Goal: Task Accomplishment & Management: Use online tool/utility

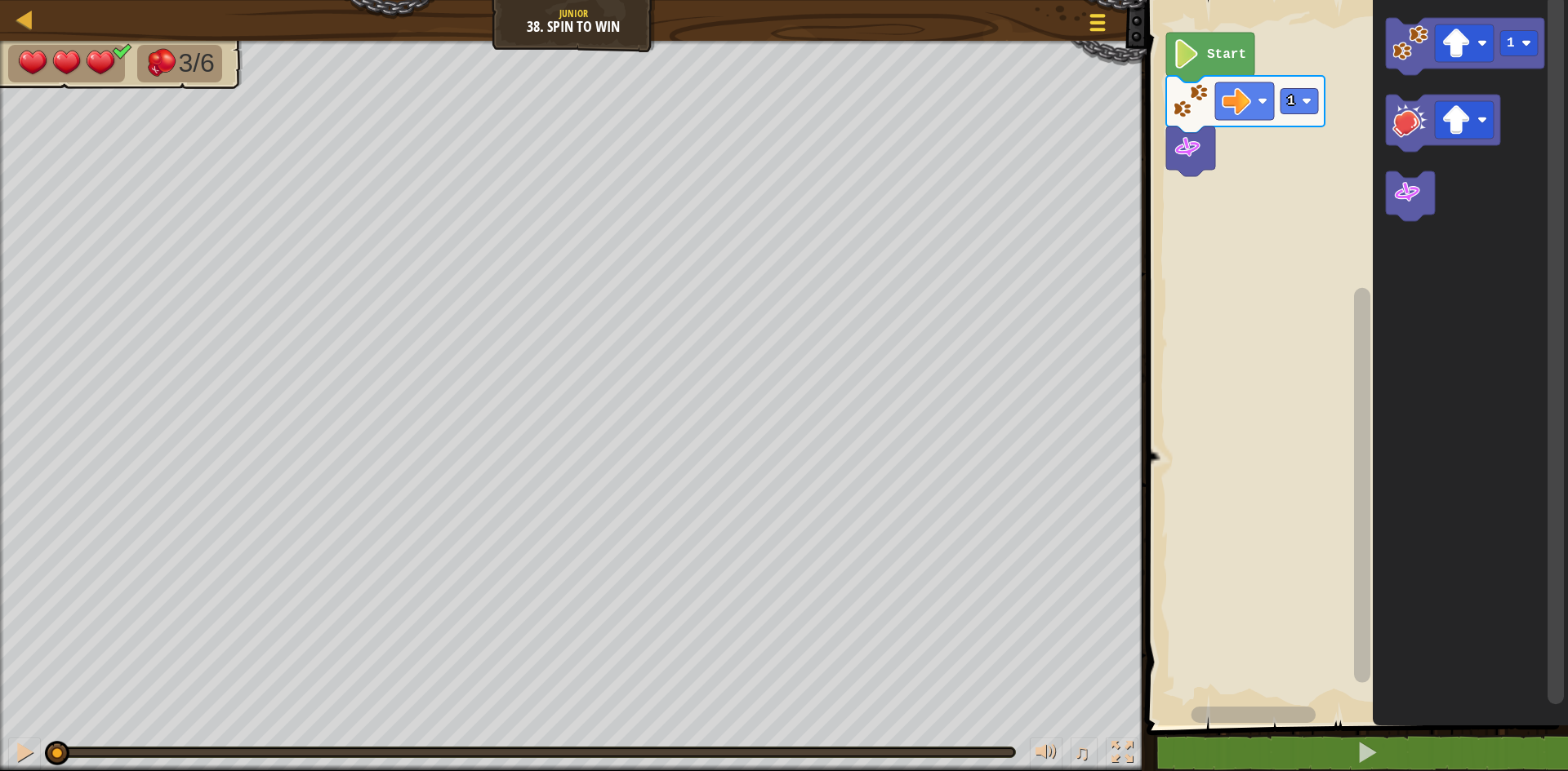
click at [1098, 32] on div at bounding box center [1097, 23] width 22 height 24
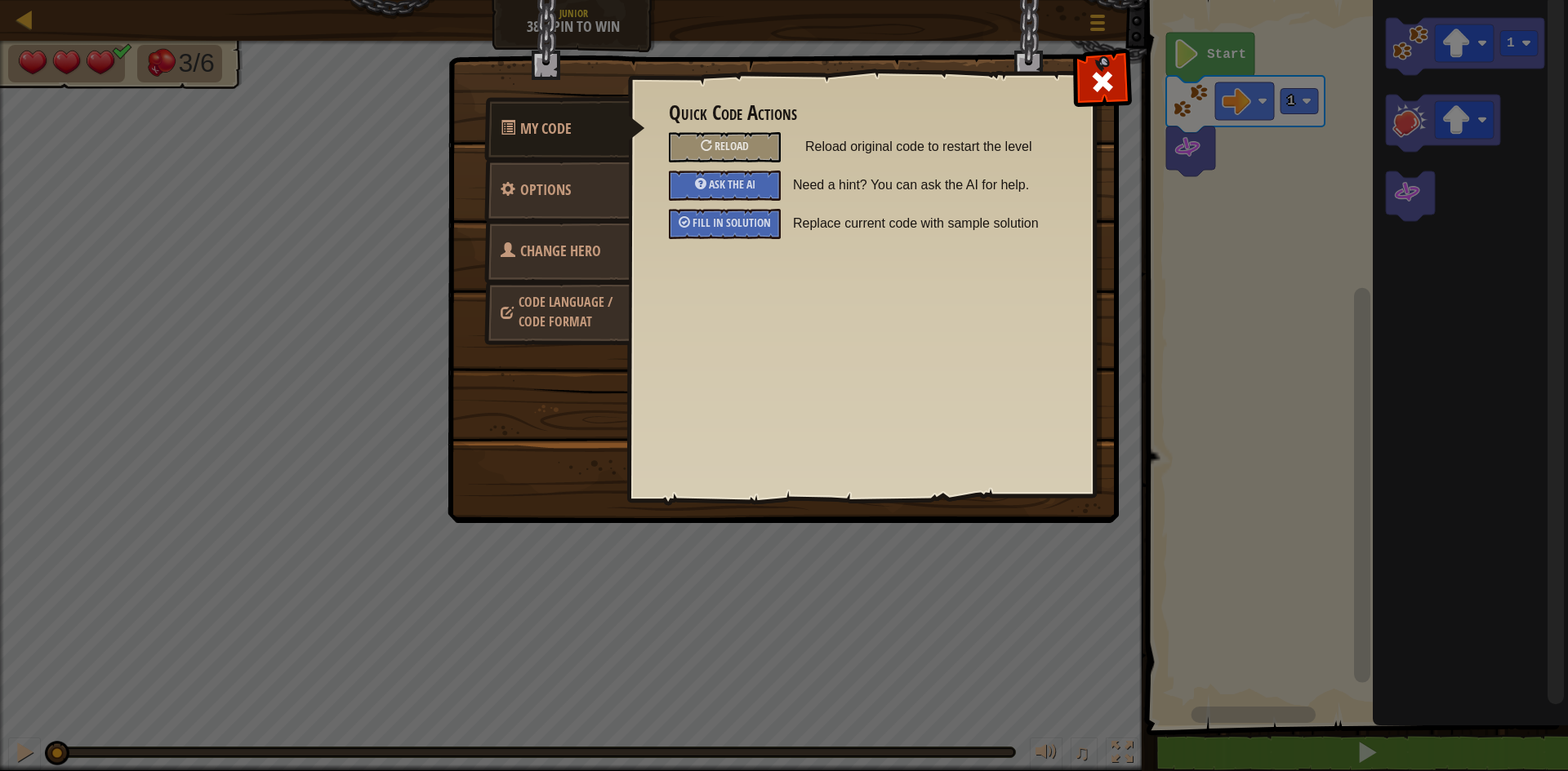
click at [583, 253] on span "Change Hero" at bounding box center [560, 251] width 81 height 20
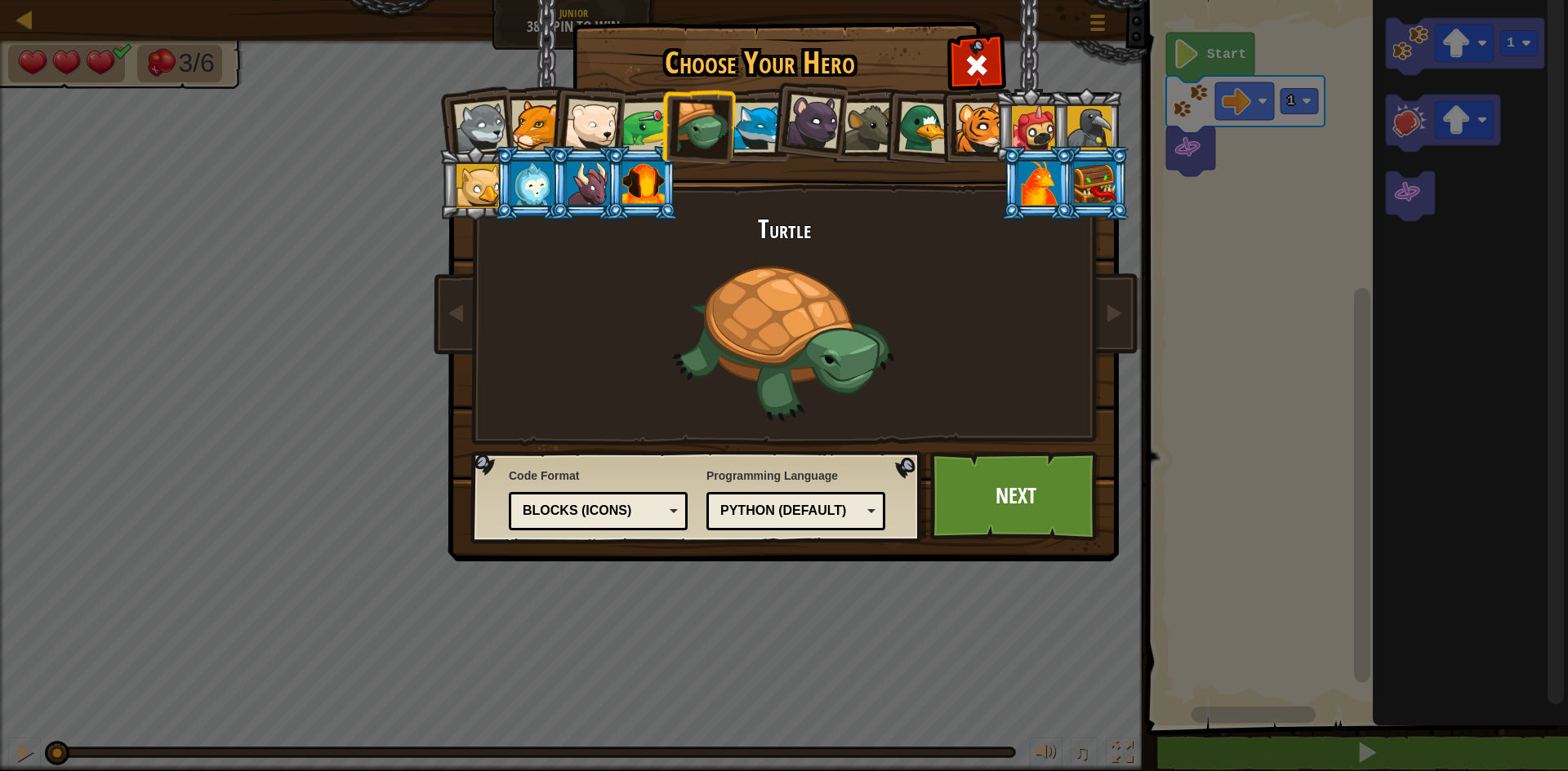
click at [1023, 187] on div at bounding box center [1039, 183] width 43 height 44
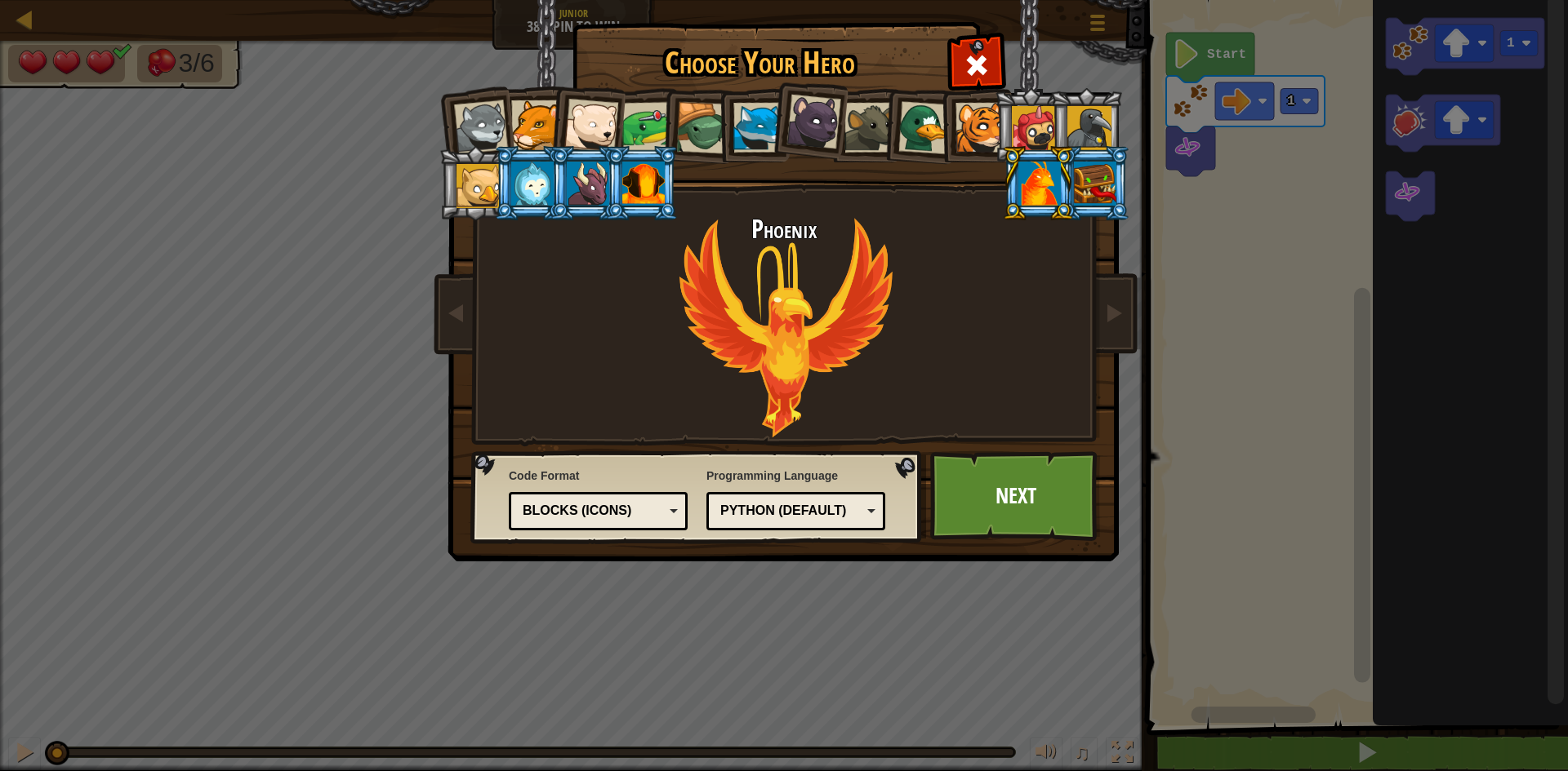
click at [618, 499] on div "Blocks (Icons)" at bounding box center [598, 511] width 158 height 26
click at [997, 499] on link "Next" at bounding box center [1015, 496] width 170 height 90
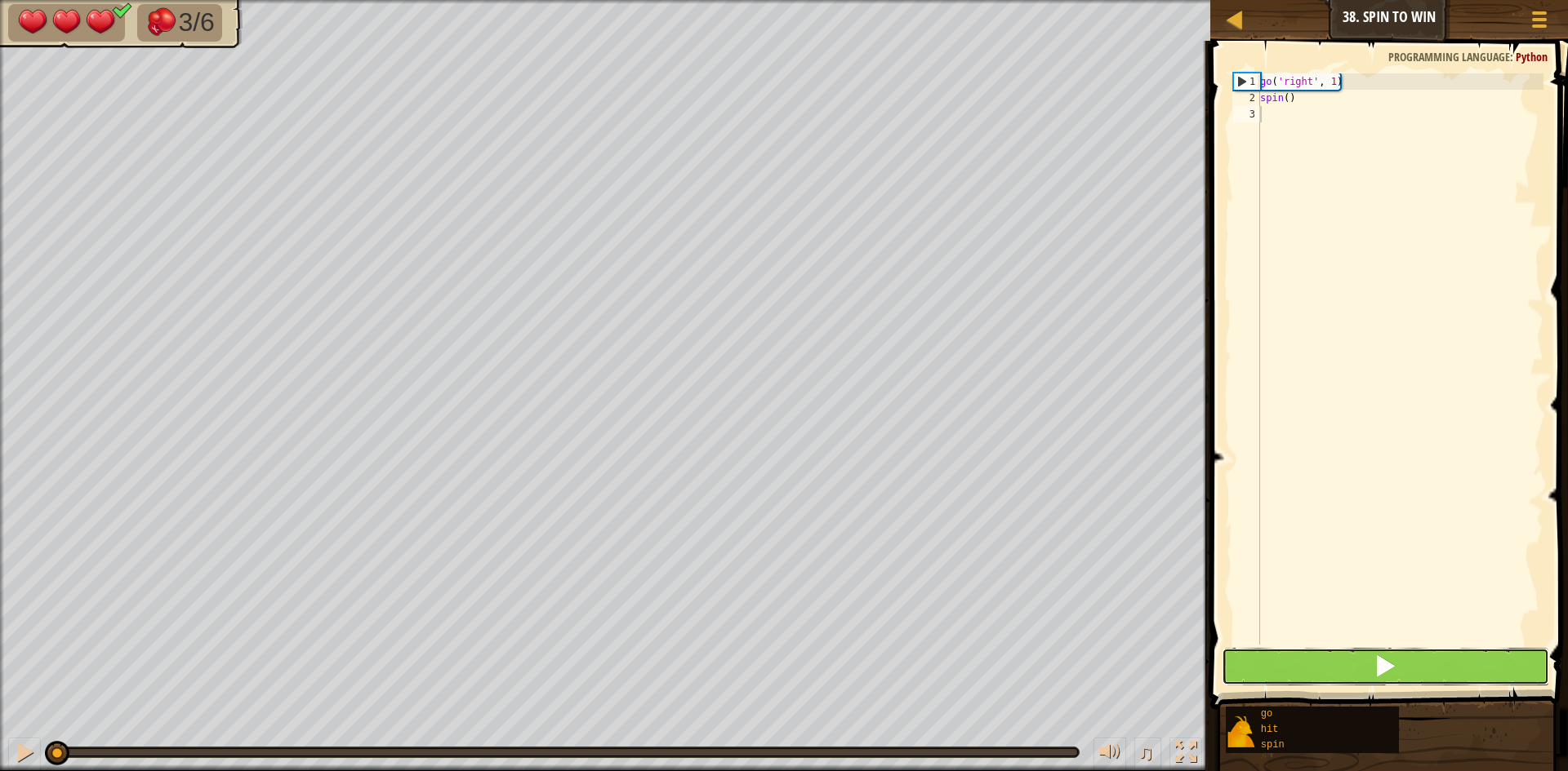
click at [1364, 684] on button at bounding box center [1385, 666] width 327 height 37
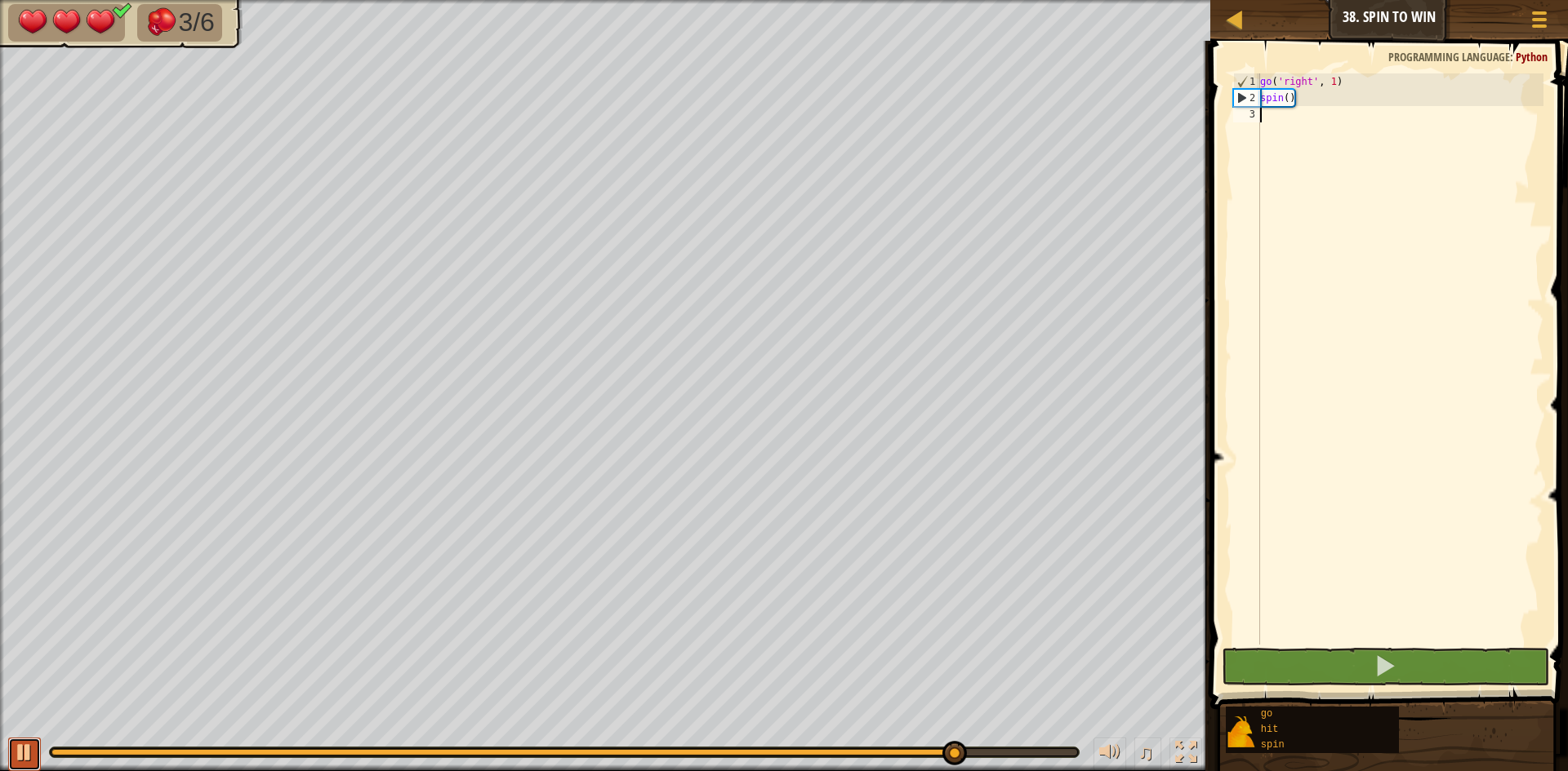
click at [24, 750] on div at bounding box center [24, 752] width 21 height 21
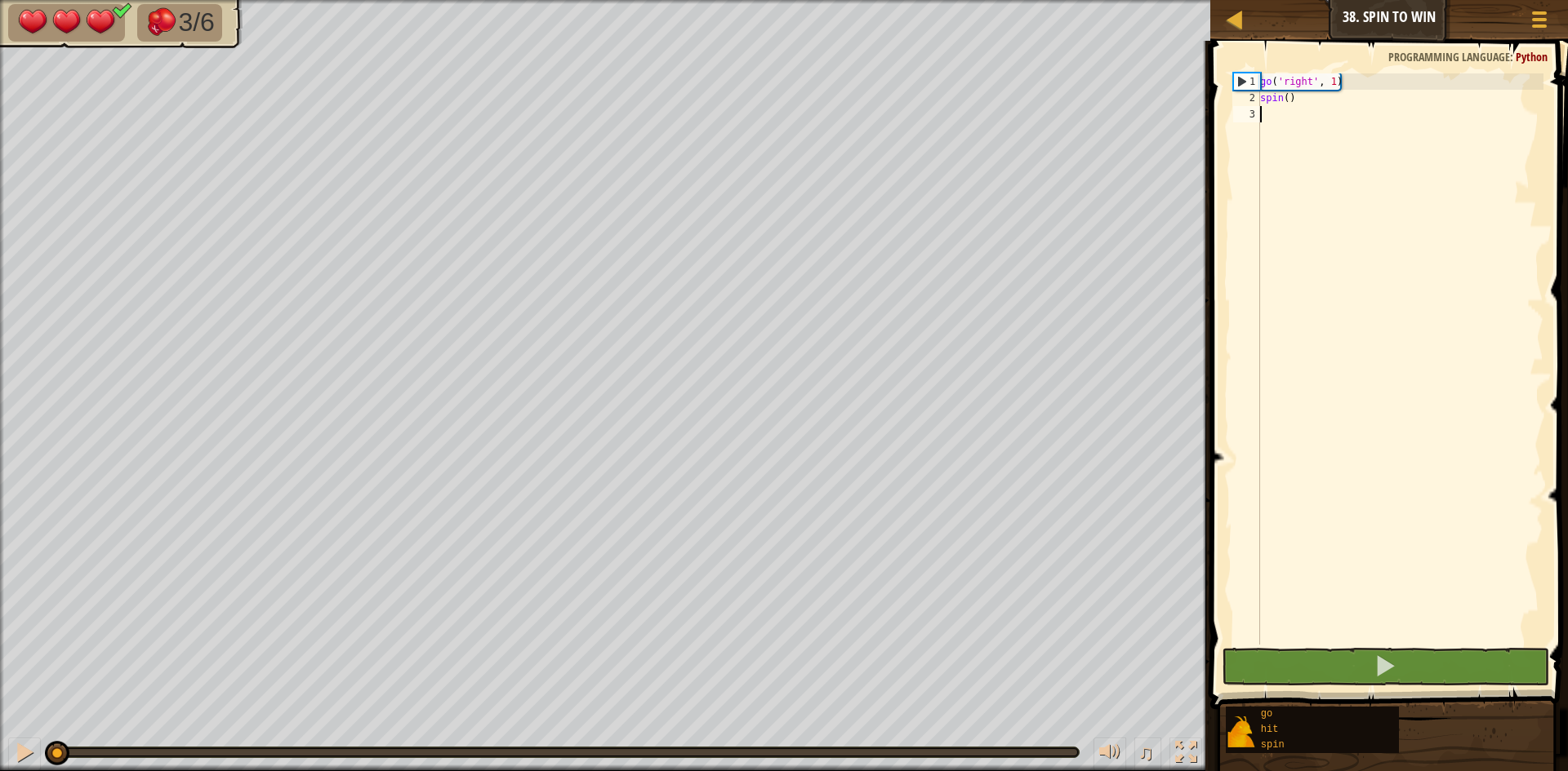
drag, startPoint x: 965, startPoint y: 755, endPoint x: 44, endPoint y: 772, distance: 921.2
click at [44, 0] on html "Courses Junior 38. Spin to Win Game Menu 1 הההההההההההההההההההההההההההההההההההה…" at bounding box center [784, 0] width 1568 height 0
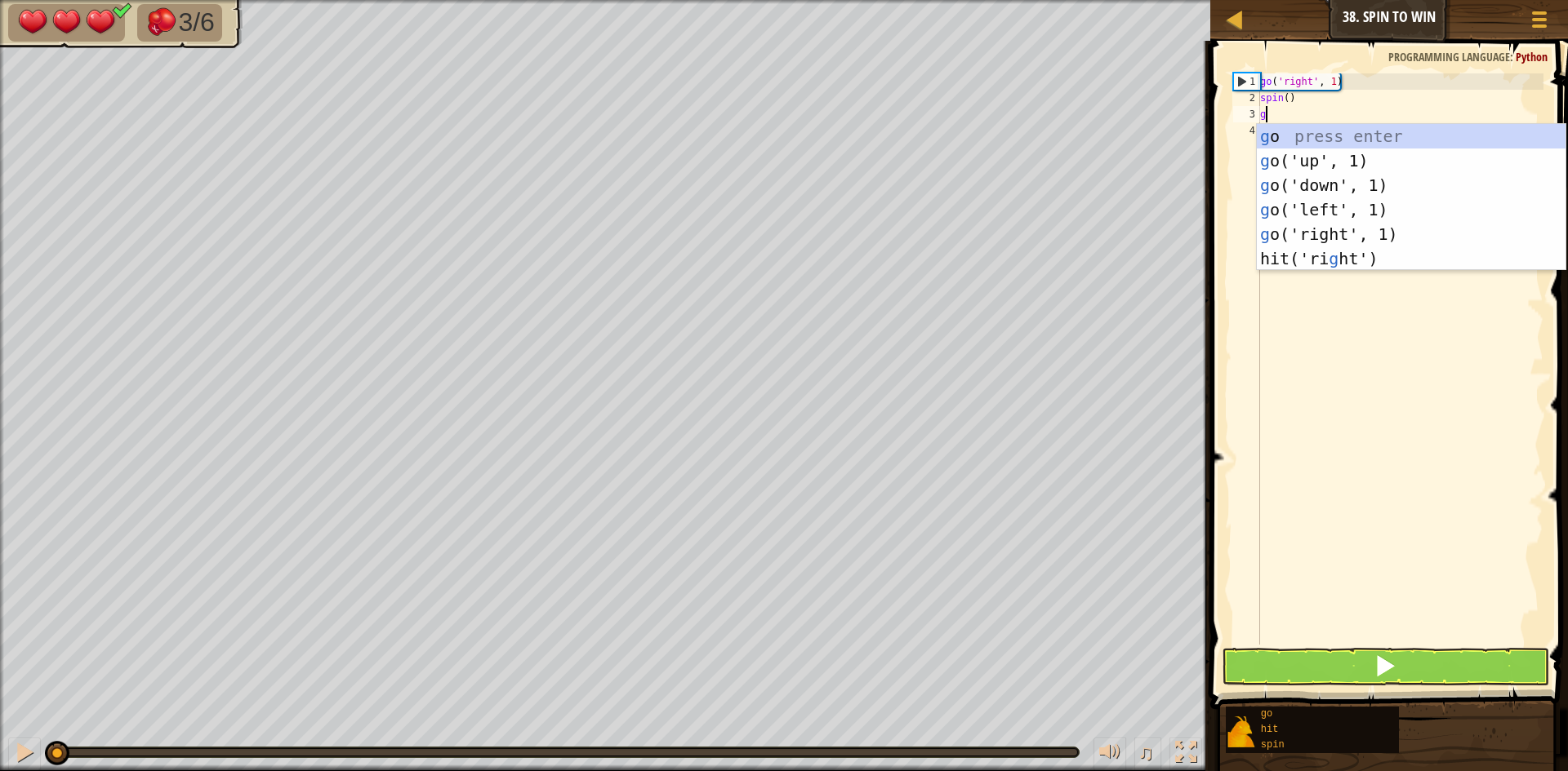
scroll to position [7, 0]
type textarea "go"
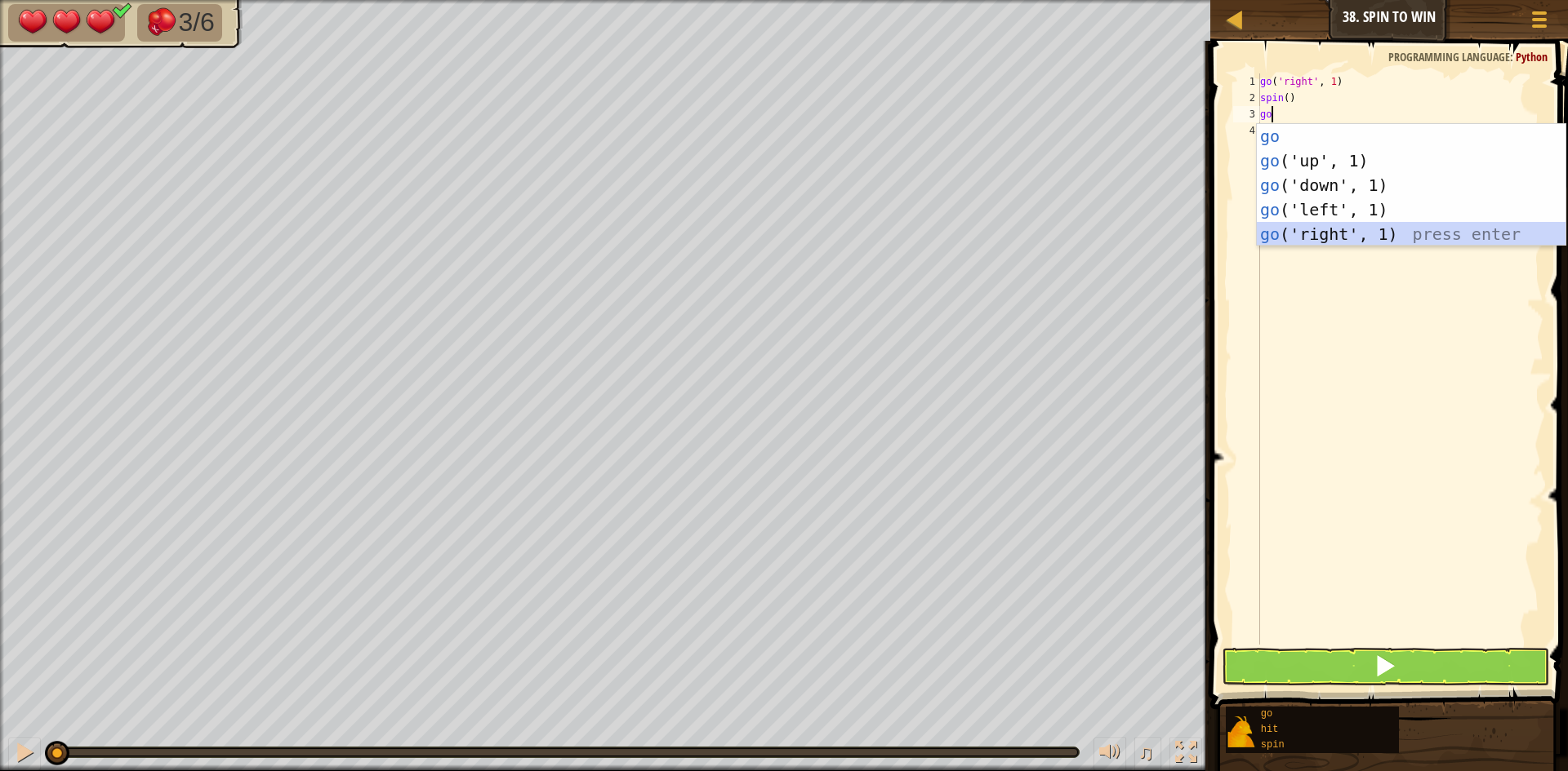
click at [1293, 229] on div "go press enter go ('up', 1) press enter go ('down', 1) press enter go ('left', …" at bounding box center [1410, 210] width 309 height 171
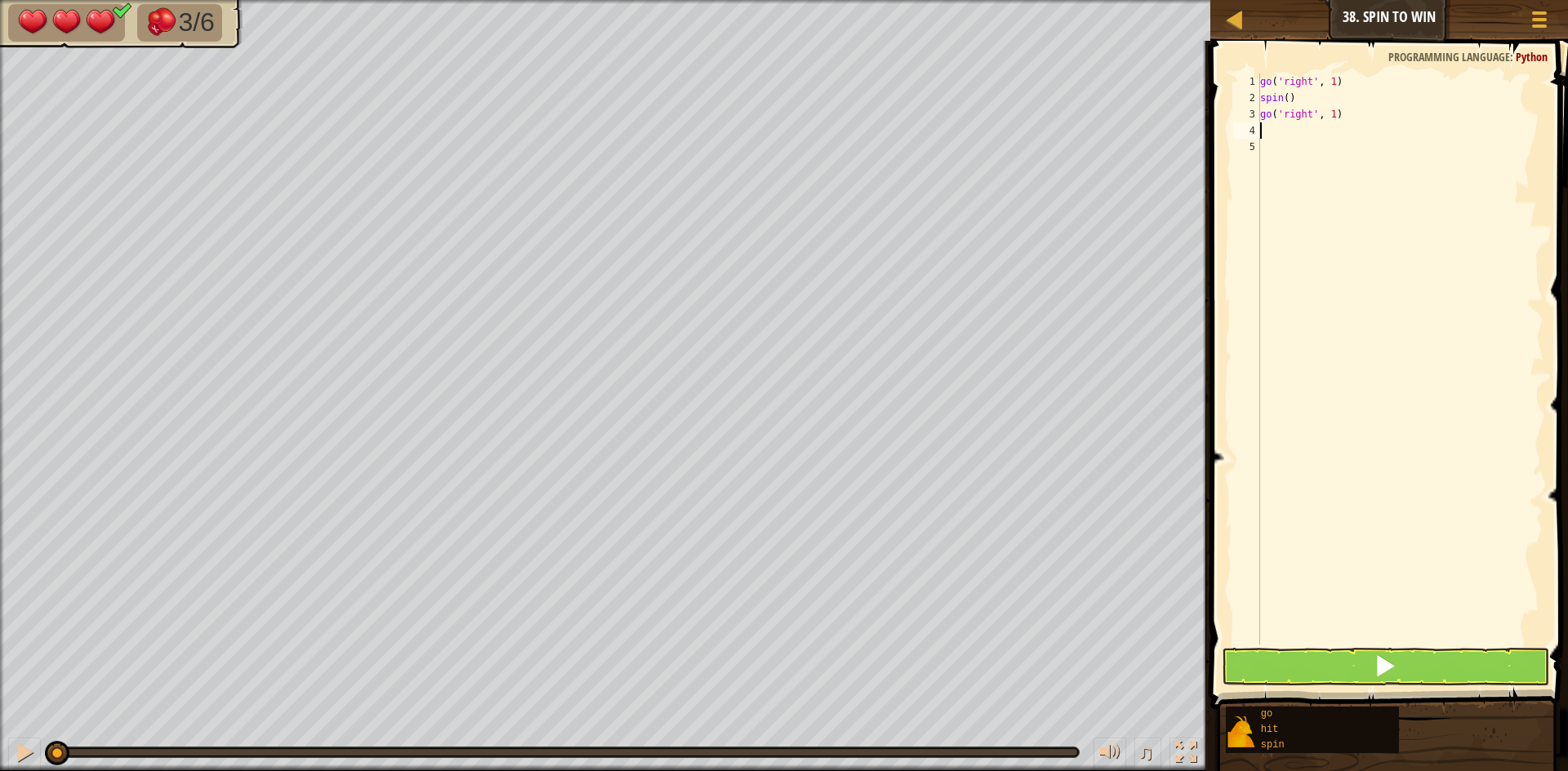
click at [1332, 123] on div "go ( 'right' , 1 ) spin ( ) go ( 'right' , 1 )" at bounding box center [1399, 375] width 286 height 604
click at [1333, 118] on div "go ( 'right' , 1 ) spin ( ) go ( 'right' , 1 )" at bounding box center [1399, 375] width 286 height 604
type textarea "go('right', 2)"
click at [1265, 128] on div "go ( 'right' , 1 ) spin ( ) go ( 'right' , 2 )" at bounding box center [1399, 375] width 286 height 604
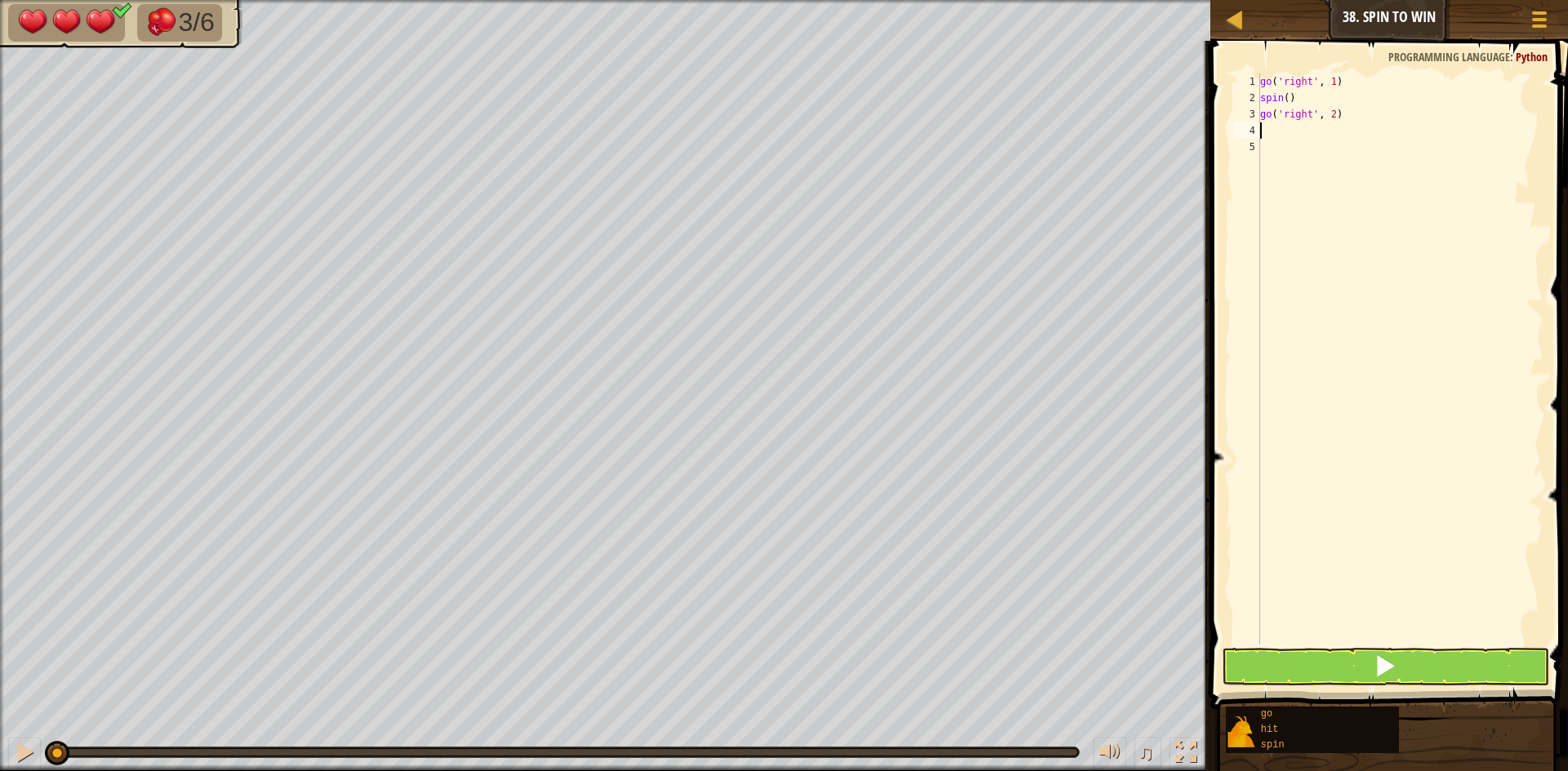
scroll to position [7, 0]
type textarea "s"
type textarea "spin()"
click at [1247, 656] on button at bounding box center [1385, 666] width 327 height 37
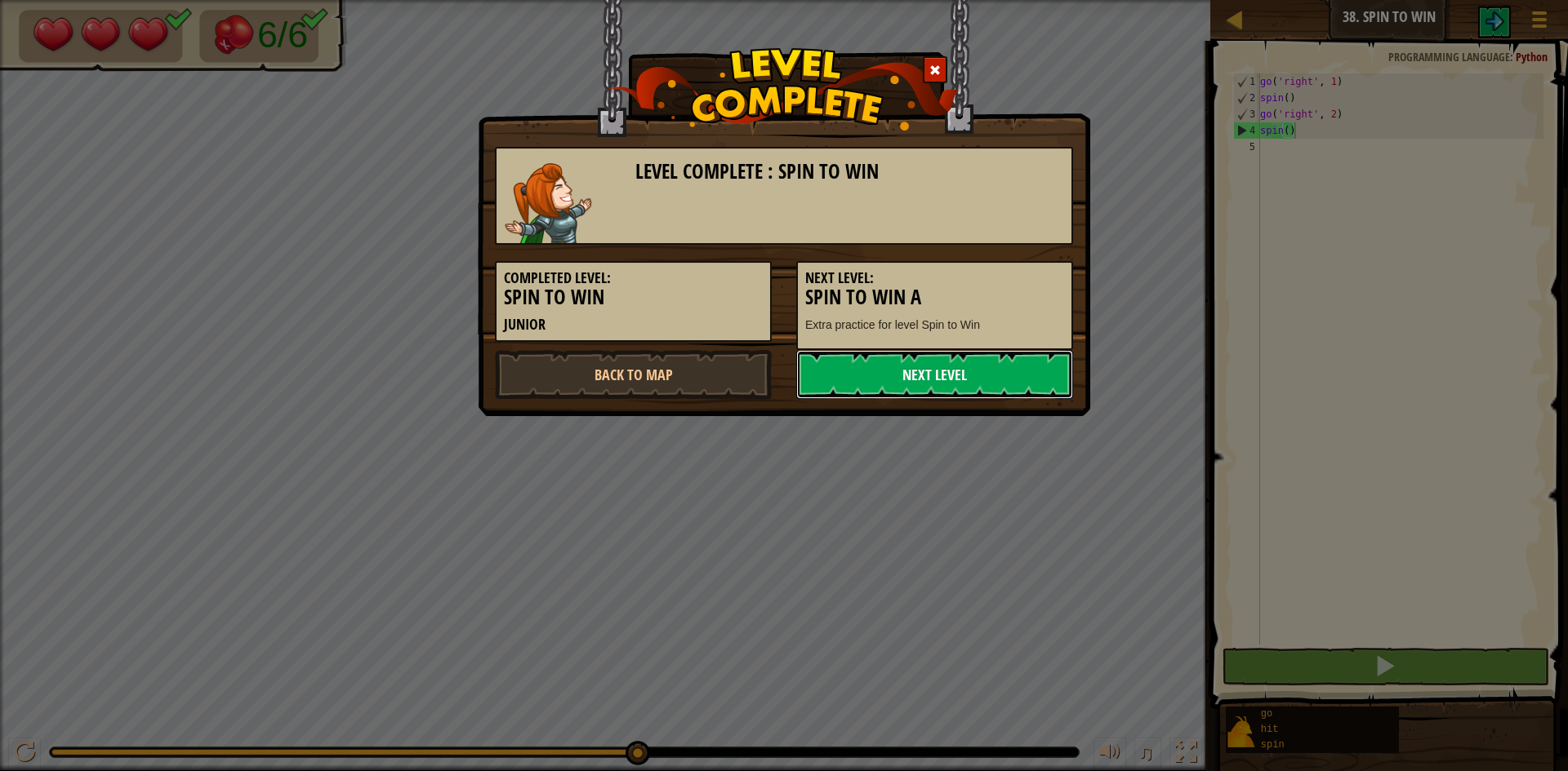
click at [907, 372] on link "Next Level" at bounding box center [934, 375] width 277 height 49
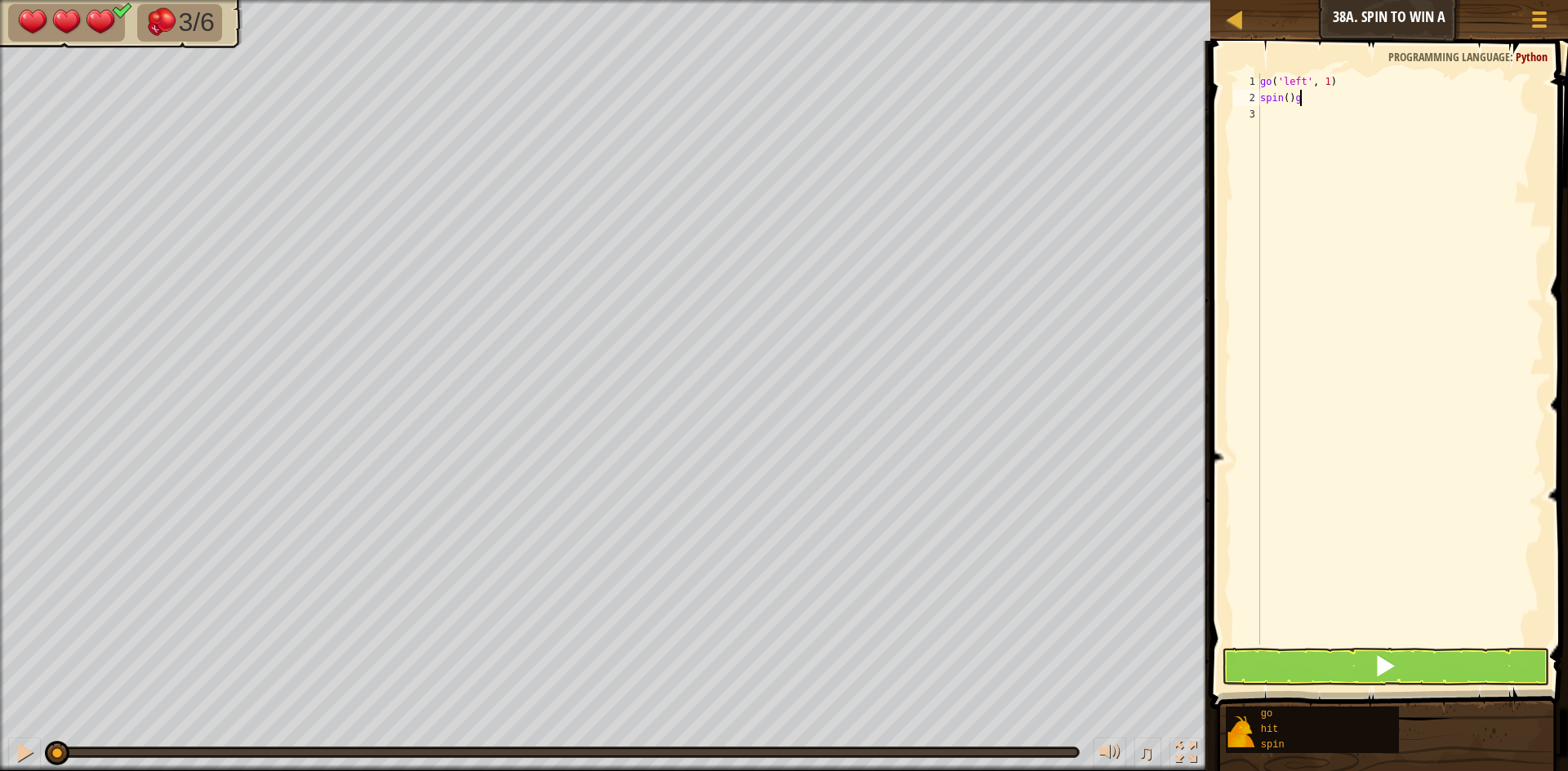
scroll to position [7, 5]
type textarea "spin()"
click at [1263, 108] on div "go ( 'left' , 1 ) spin ( )" at bounding box center [1399, 375] width 286 height 604
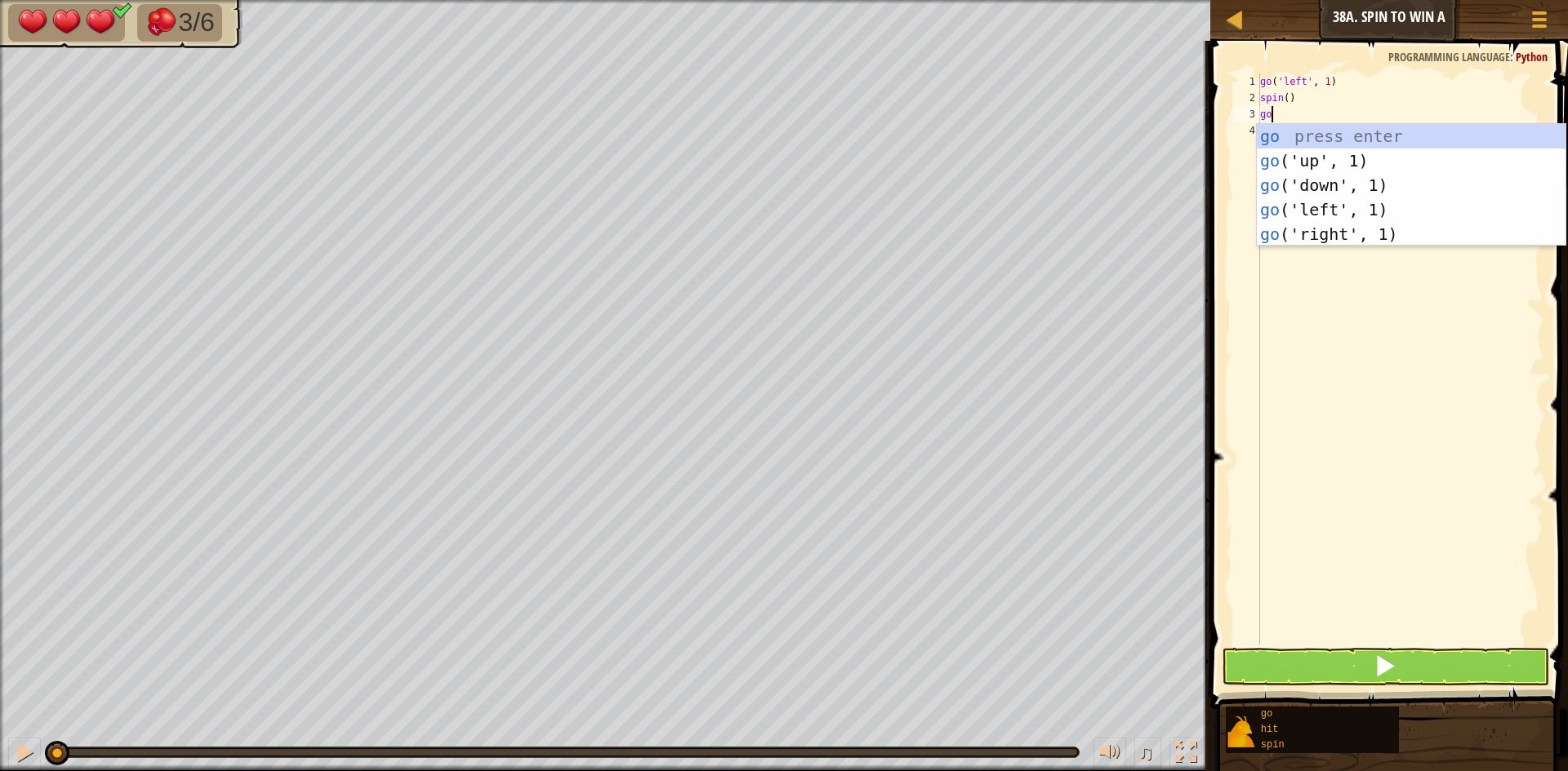
type textarea "go"
click at [1282, 204] on div "go press enter go ('up', 1) press enter go ('down', 1) press enter go ('left', …" at bounding box center [1410, 210] width 309 height 171
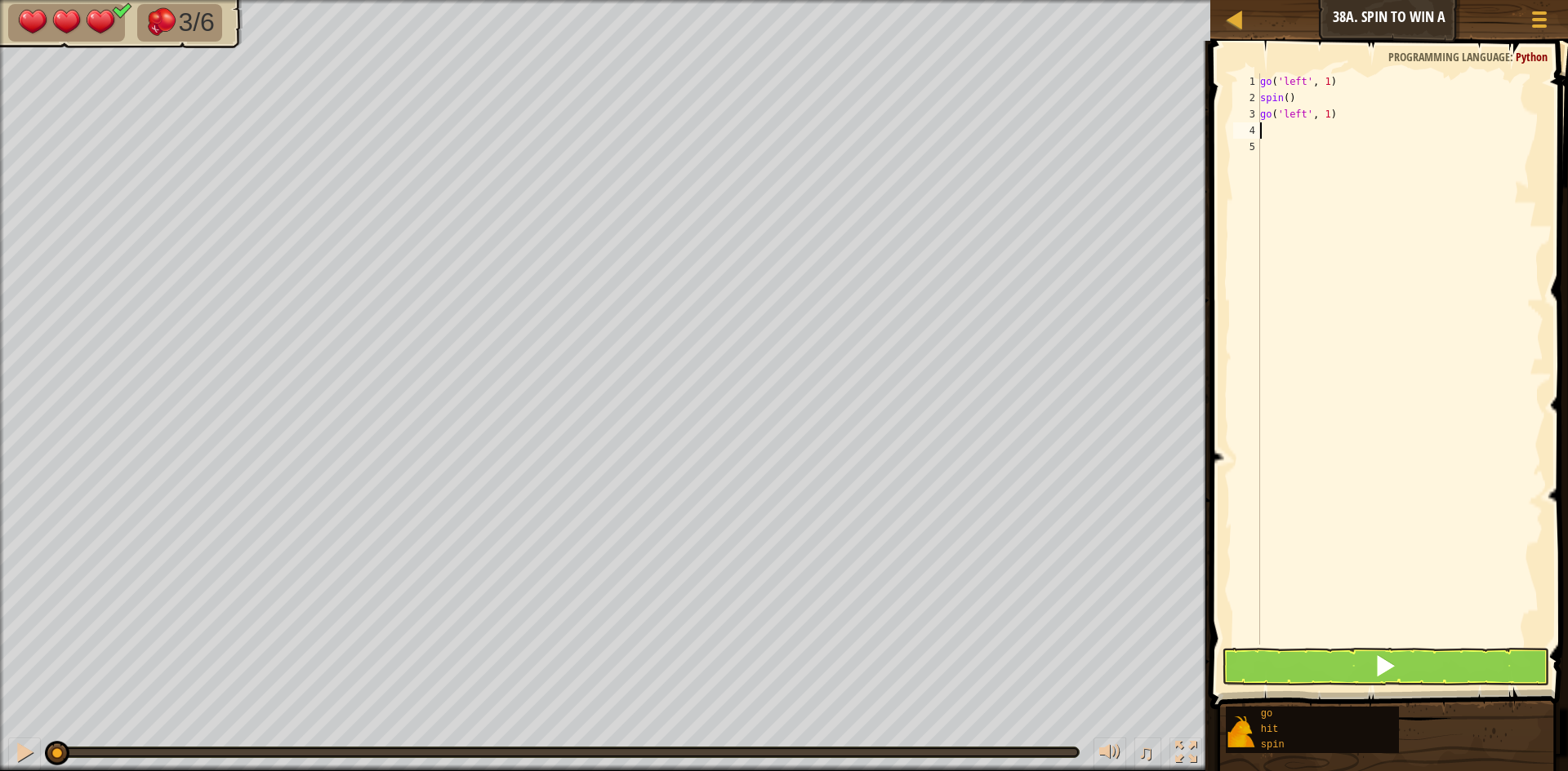
scroll to position [7, 0]
click at [1330, 113] on div "go ( 'left' , 1 ) spin ( ) go ( 'left' , 1 )" at bounding box center [1399, 375] width 286 height 604
type textarea "go('left', 2)"
click at [1264, 129] on div "go ( 'left' , 1 ) spin ( ) go ( 'left' , 2 )" at bounding box center [1399, 375] width 286 height 604
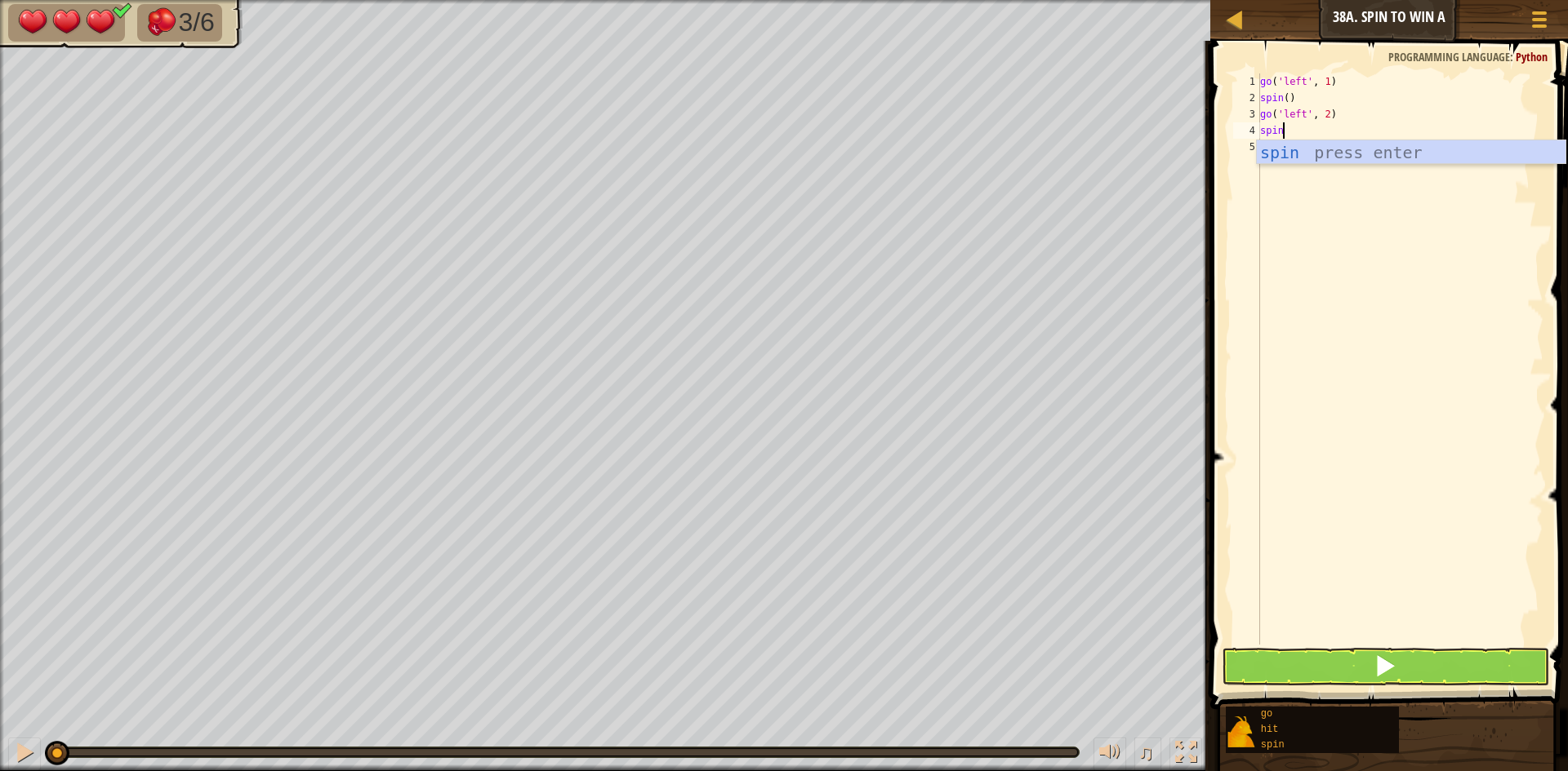
scroll to position [7, 3]
type textarea "spin()"
click at [1469, 669] on button at bounding box center [1385, 666] width 327 height 37
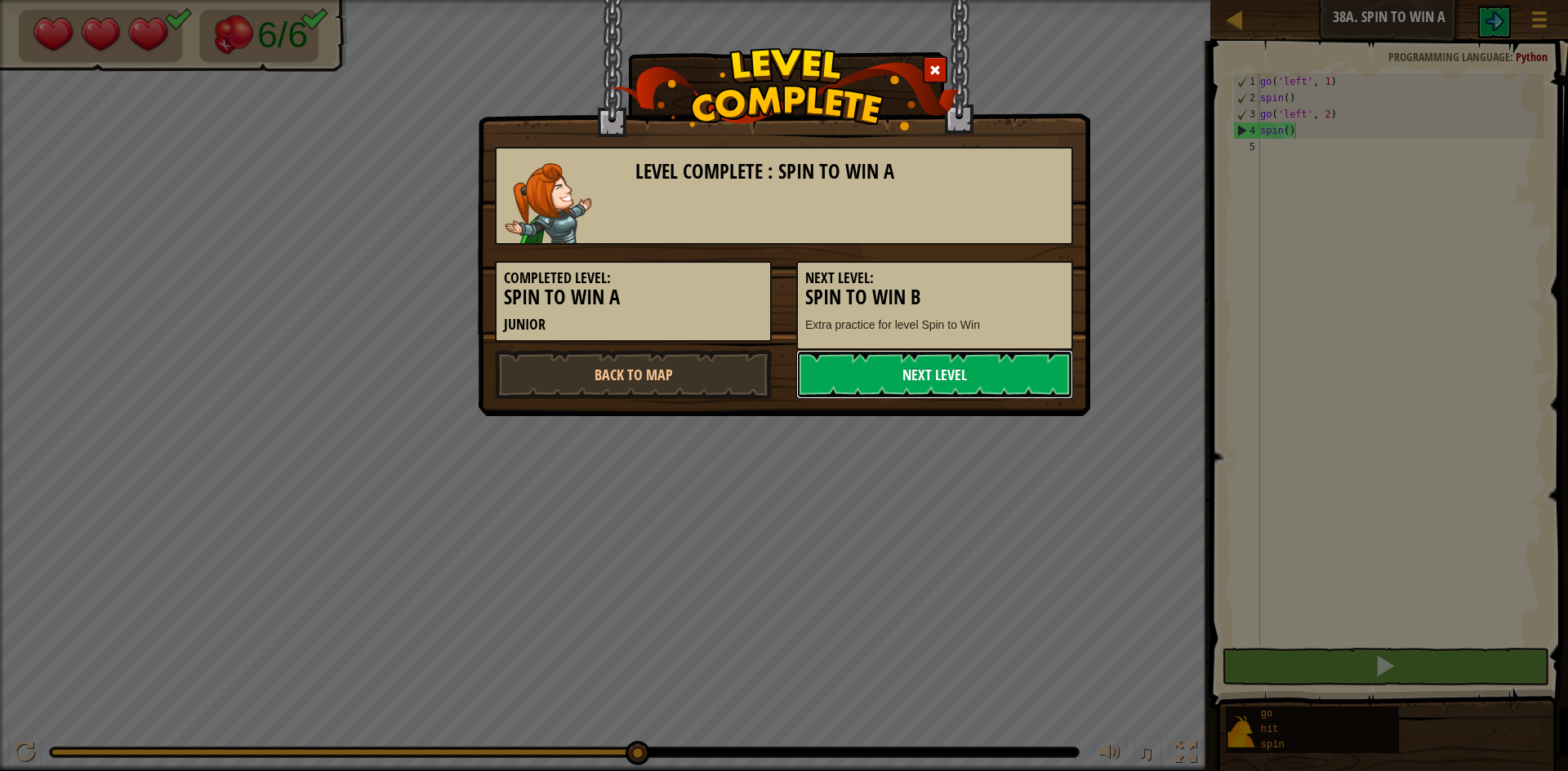
click at [945, 381] on link "Next Level" at bounding box center [934, 375] width 277 height 49
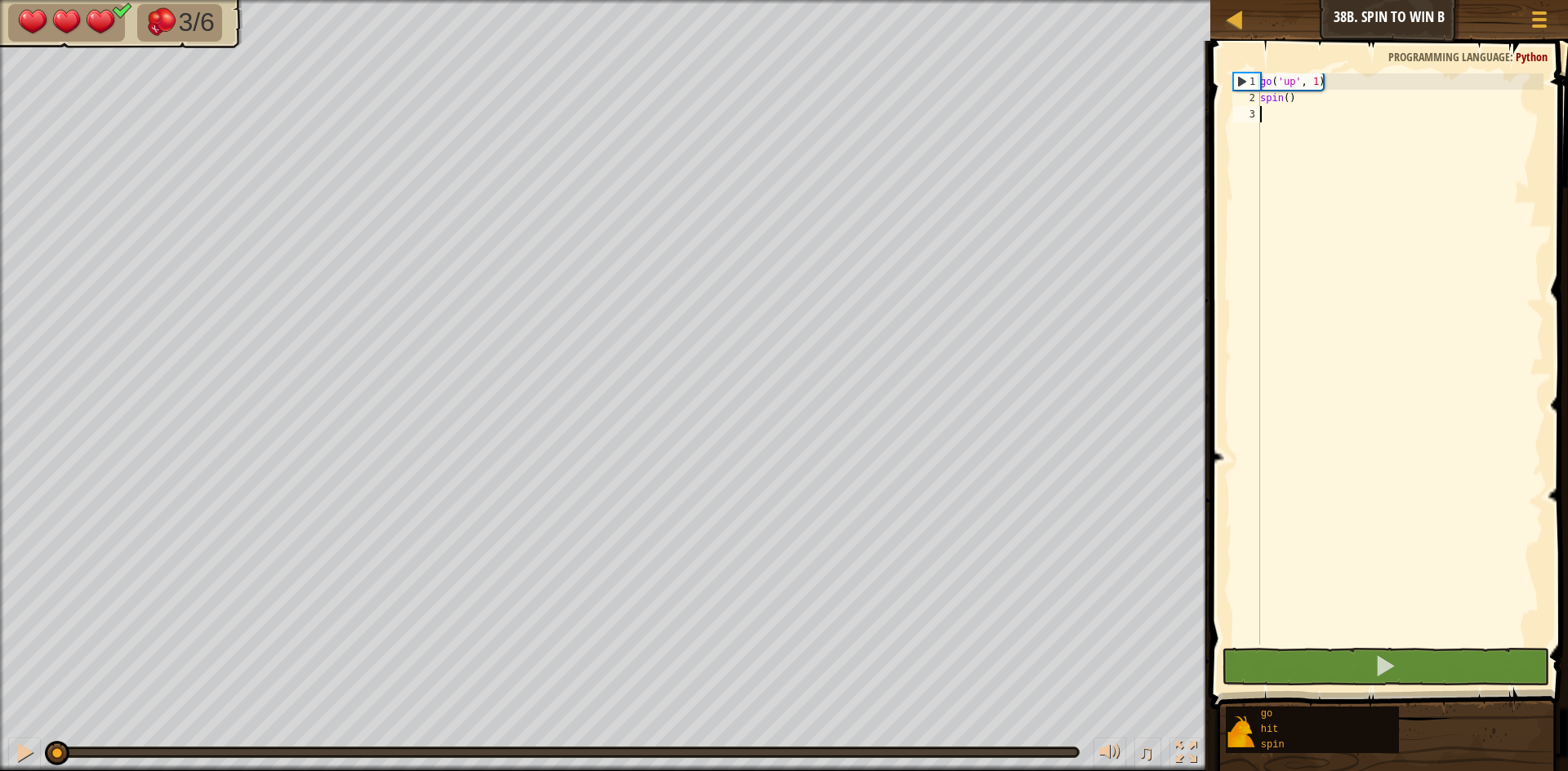
scroll to position [7, 0]
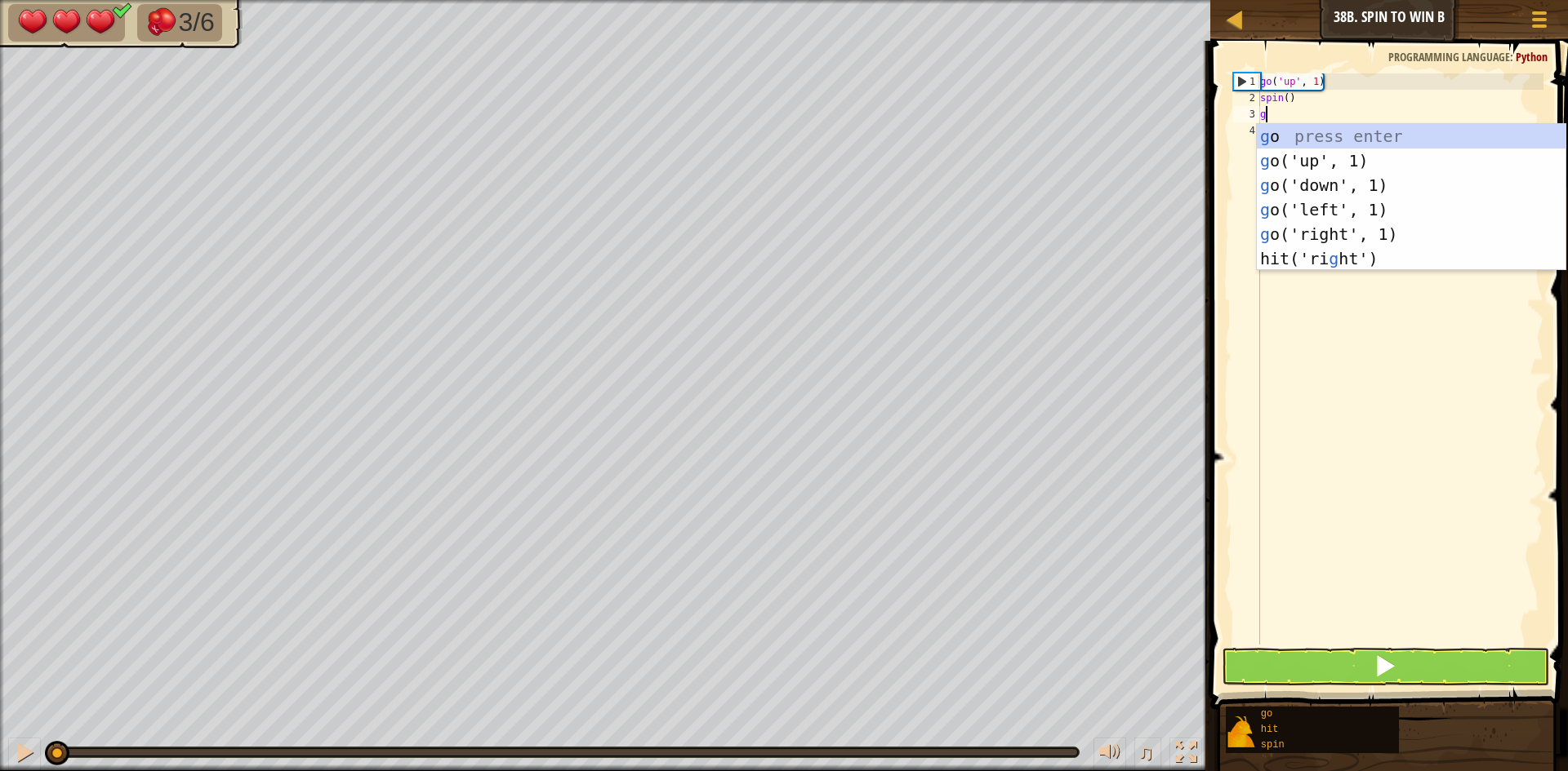
type textarea "go"
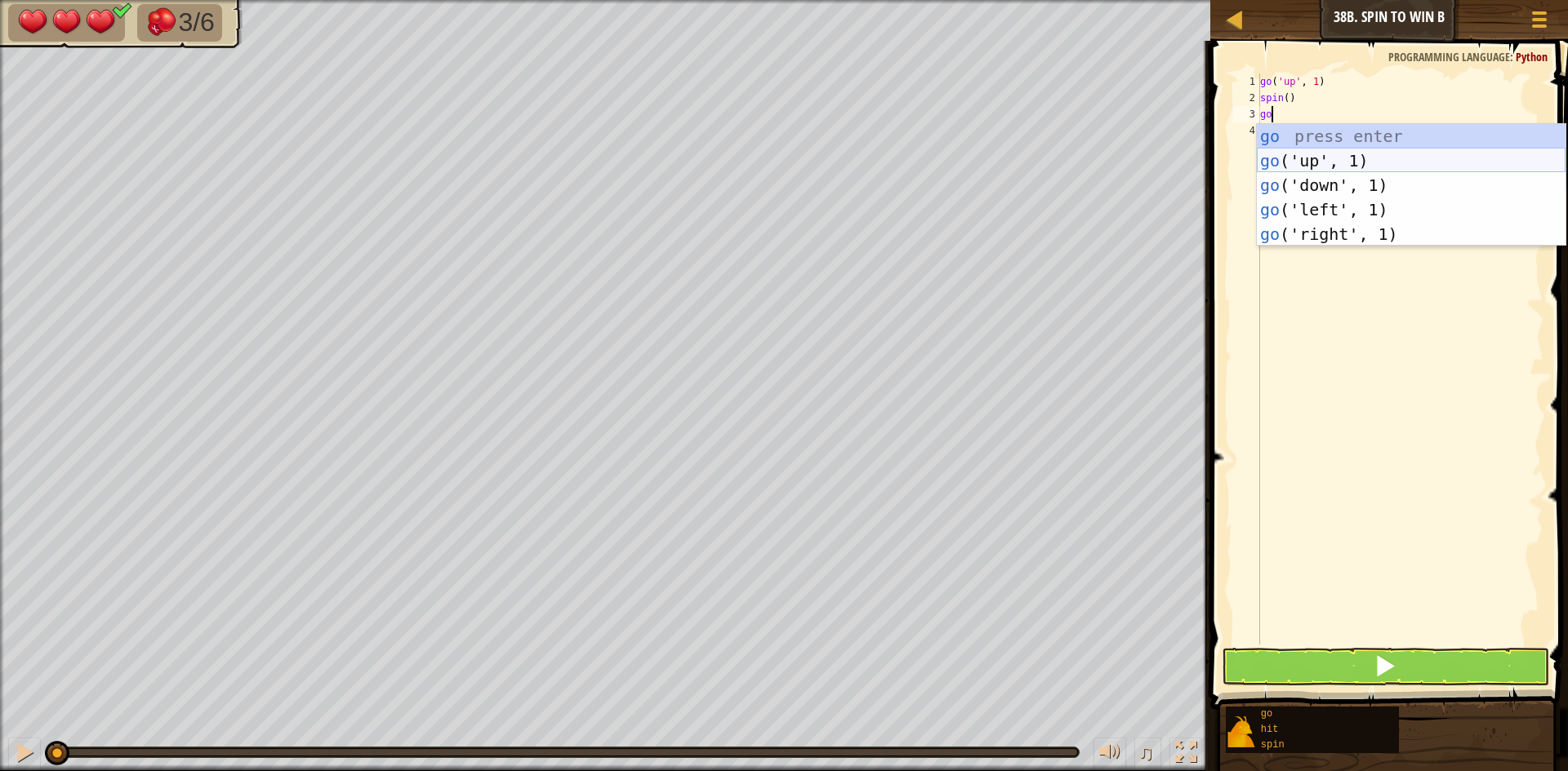
click at [1302, 159] on div "go press enter go ('up', 1) press enter go ('down', 1) press enter go ('left', …" at bounding box center [1410, 210] width 309 height 171
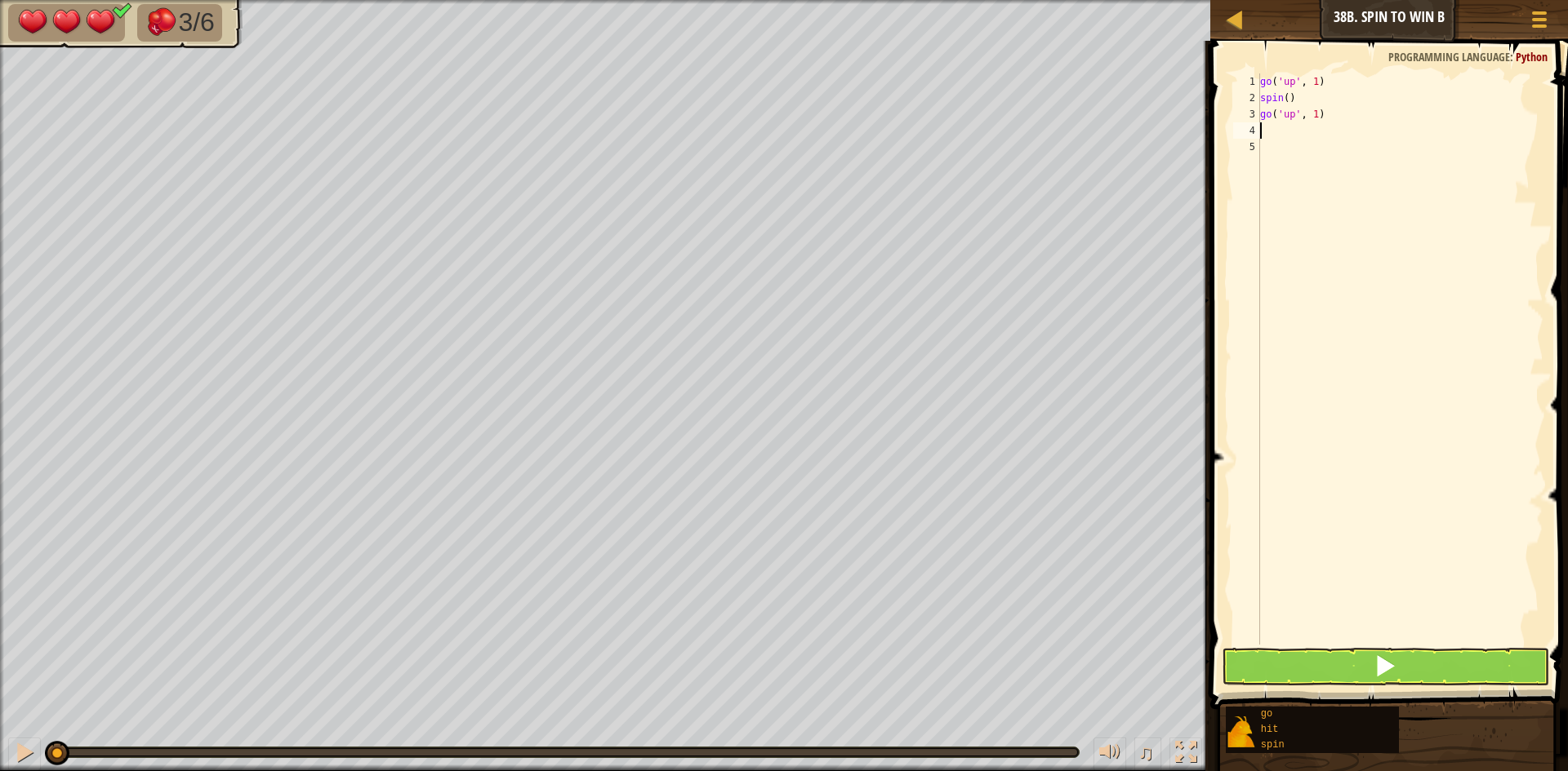
scroll to position [7, 0]
click at [1316, 113] on div "go ( 'up' , 1 ) spin ( ) go ( 'up' , 1 )" at bounding box center [1399, 375] width 286 height 604
type textarea "go('up', 2)"
click at [1287, 128] on div "go ( 'up' , 1 ) spin ( ) go ( 'up' , 2 )" at bounding box center [1399, 375] width 286 height 604
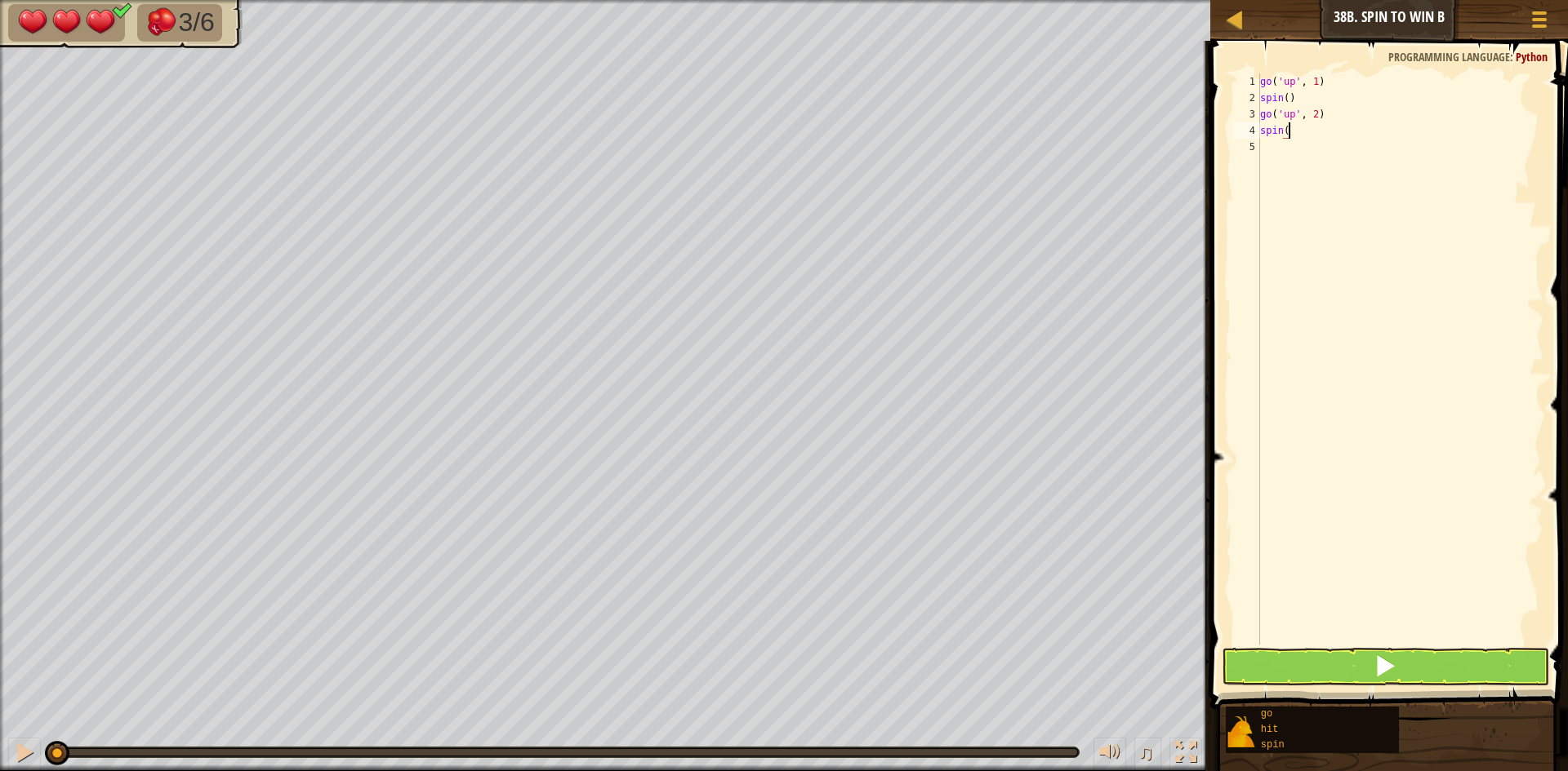
scroll to position [7, 4]
type textarea "spin()"
click at [1275, 653] on button at bounding box center [1385, 666] width 327 height 37
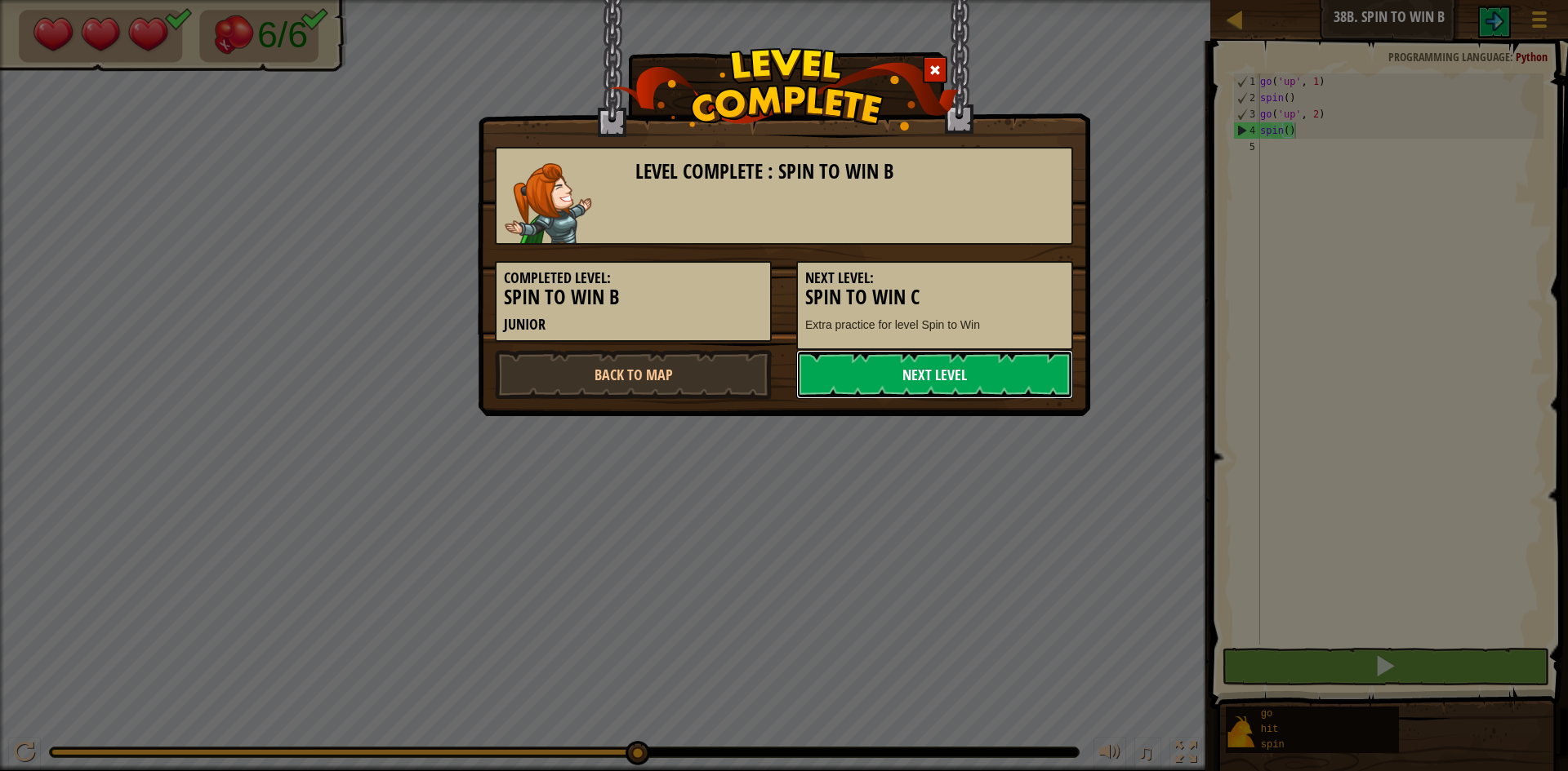
click at [912, 371] on link "Next Level" at bounding box center [934, 375] width 277 height 49
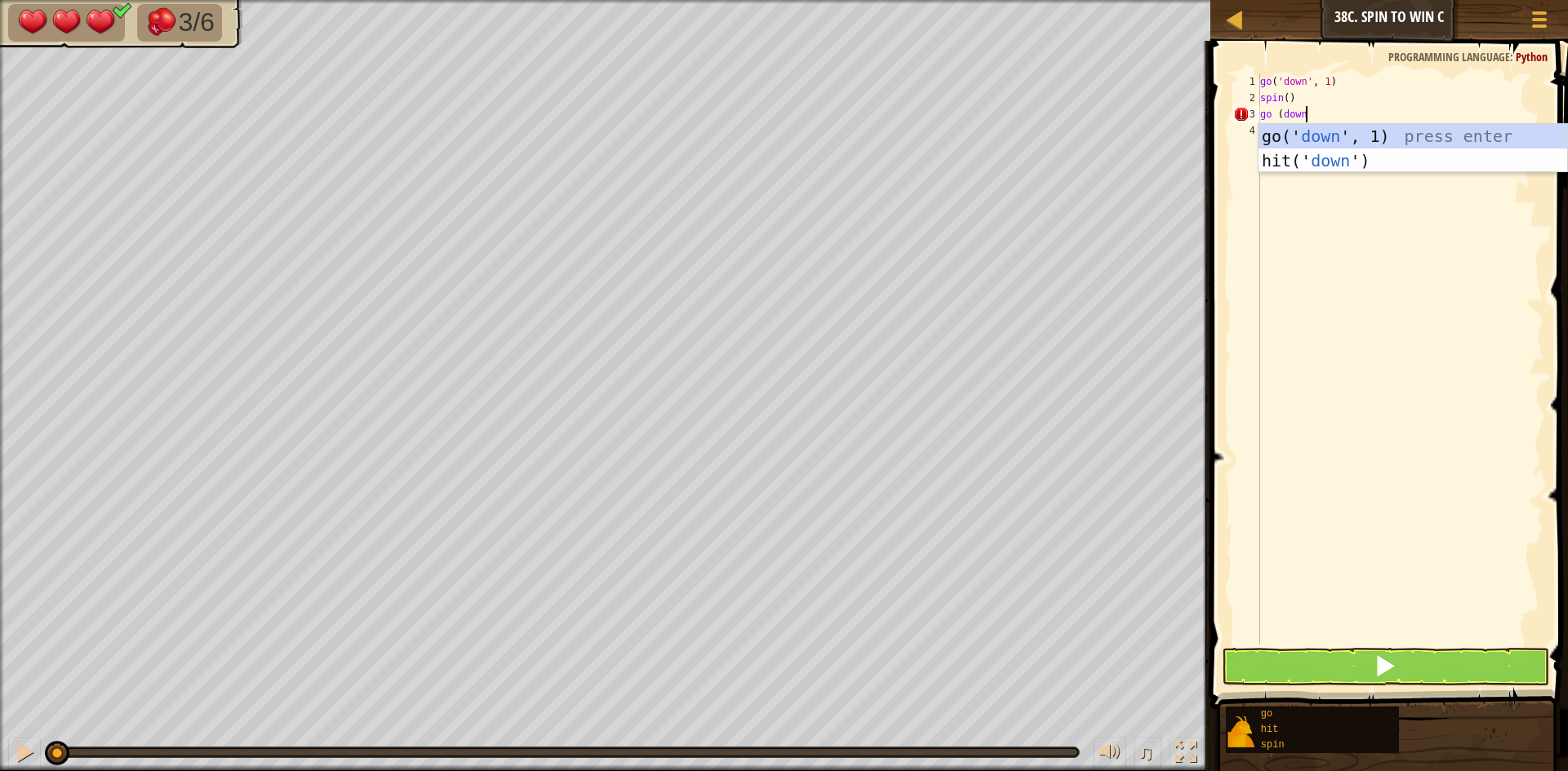
scroll to position [7, 5]
type textarea "go (do"
click at [1345, 130] on div "go(' do wn', 1) press enter hit(' do wn') press enter" at bounding box center [1412, 172] width 309 height 98
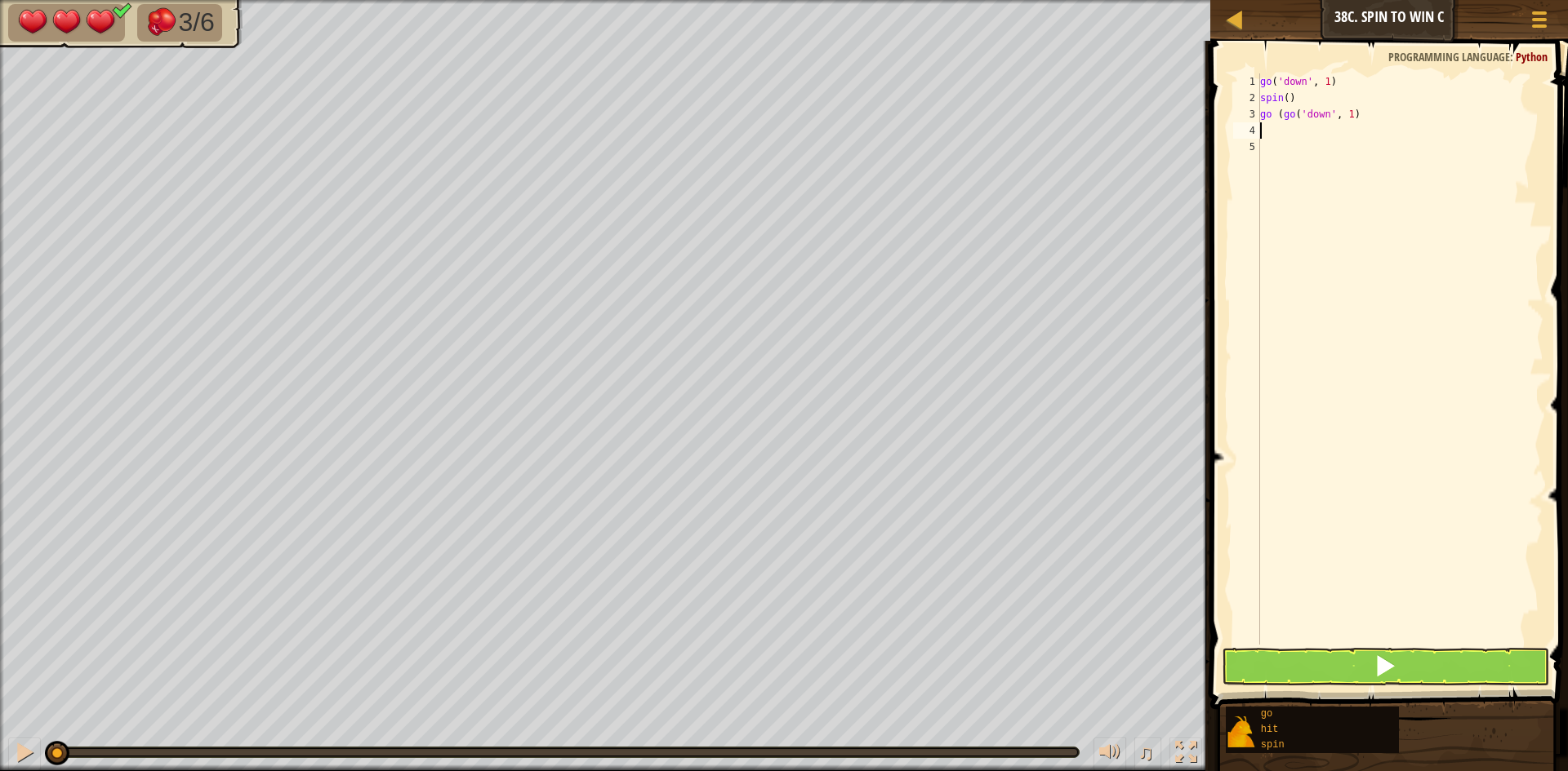
scroll to position [7, 0]
click at [1351, 115] on div "go ( 'down' , 1 ) spin ( ) go ( go ( 'down' , 1 )" at bounding box center [1399, 375] width 286 height 604
click at [1274, 113] on div "go ( 'down' , 1 ) spin ( ) go ( go ( 'down' , 2 )" at bounding box center [1399, 375] width 286 height 604
type textarea "(go('down', 2)"
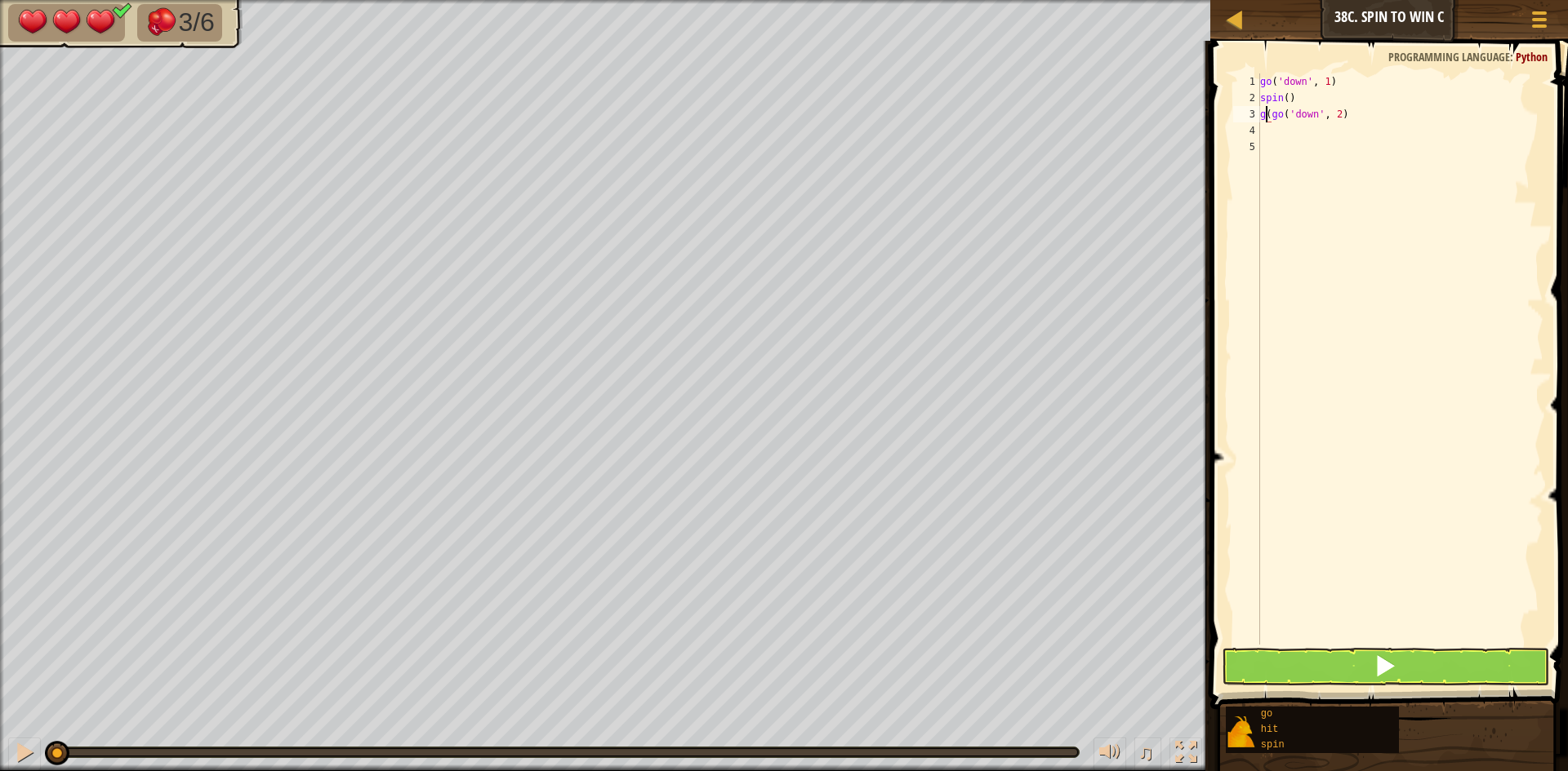
scroll to position [7, 11]
click at [1261, 135] on div "go ( 'down' , 1 ) spin ( ) ( go ( 'down' , 2 )" at bounding box center [1399, 375] width 286 height 604
click at [1264, 119] on div "go ( 'down' , 1 ) spin ( ) ( go ( 'down' , 2 )" at bounding box center [1399, 375] width 286 height 604
type textarea "go('down', 2)"
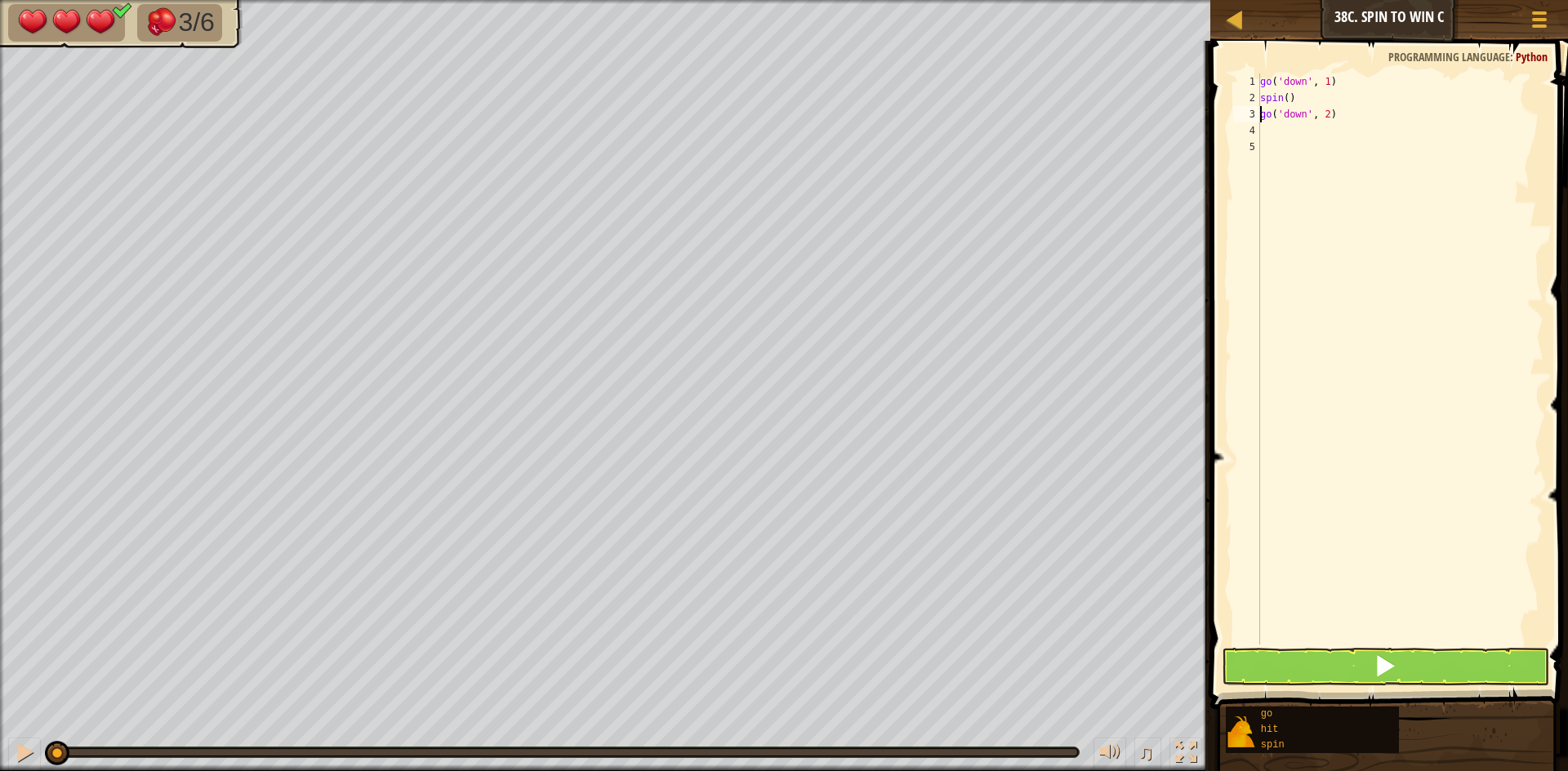
click at [1264, 133] on div "go ( 'down' , 1 ) spin ( ) go ( 'down' , 2 )" at bounding box center [1399, 375] width 286 height 604
type textarea "spin()"
click at [1481, 680] on button at bounding box center [1385, 666] width 327 height 37
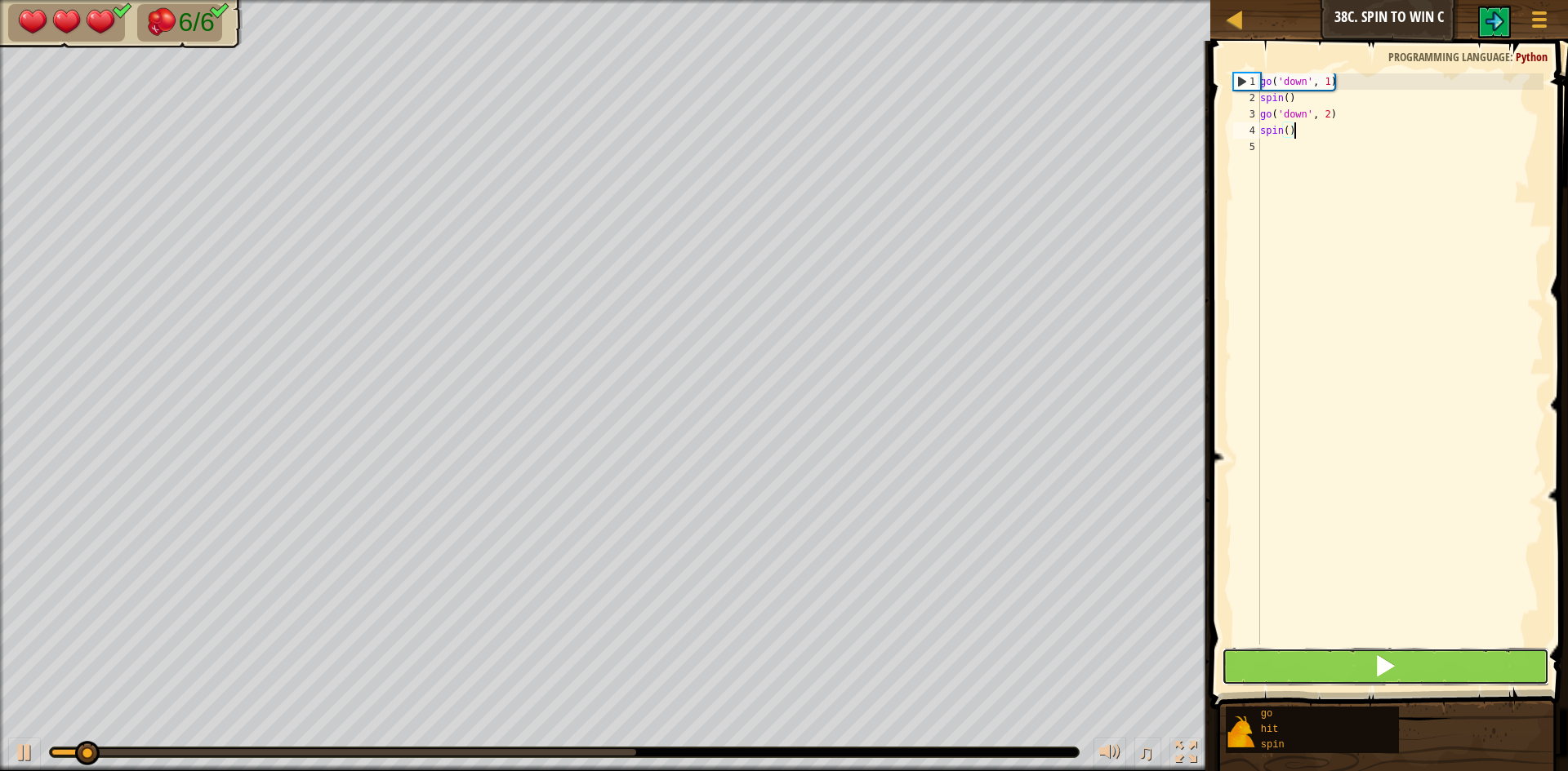
click at [1491, 667] on button at bounding box center [1385, 666] width 327 height 37
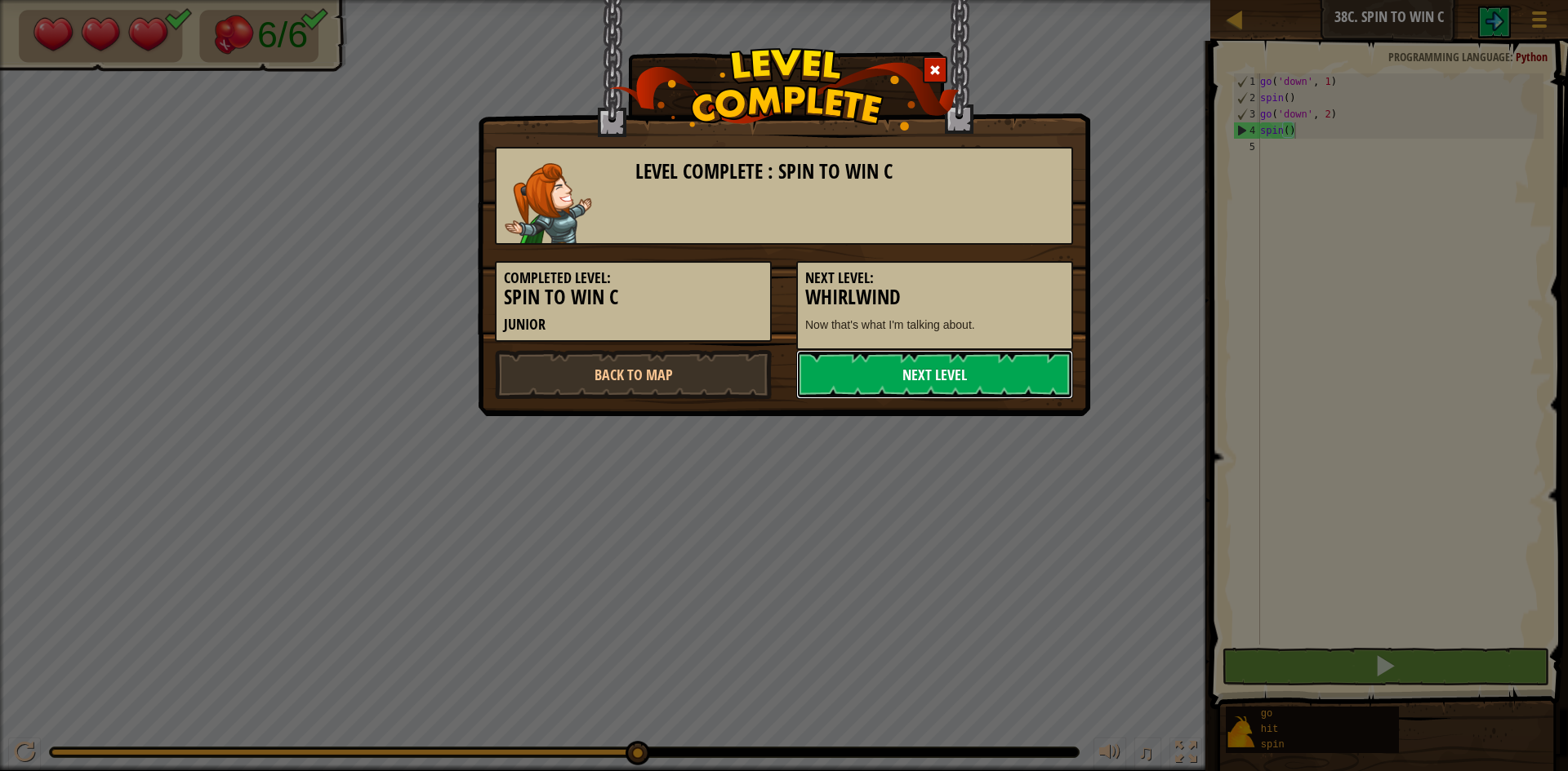
click at [964, 374] on link "Next Level" at bounding box center [934, 375] width 277 height 49
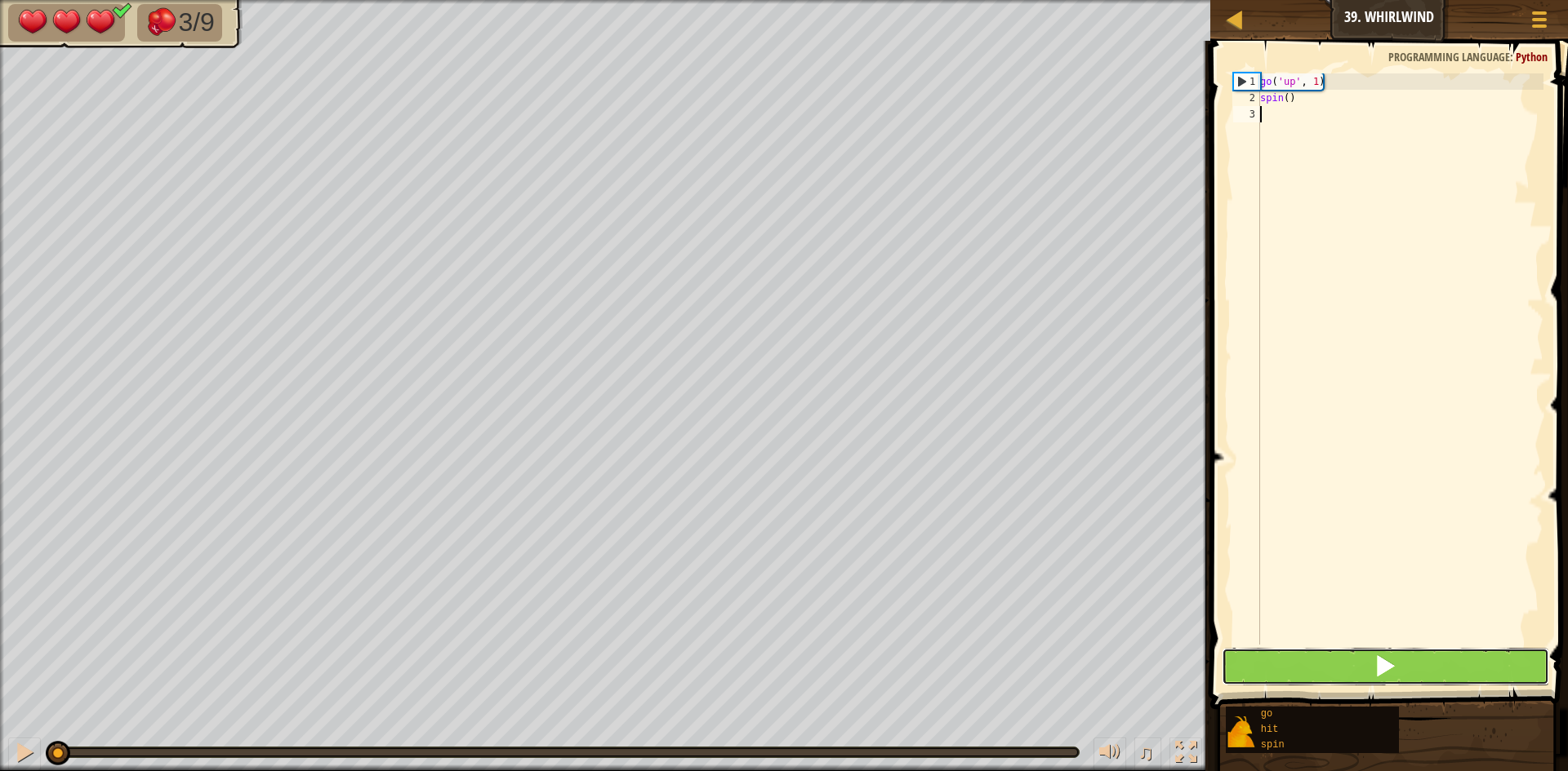
click at [1384, 667] on span at bounding box center [1384, 665] width 23 height 23
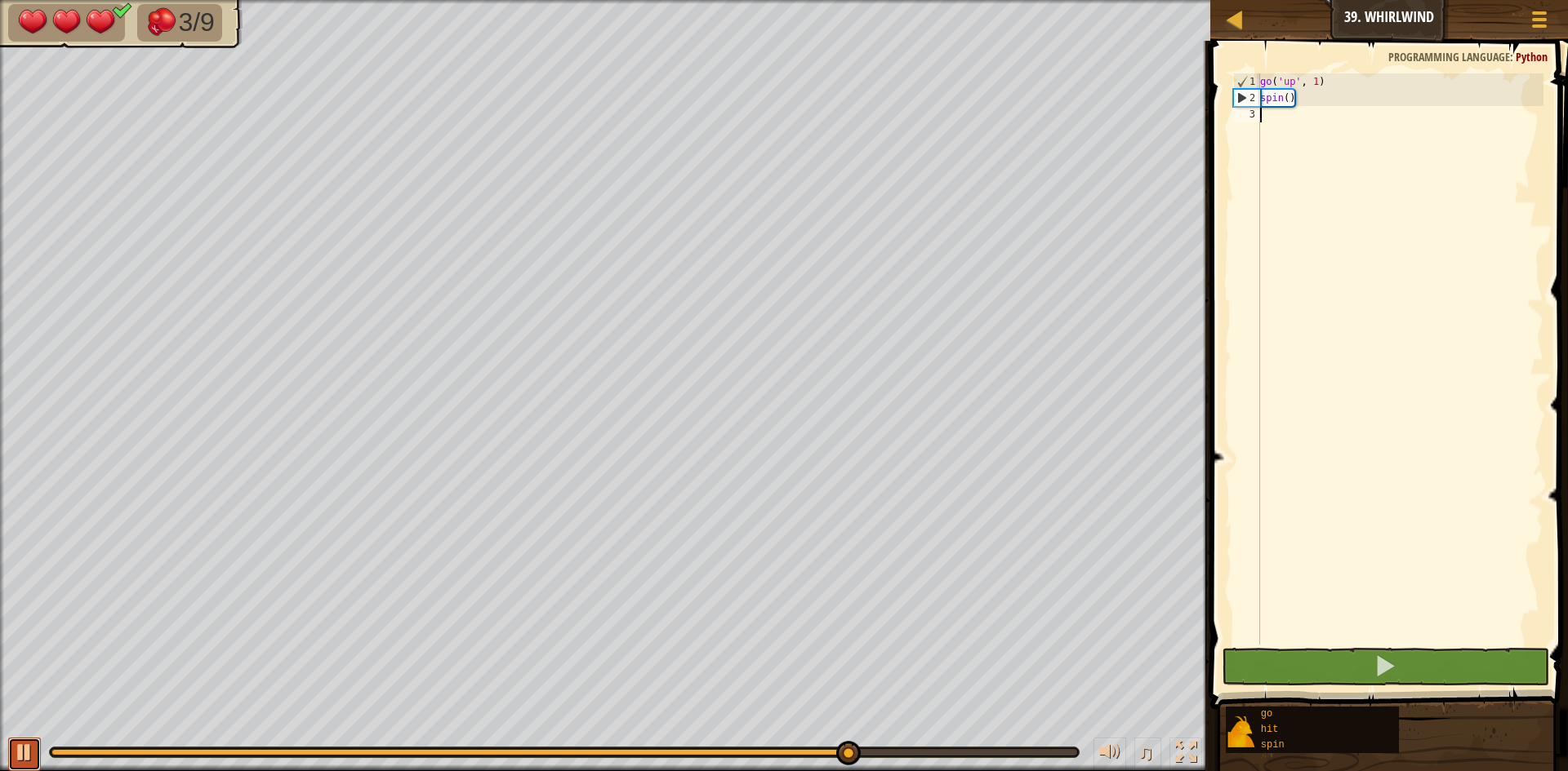
click at [15, 748] on div at bounding box center [24, 752] width 21 height 21
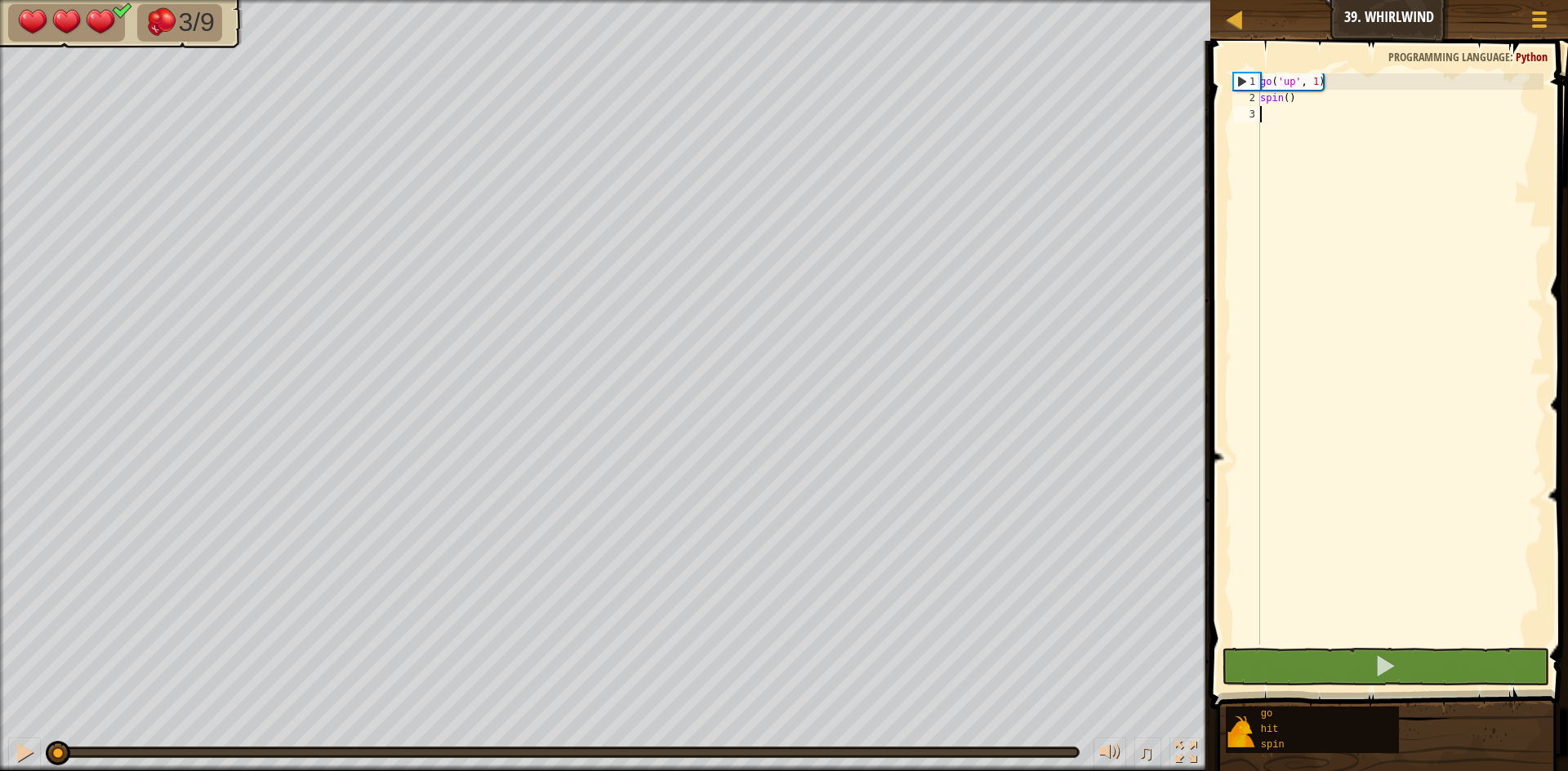
drag, startPoint x: 879, startPoint y: 751, endPoint x: 0, endPoint y: 750, distance: 879.0
click at [0, 750] on div "♫" at bounding box center [604, 748] width 1210 height 49
type textarea "g"
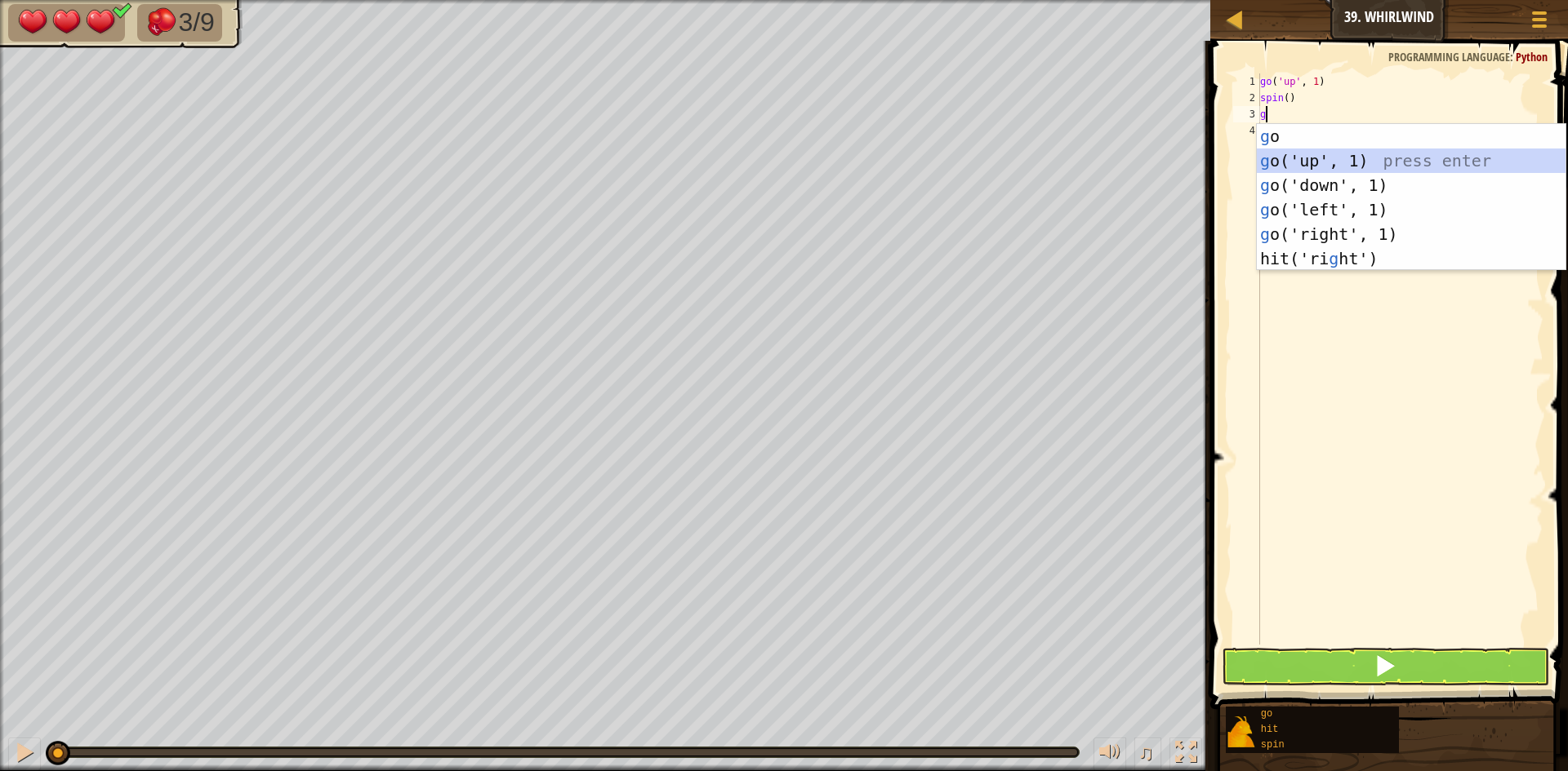
click at [1298, 161] on div "g o press enter g o('up', 1) press enter g o('down', 1) press enter g o('left',…" at bounding box center [1410, 221] width 309 height 196
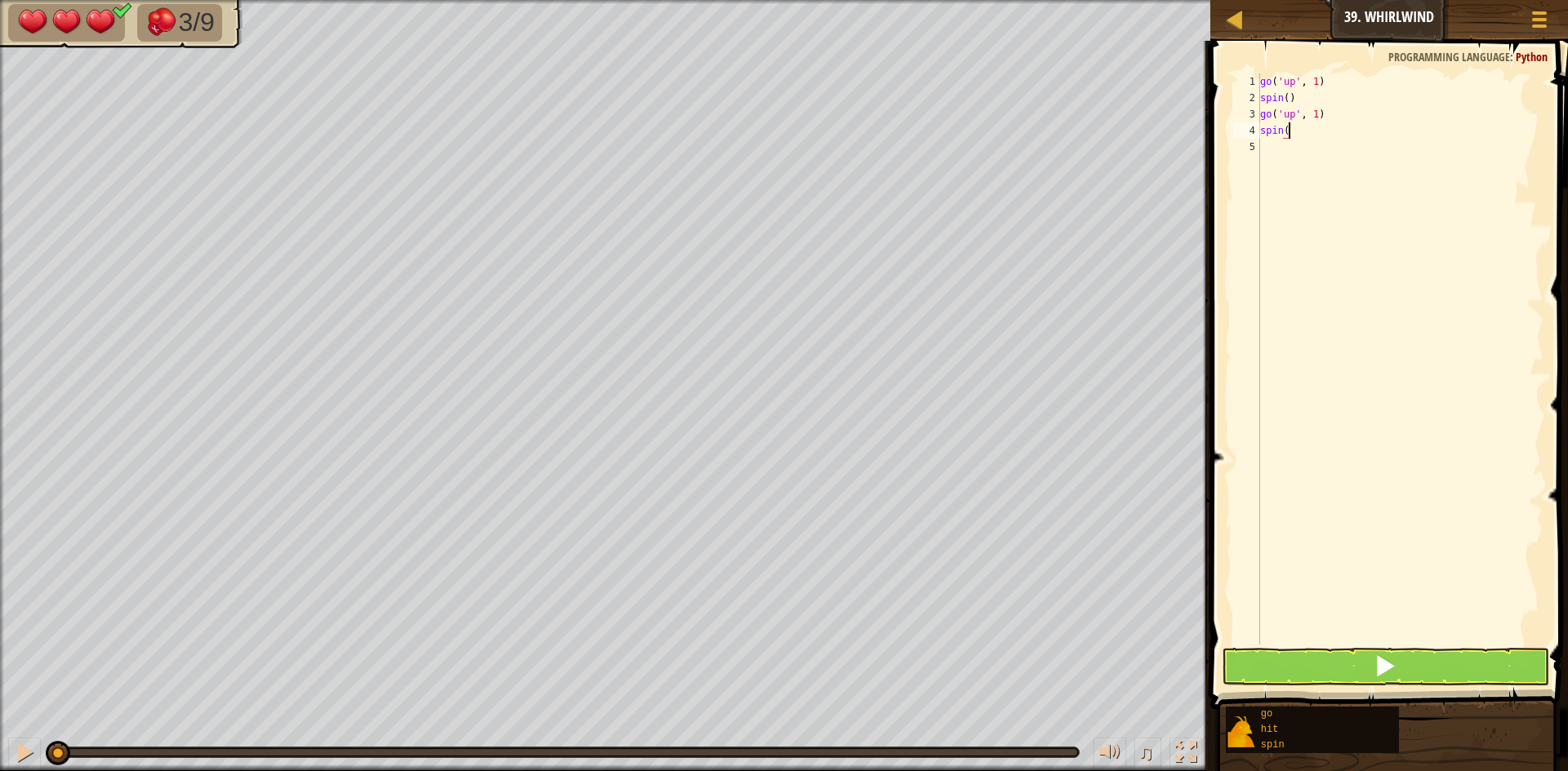
type textarea "spin()"
click at [1263, 152] on div "go ( 'up' , 1 ) spin ( ) go ( 'up' , 1 ) spin ( )" at bounding box center [1399, 375] width 286 height 604
type textarea "g"
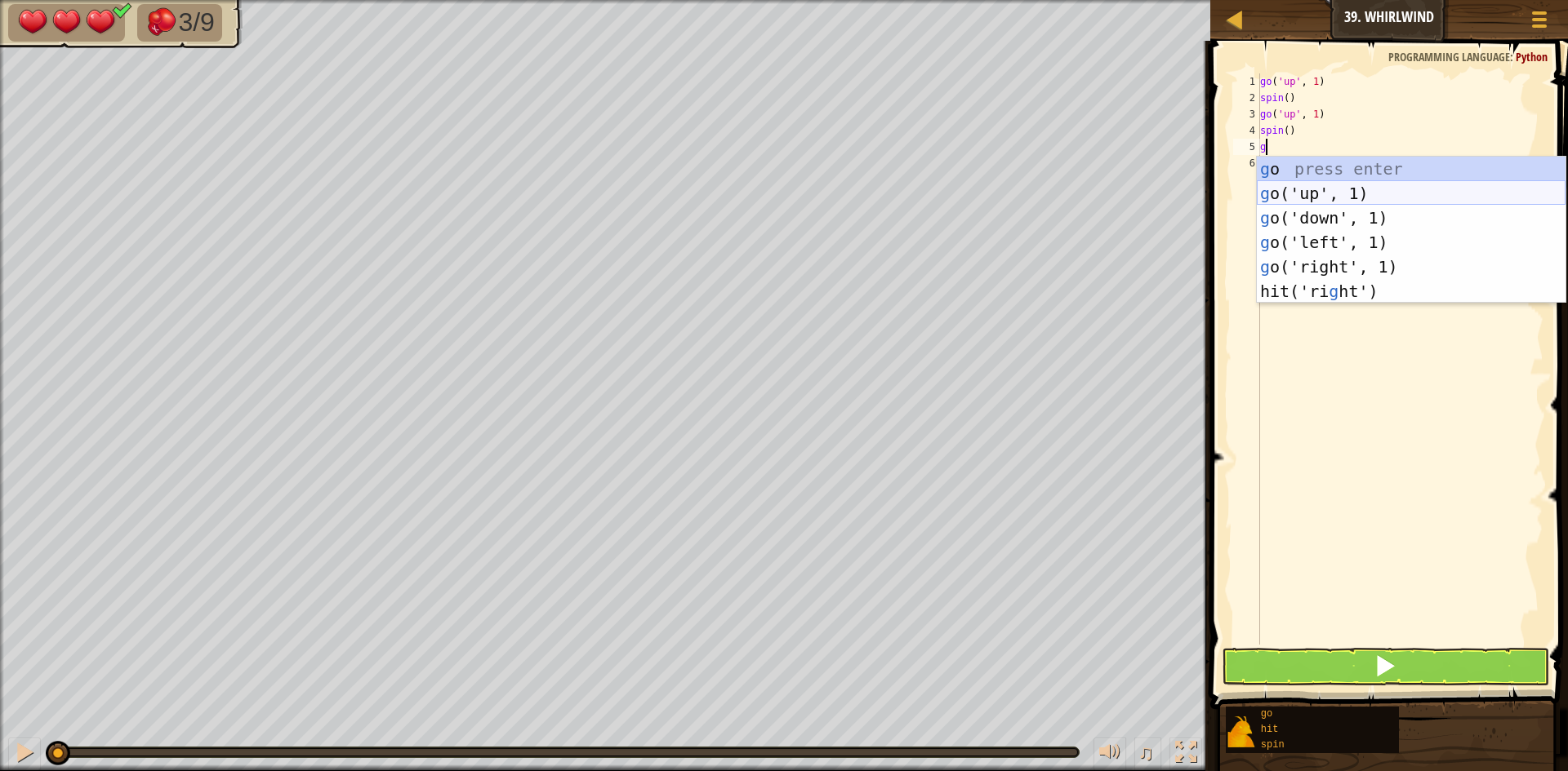
click at [1273, 194] on div "g o press enter g o('up', 1) press enter g o('down', 1) press enter g o('left',…" at bounding box center [1410, 254] width 309 height 196
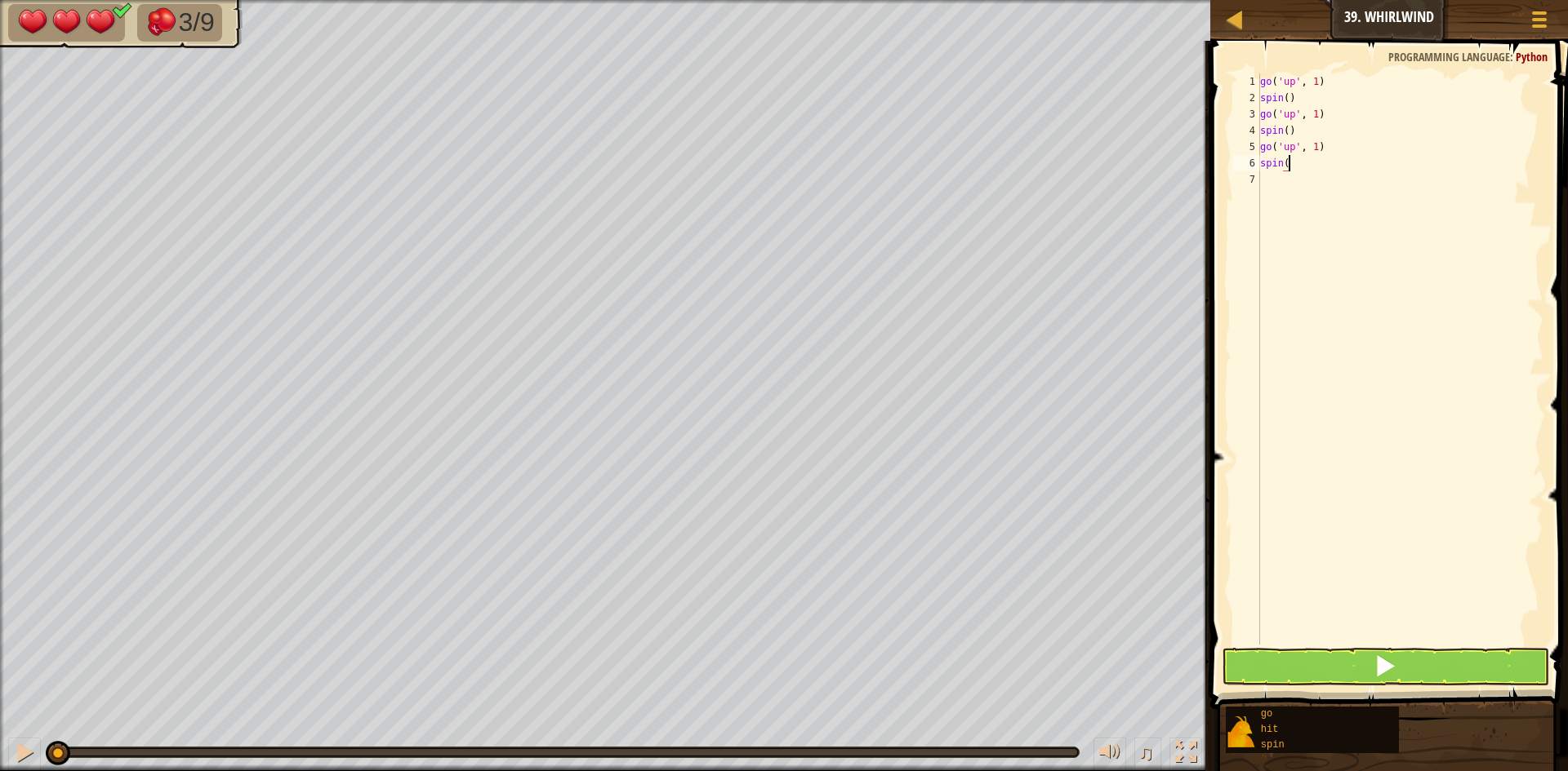
scroll to position [7, 4]
type textarea "spin()"
click at [1398, 663] on button at bounding box center [1385, 666] width 327 height 37
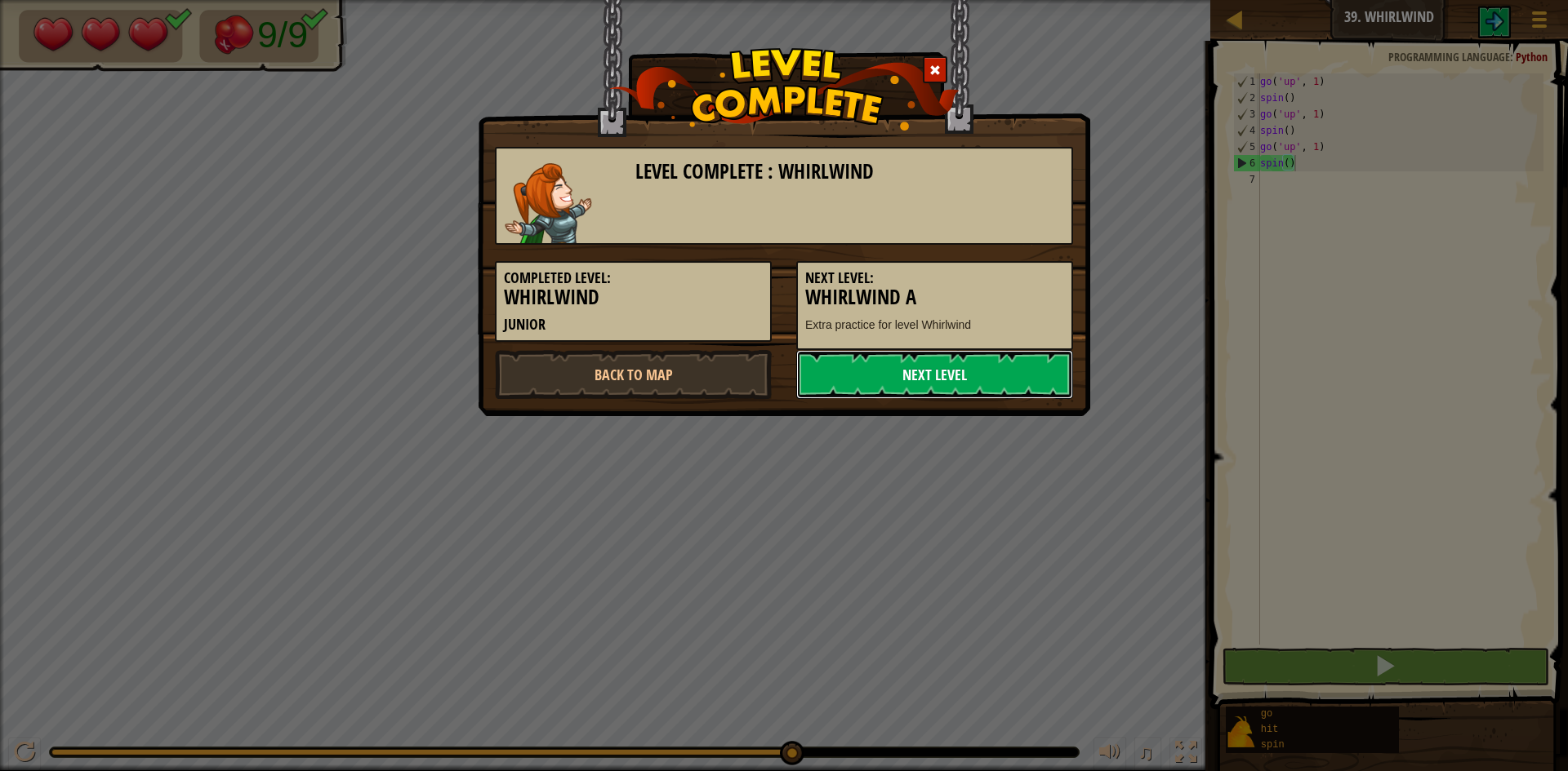
click at [961, 379] on link "Next Level" at bounding box center [934, 375] width 277 height 49
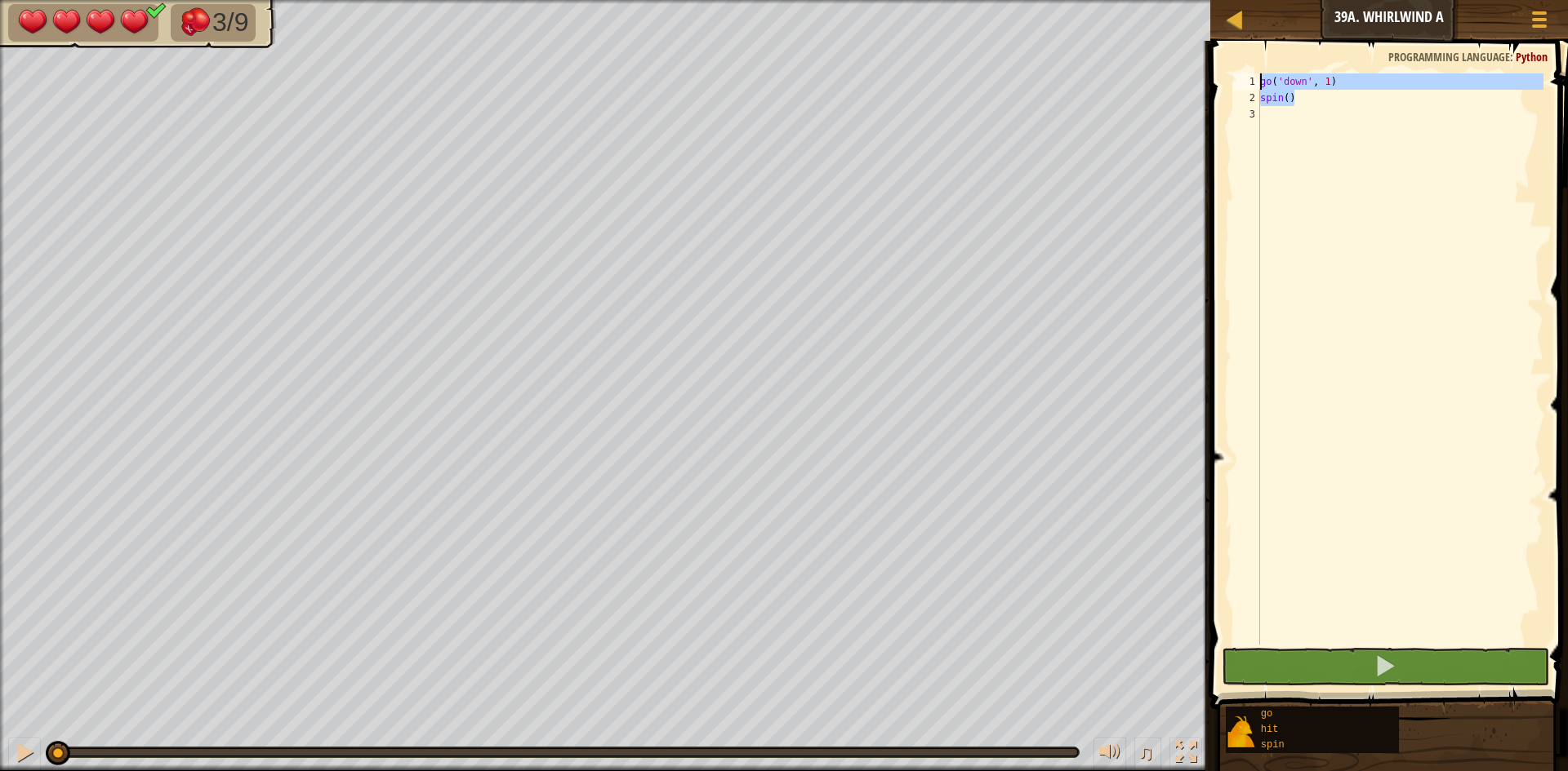
drag, startPoint x: 1293, startPoint y: 98, endPoint x: 1263, endPoint y: 86, distance: 32.3
click at [1263, 86] on div "go ( 'down' , 1 ) spin ( )" at bounding box center [1399, 375] width 286 height 604
click at [1295, 99] on div "go ( 'down' , 1 ) spin ( )" at bounding box center [1399, 375] width 286 height 604
drag, startPoint x: 1295, startPoint y: 99, endPoint x: 1260, endPoint y: 84, distance: 38.1
click at [1260, 84] on div "go ( 'down' , 1 ) spin ( )" at bounding box center [1399, 375] width 286 height 604
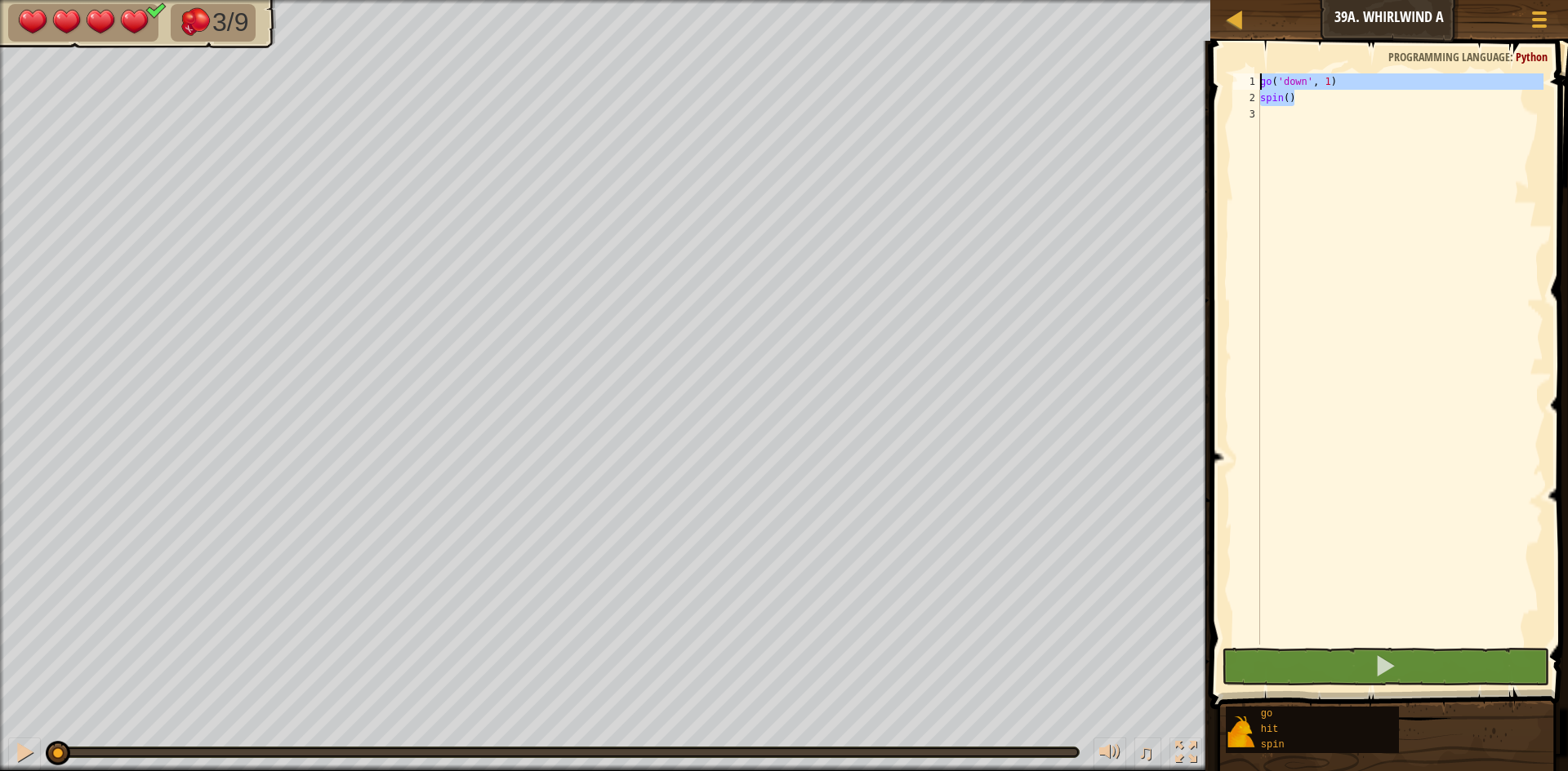
type textarea "go('down', 1) spin()"
click at [1264, 113] on div "go ( 'down' , 1 ) spin ( )" at bounding box center [1399, 375] width 286 height 604
paste textarea "spin()"
type textarea "spin()"
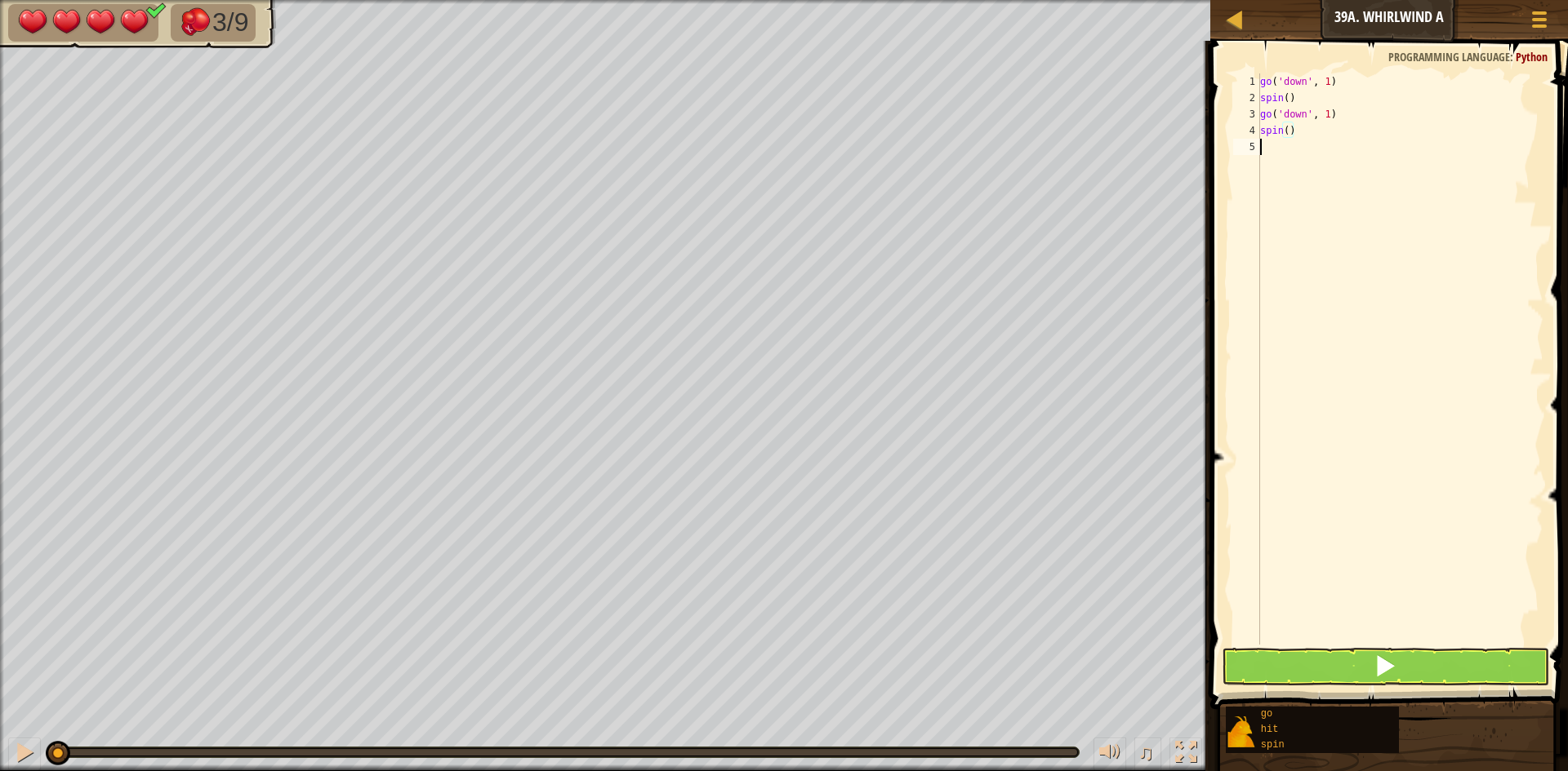
click at [1274, 160] on div "go ( 'down' , 1 ) spin ( ) go ( 'down' , 1 ) spin ( )" at bounding box center [1399, 375] width 286 height 604
paste textarea "spin()"
type textarea "spin()"
click at [1279, 671] on button at bounding box center [1385, 666] width 327 height 37
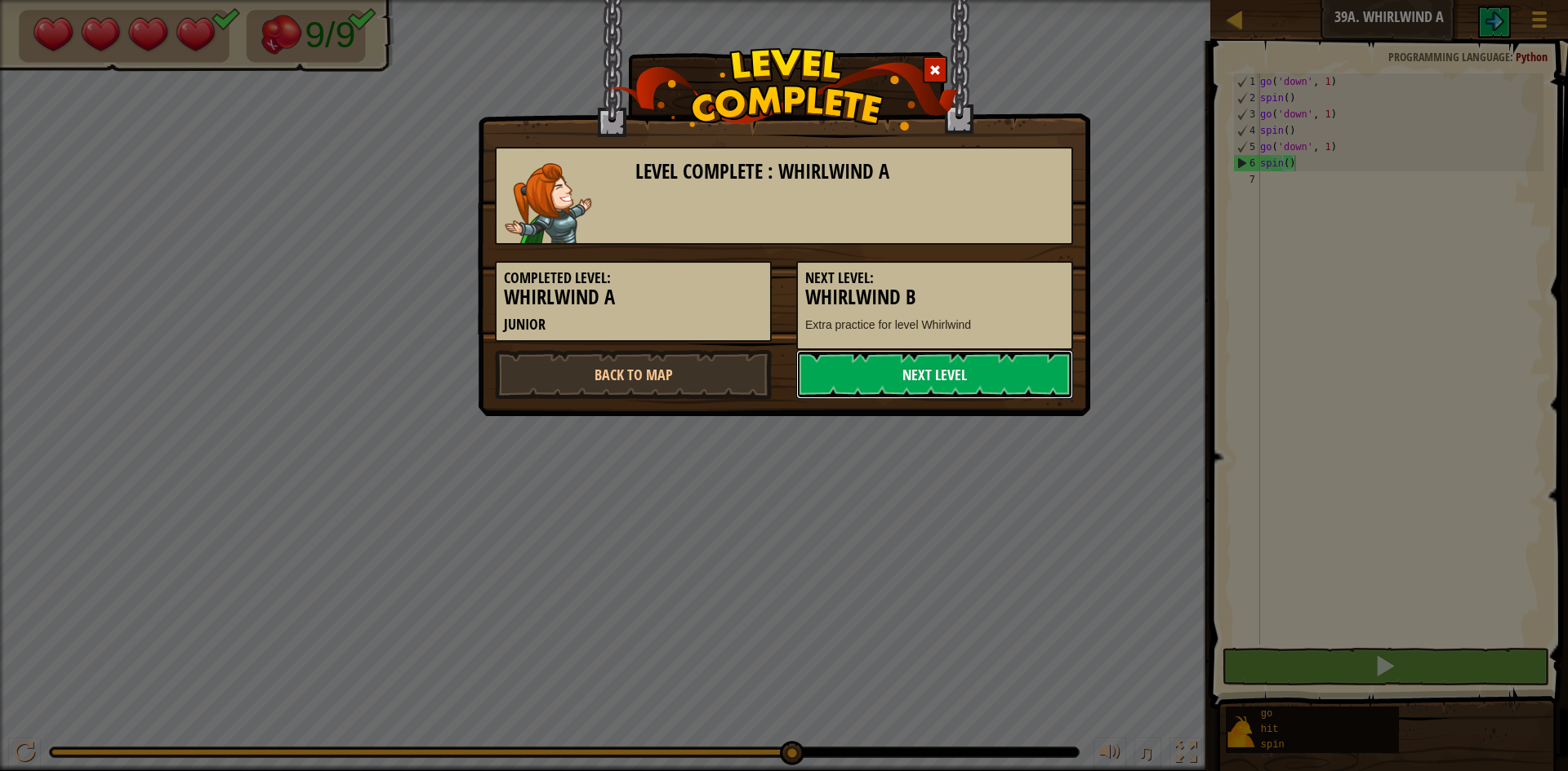
click at [953, 380] on link "Next Level" at bounding box center [934, 375] width 277 height 49
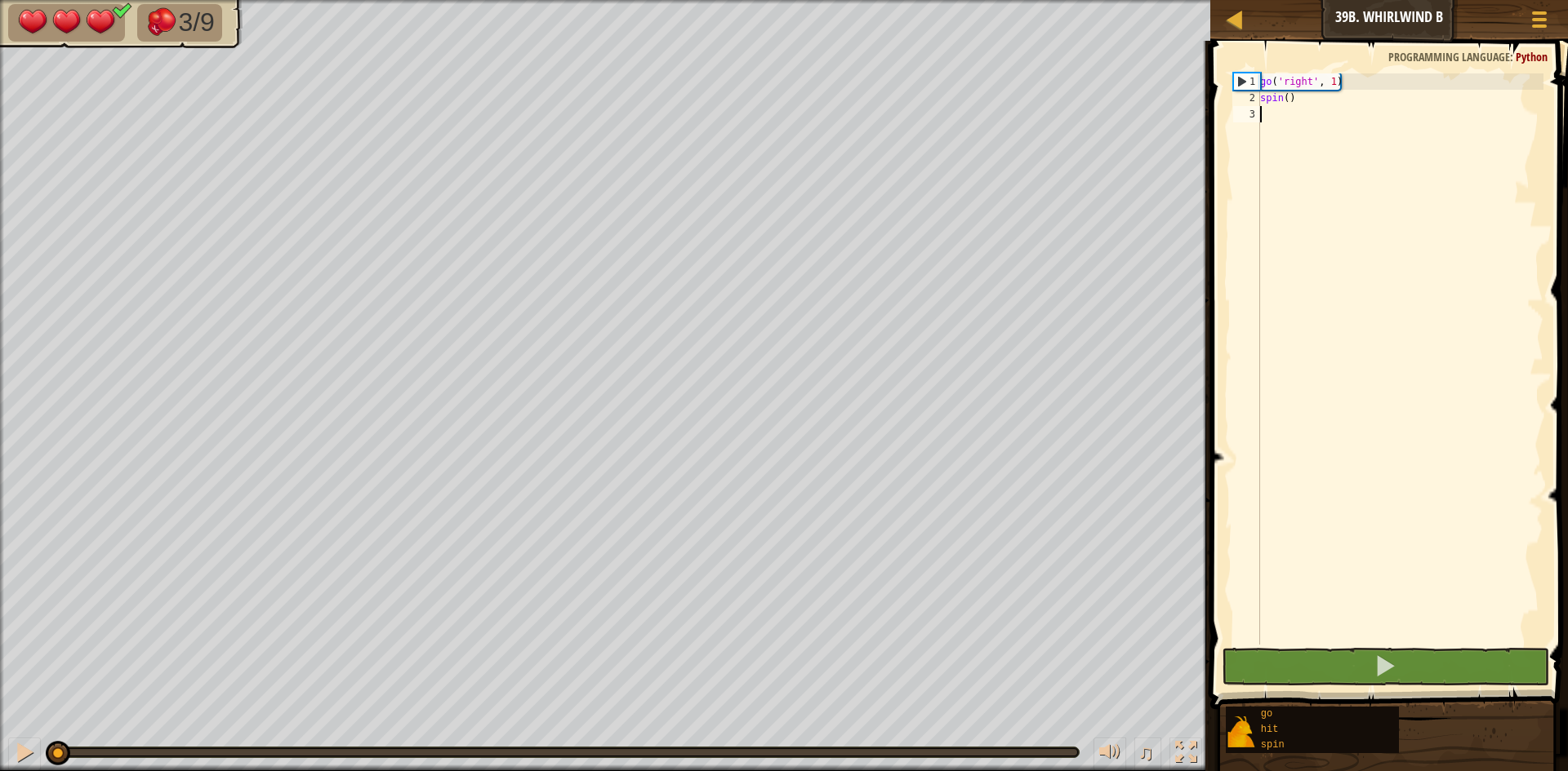
click at [1297, 104] on div "go ( 'right' , 1 ) spin ( )" at bounding box center [1399, 375] width 286 height 604
drag, startPoint x: 1295, startPoint y: 102, endPoint x: 1263, endPoint y: 85, distance: 36.2
click at [1263, 85] on div "go ( 'right' , 1 ) spin ( )" at bounding box center [1399, 375] width 286 height 604
type textarea "go('right', 1) spin()"
click at [1264, 116] on div "go ( 'right' , 1 ) spin ( )" at bounding box center [1399, 375] width 286 height 604
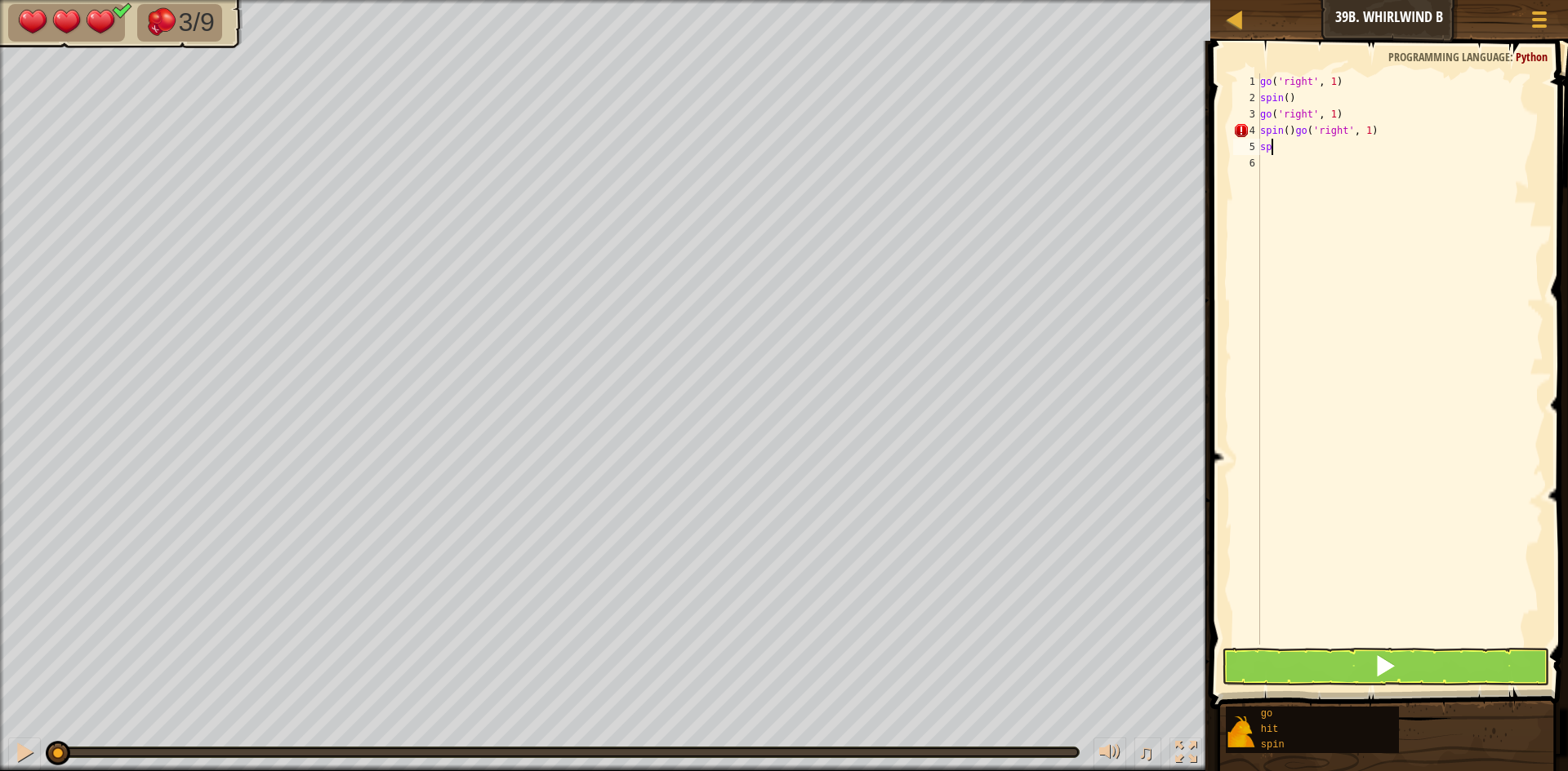
type textarea "s"
type textarea "spin()"
click at [1263, 147] on div "go ( 'right' , 1 ) spin ( ) go ( 'right' , 1 ) spin ( )" at bounding box center [1399, 375] width 286 height 604
type textarea "spin()"
click at [1233, 666] on button at bounding box center [1385, 666] width 327 height 37
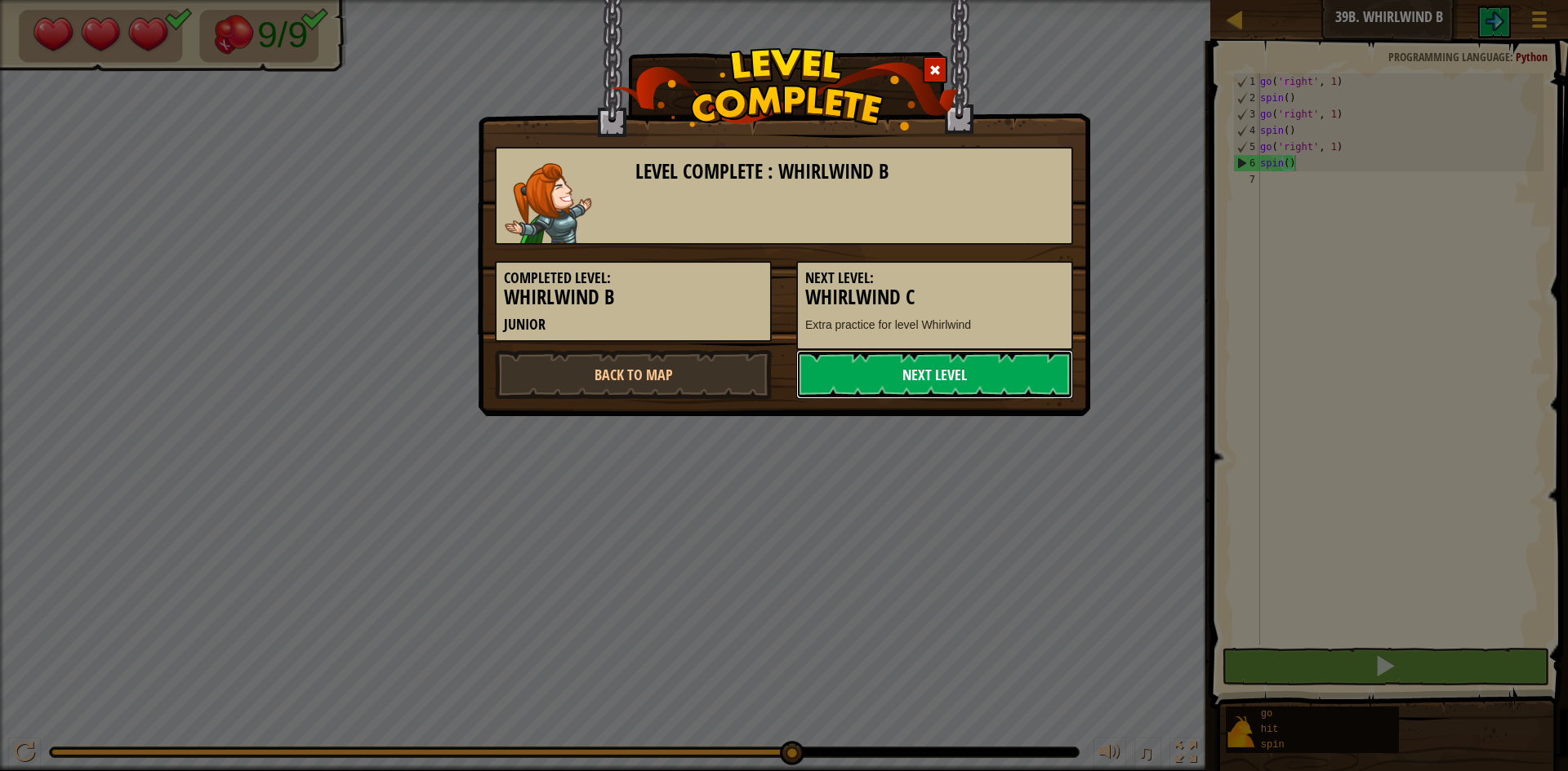
click at [879, 368] on link "Next Level" at bounding box center [934, 375] width 277 height 49
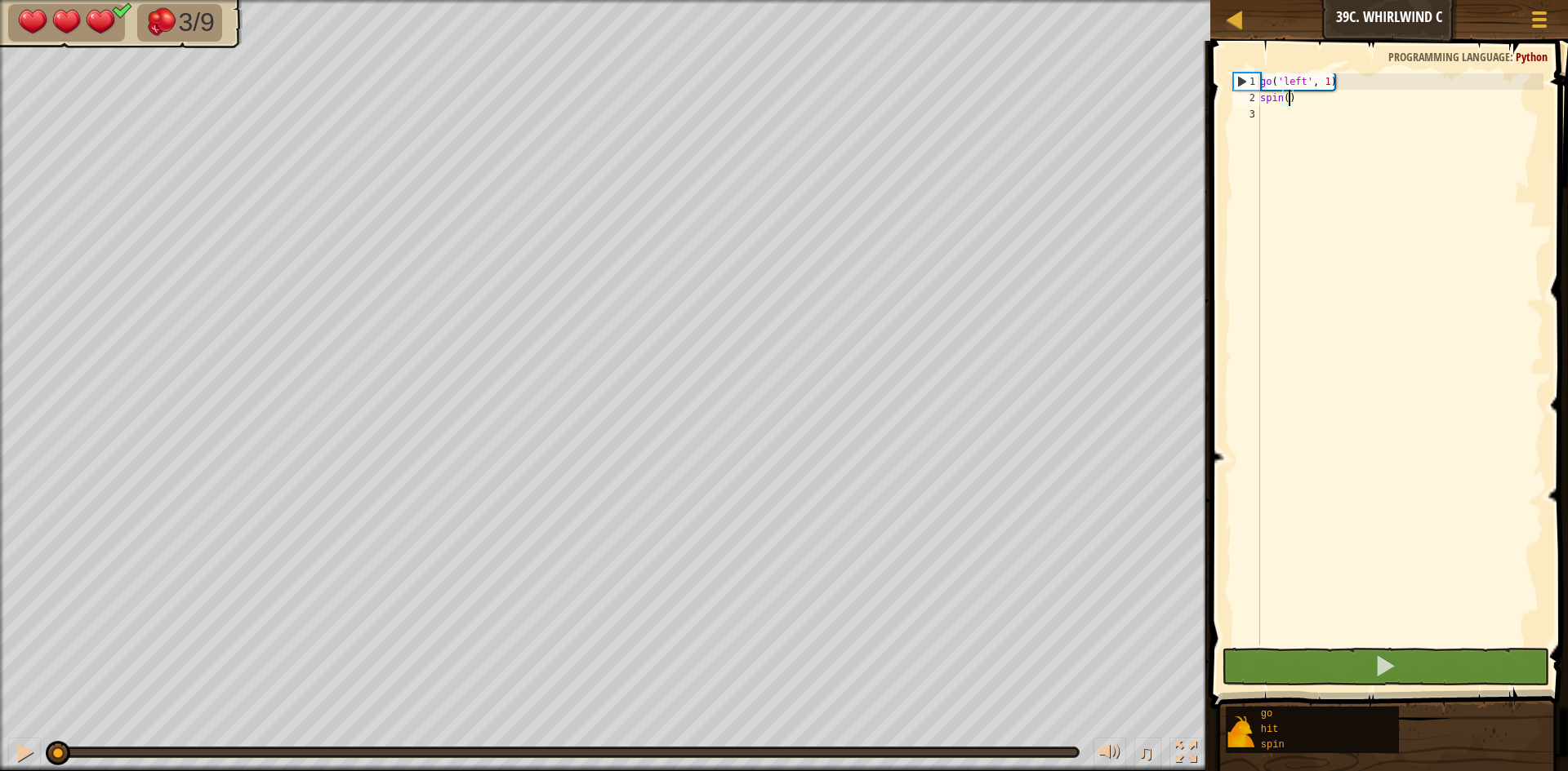
click at [1292, 98] on div "go ( 'left' , 1 ) spin ( )" at bounding box center [1399, 375] width 286 height 604
click at [1297, 98] on div "go ( 'left' , 1 ) spin ( )" at bounding box center [1399, 359] width 286 height 571
drag, startPoint x: 1298, startPoint y: 98, endPoint x: 1260, endPoint y: 87, distance: 39.6
click at [1260, 87] on div "go ( 'left' , 1 ) spin ( )" at bounding box center [1399, 375] width 286 height 604
type textarea "go('left', 1) spin()"
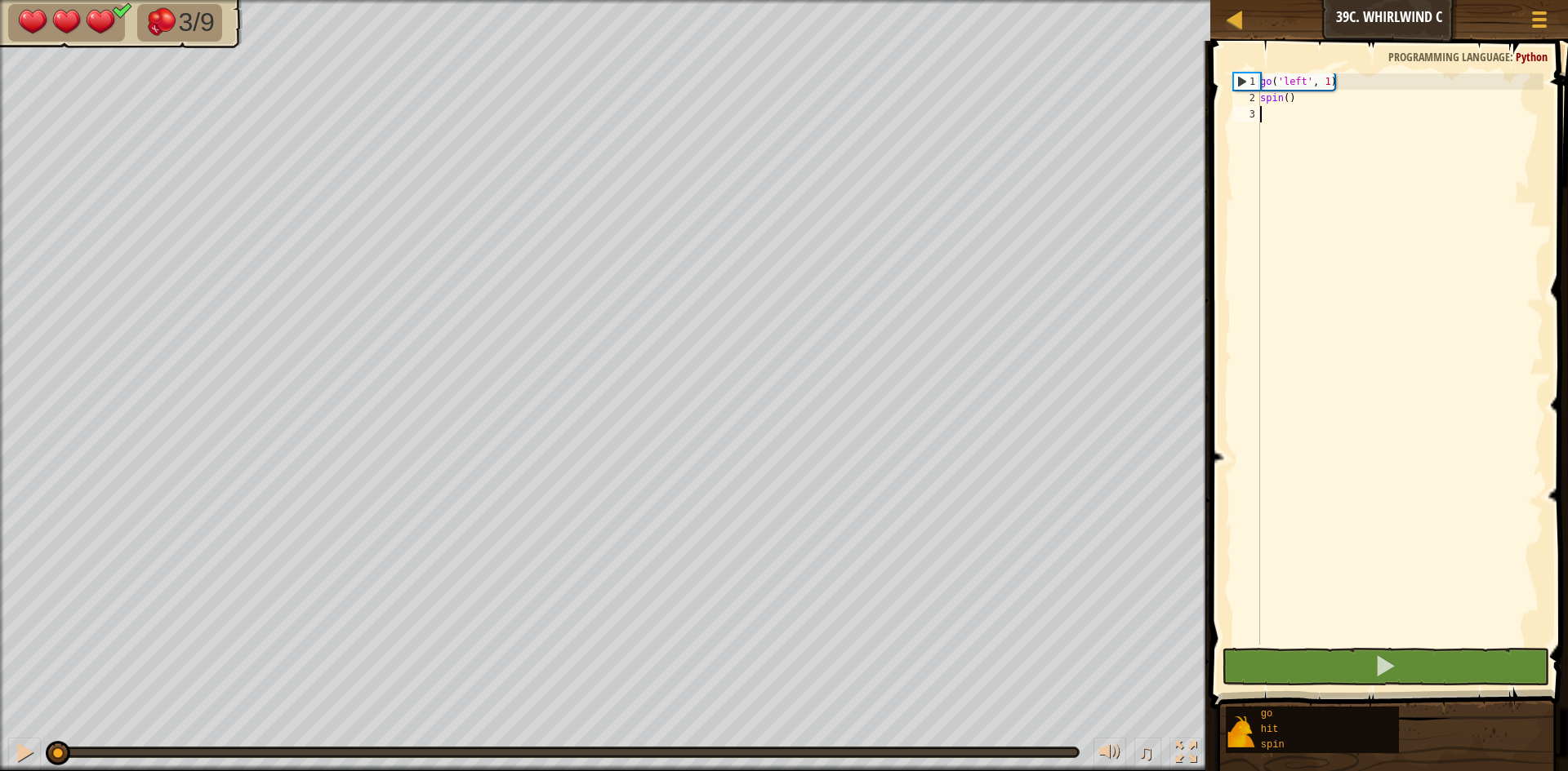
click at [1261, 108] on div "go ( 'left' , 1 ) spin ( )" at bounding box center [1399, 375] width 286 height 604
paste textarea "spin()"
type textarea "spin()"
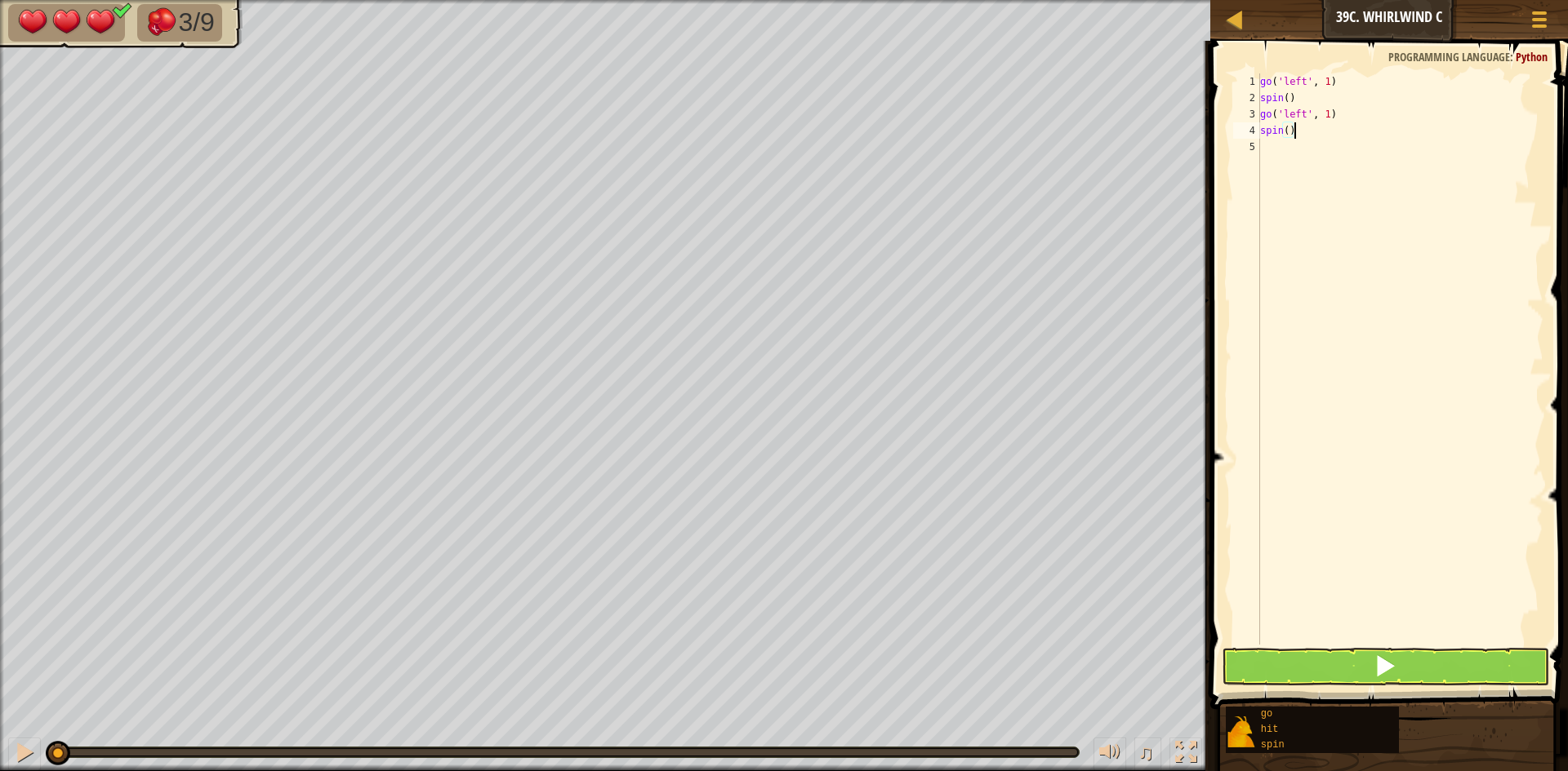
click at [1262, 142] on div "go ( 'left' , 1 ) spin ( ) go ( 'left' , 1 ) spin ( )" at bounding box center [1399, 375] width 286 height 604
paste textarea "spin()"
type textarea "spin()"
click at [1264, 681] on button at bounding box center [1385, 666] width 327 height 37
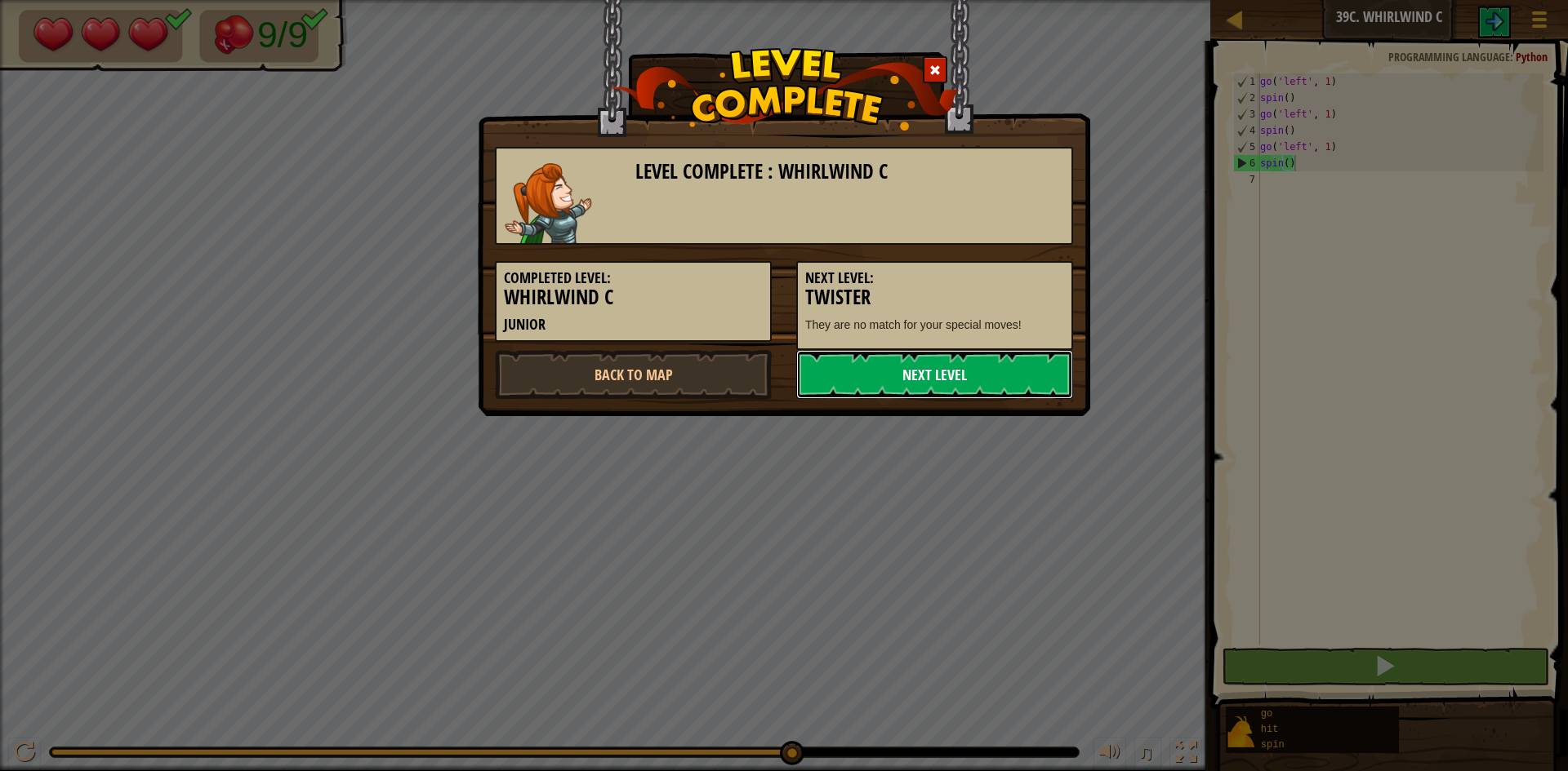
click at [914, 370] on link "Next Level" at bounding box center [934, 375] width 277 height 49
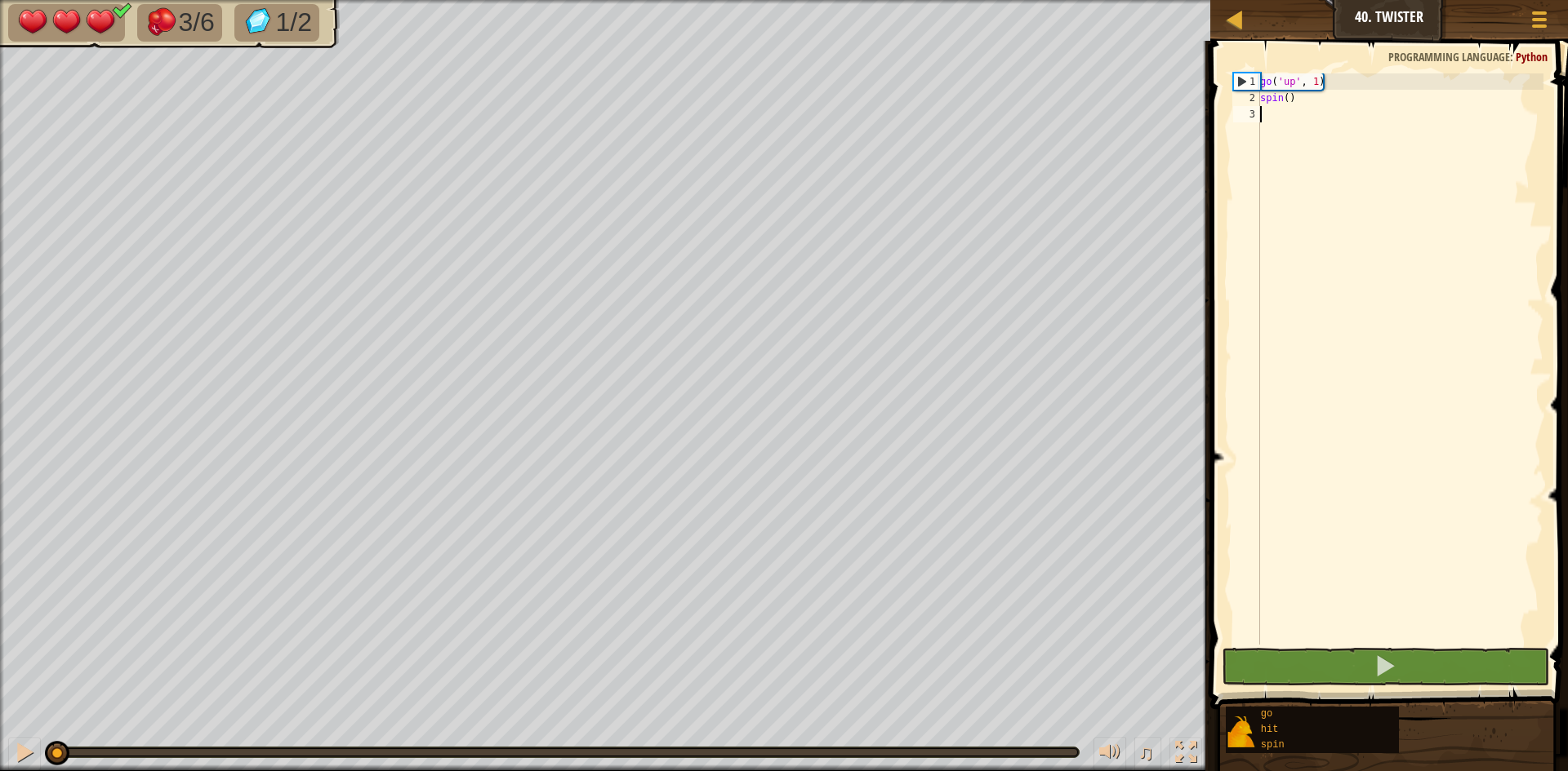
type textarea "g"
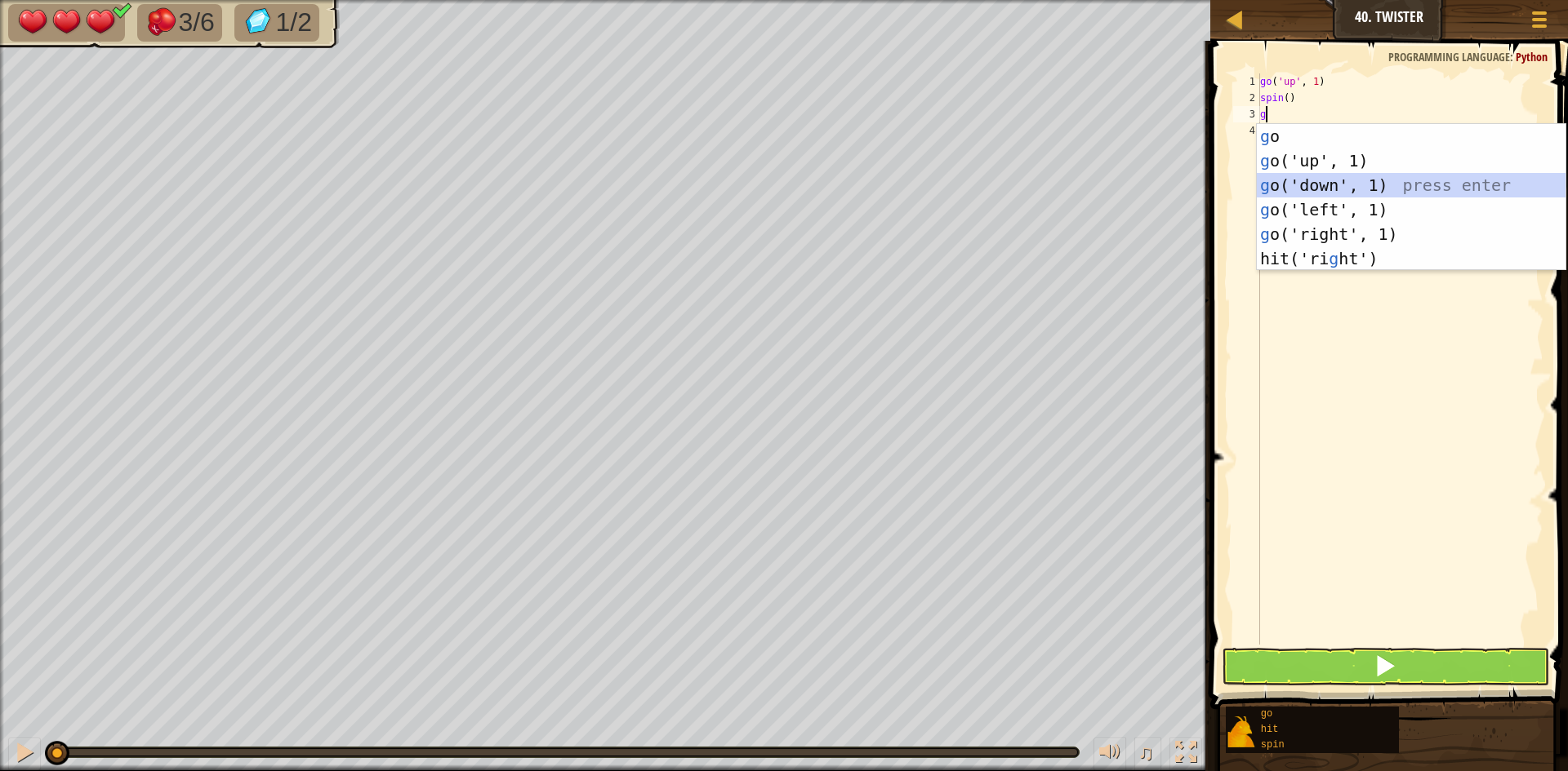
click at [1288, 180] on div "g o press enter g o('up', 1) press enter g o('down', 1) press enter g o('left',…" at bounding box center [1410, 221] width 309 height 196
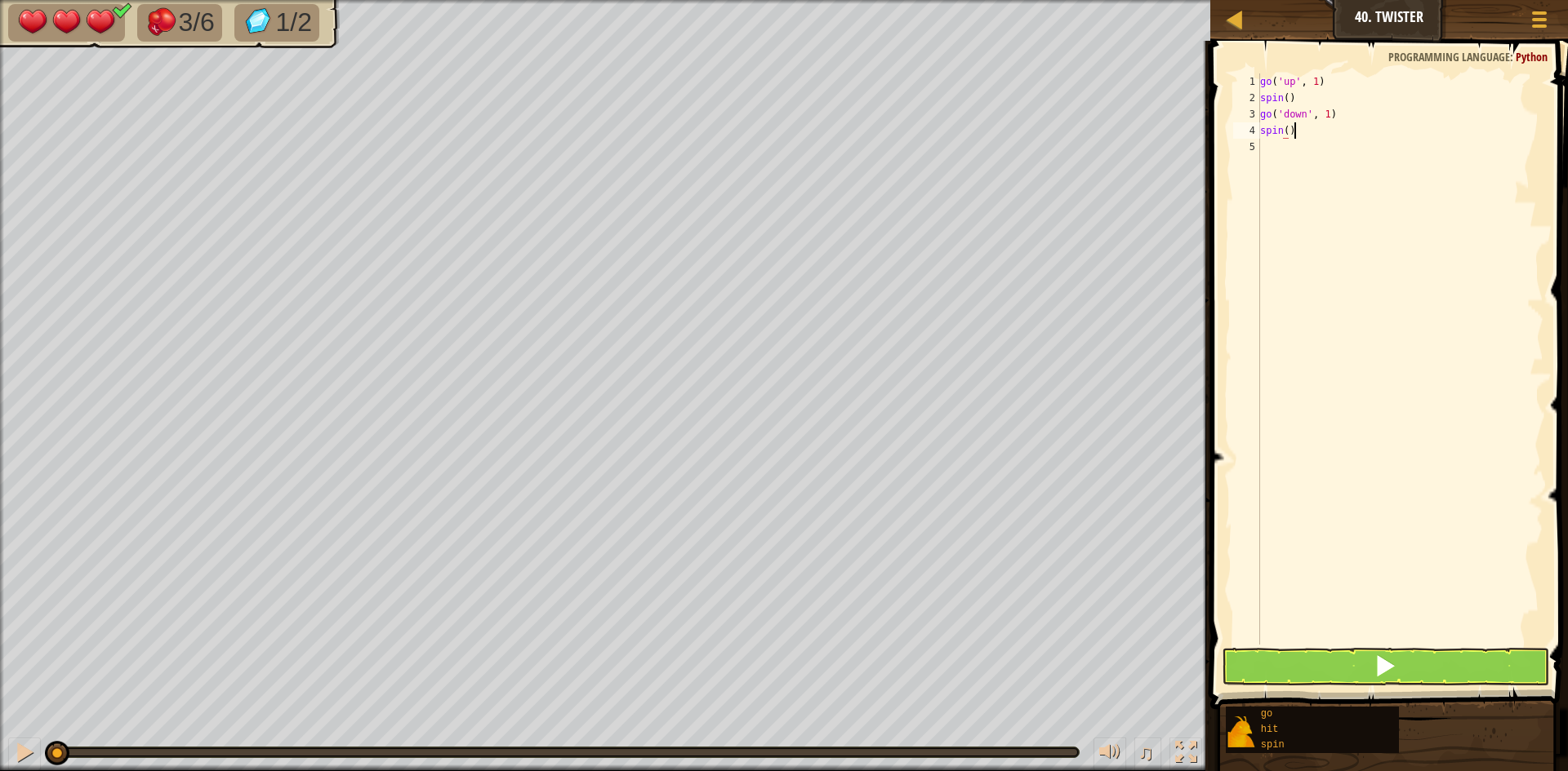
scroll to position [7, 4]
click at [1269, 663] on button at bounding box center [1385, 666] width 327 height 37
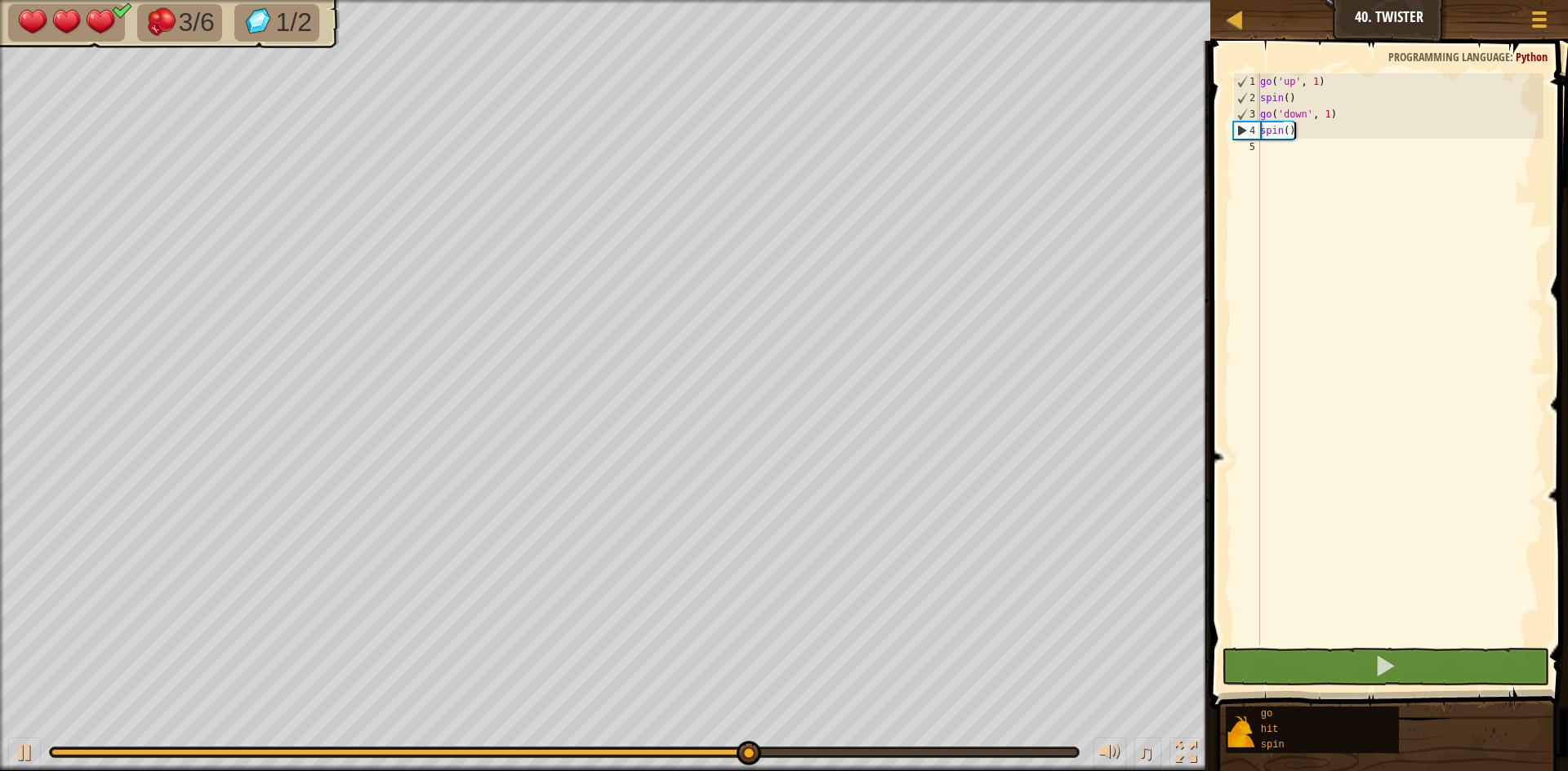
click at [1330, 114] on div "go ( 'up' , 1 ) spin ( ) go ( 'down' , 1 ) spin ( )" at bounding box center [1399, 375] width 286 height 604
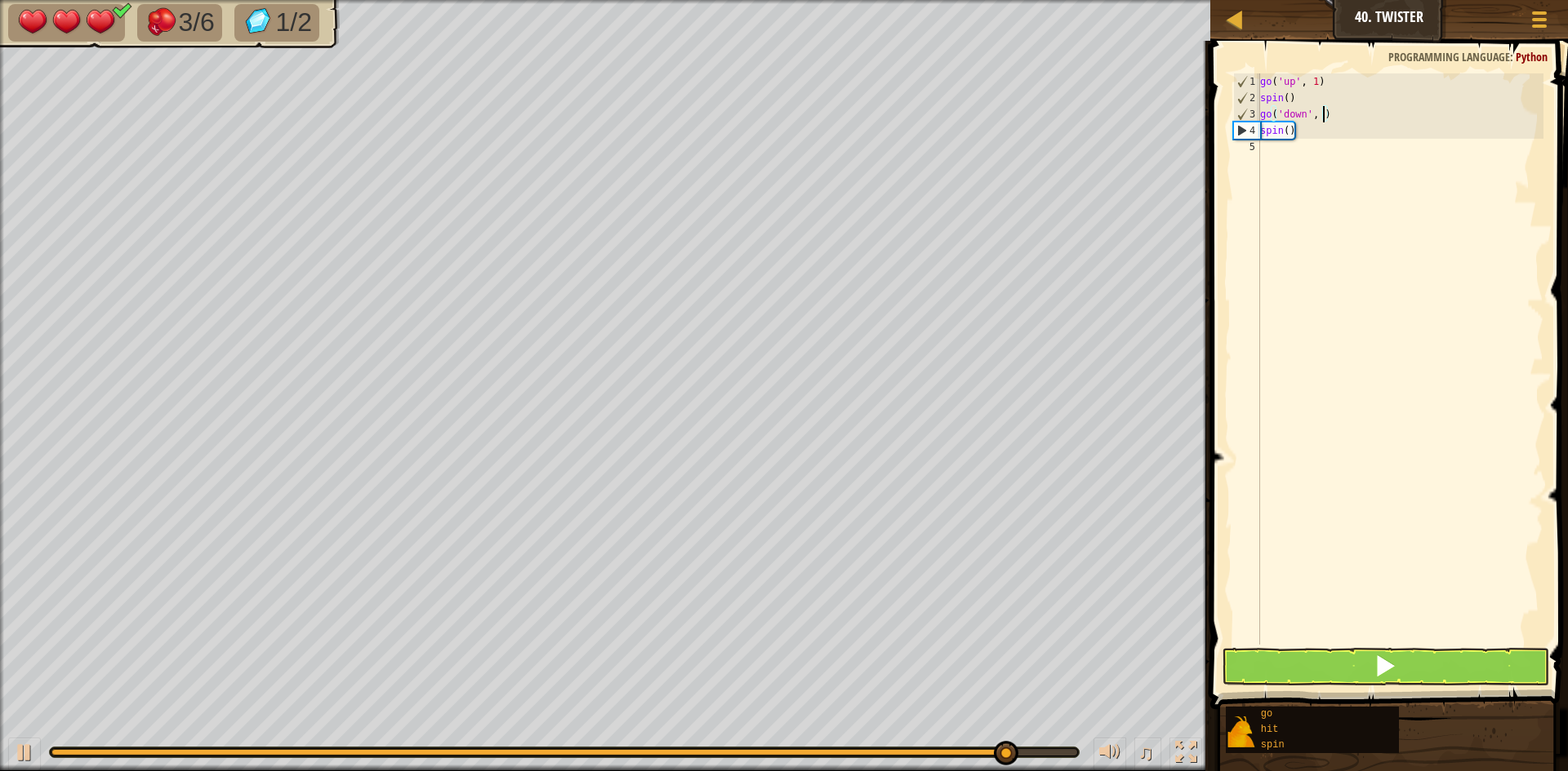
scroll to position [7, 10]
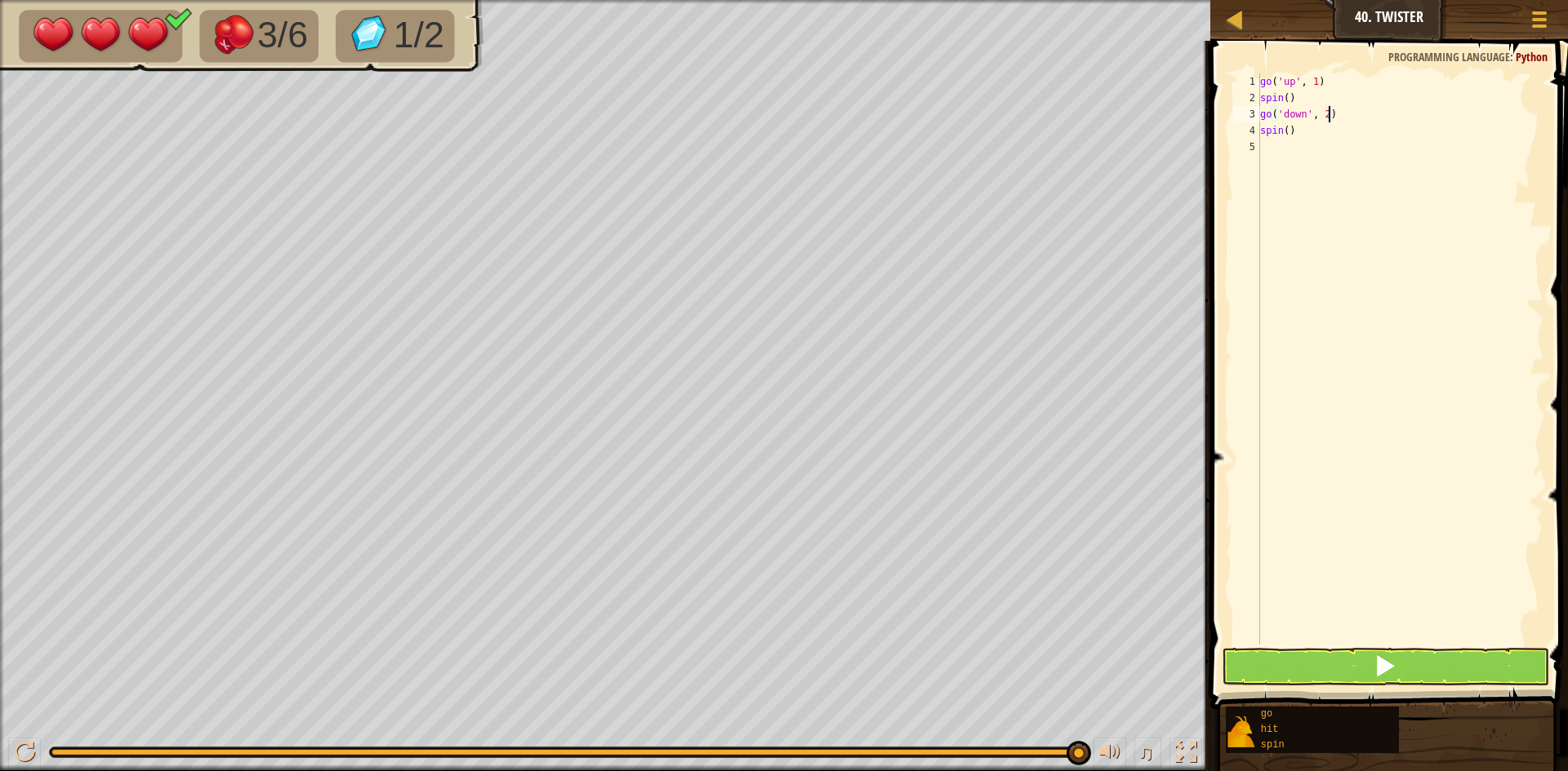
type textarea "go('down', 2)"
click at [1263, 663] on button at bounding box center [1385, 666] width 327 height 37
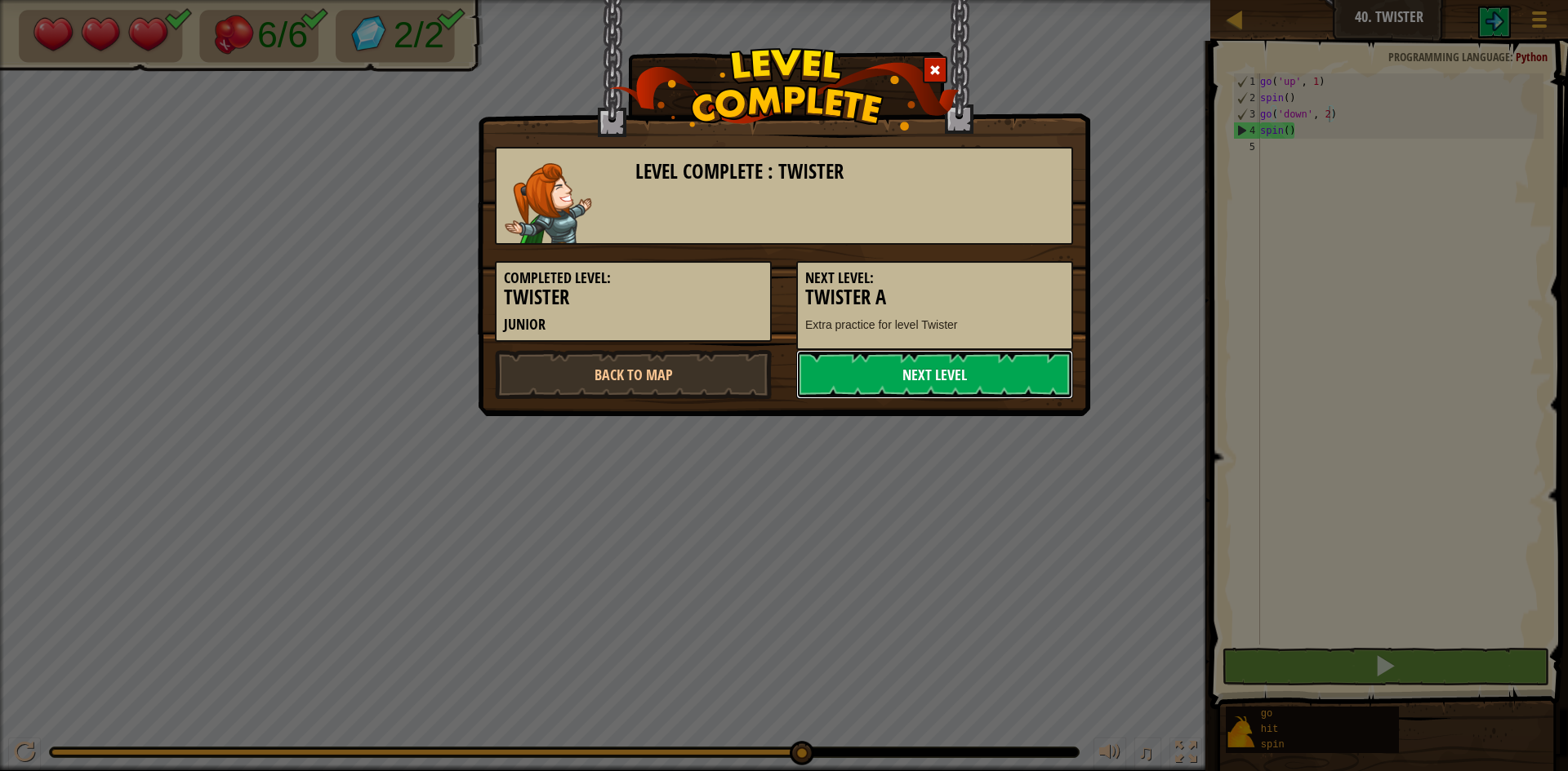
click at [939, 368] on link "Next Level" at bounding box center [934, 375] width 277 height 49
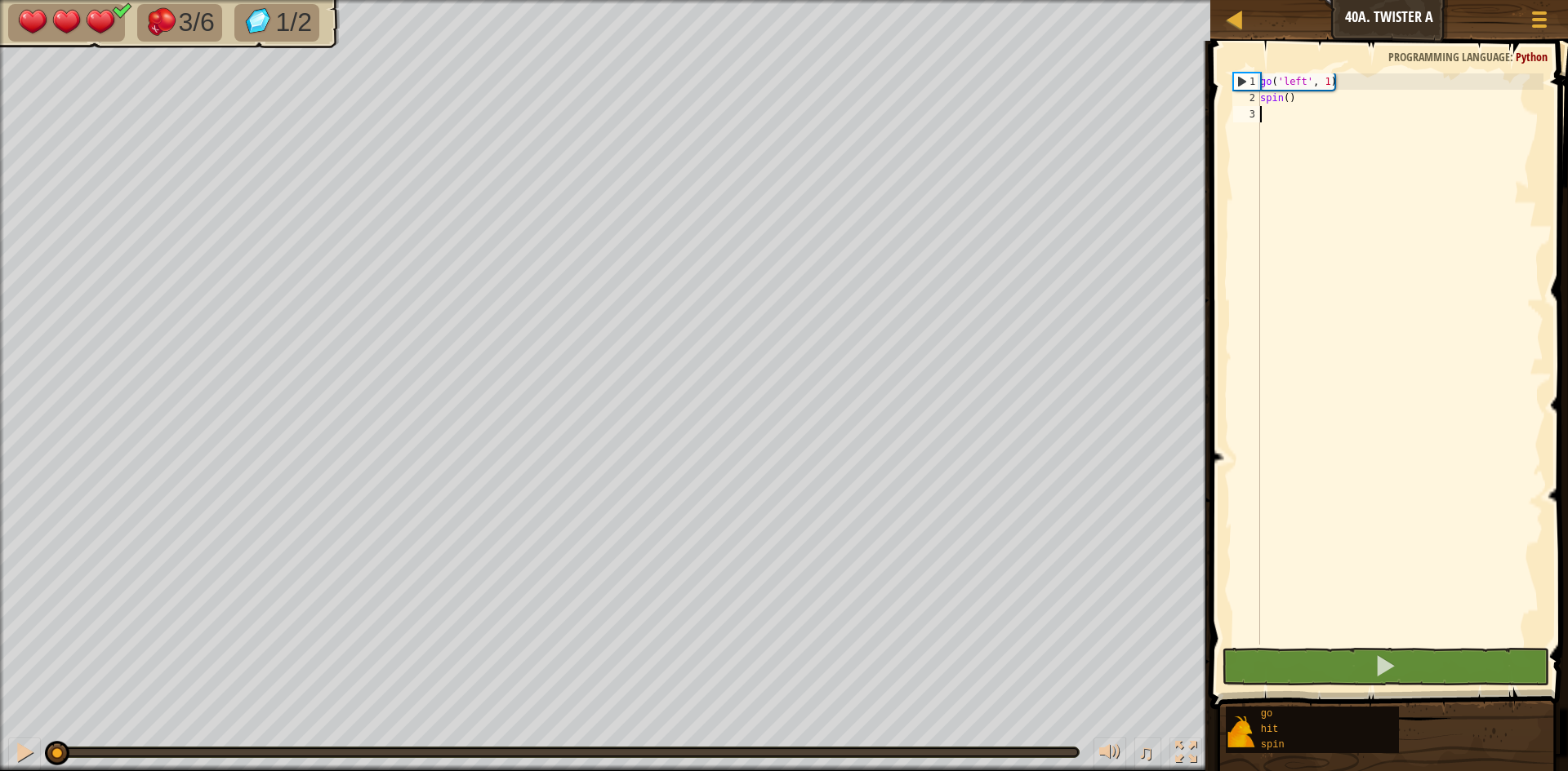
type textarea "go"
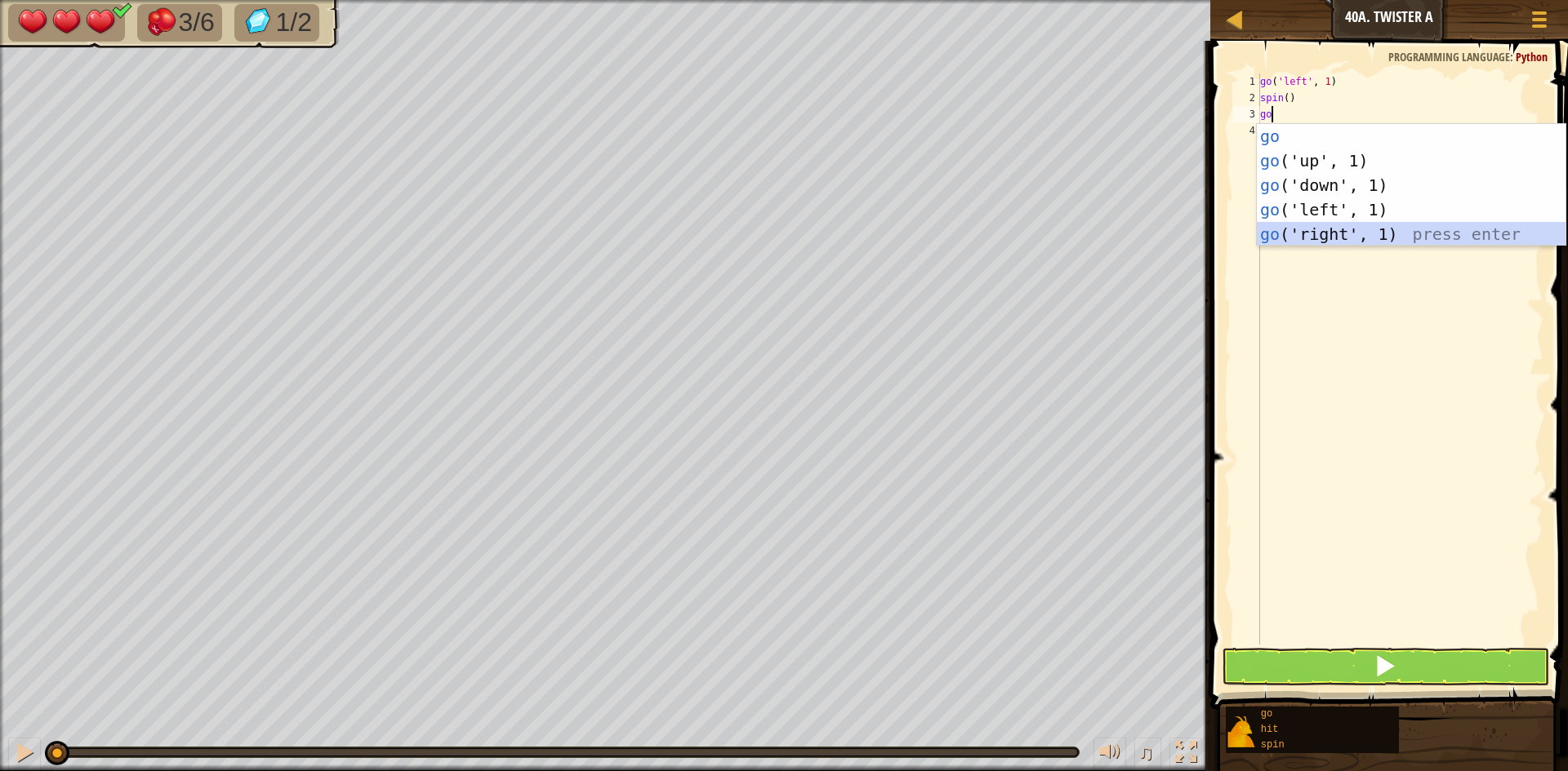
click at [1272, 231] on div "go press enter go ('up', 1) press enter go ('down', 1) press enter go ('left', …" at bounding box center [1410, 210] width 309 height 171
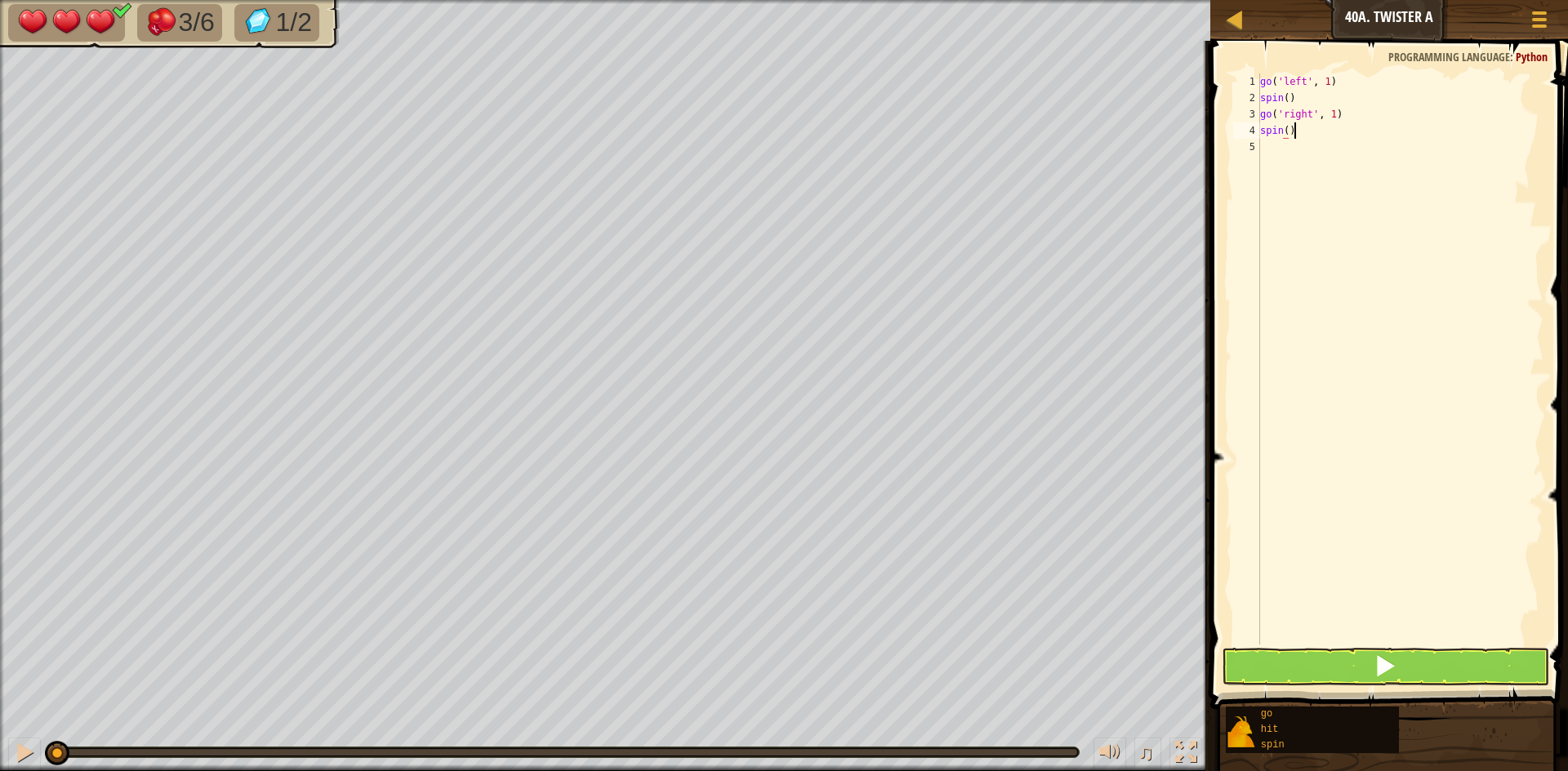
scroll to position [7, 4]
click at [1317, 678] on button at bounding box center [1385, 666] width 327 height 37
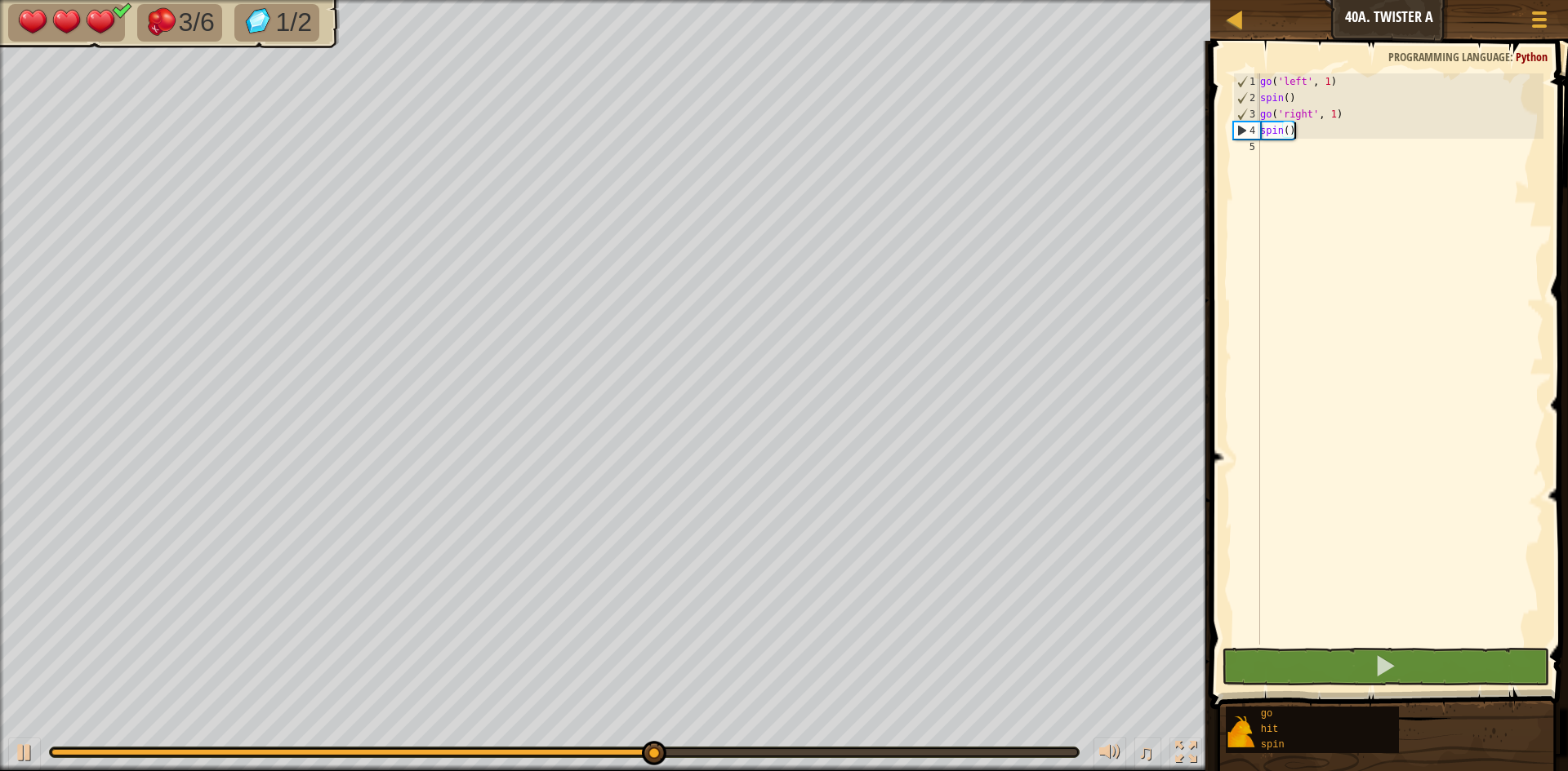
click at [1339, 118] on div "go ( 'left' , 1 ) spin ( ) go ( 'right' , 1 ) spin ( )" at bounding box center [1399, 375] width 286 height 604
click at [1336, 115] on div "go ( 'left' , 1 ) spin ( ) go ( 'right' , 1 ) spin ( )" at bounding box center [1399, 375] width 286 height 604
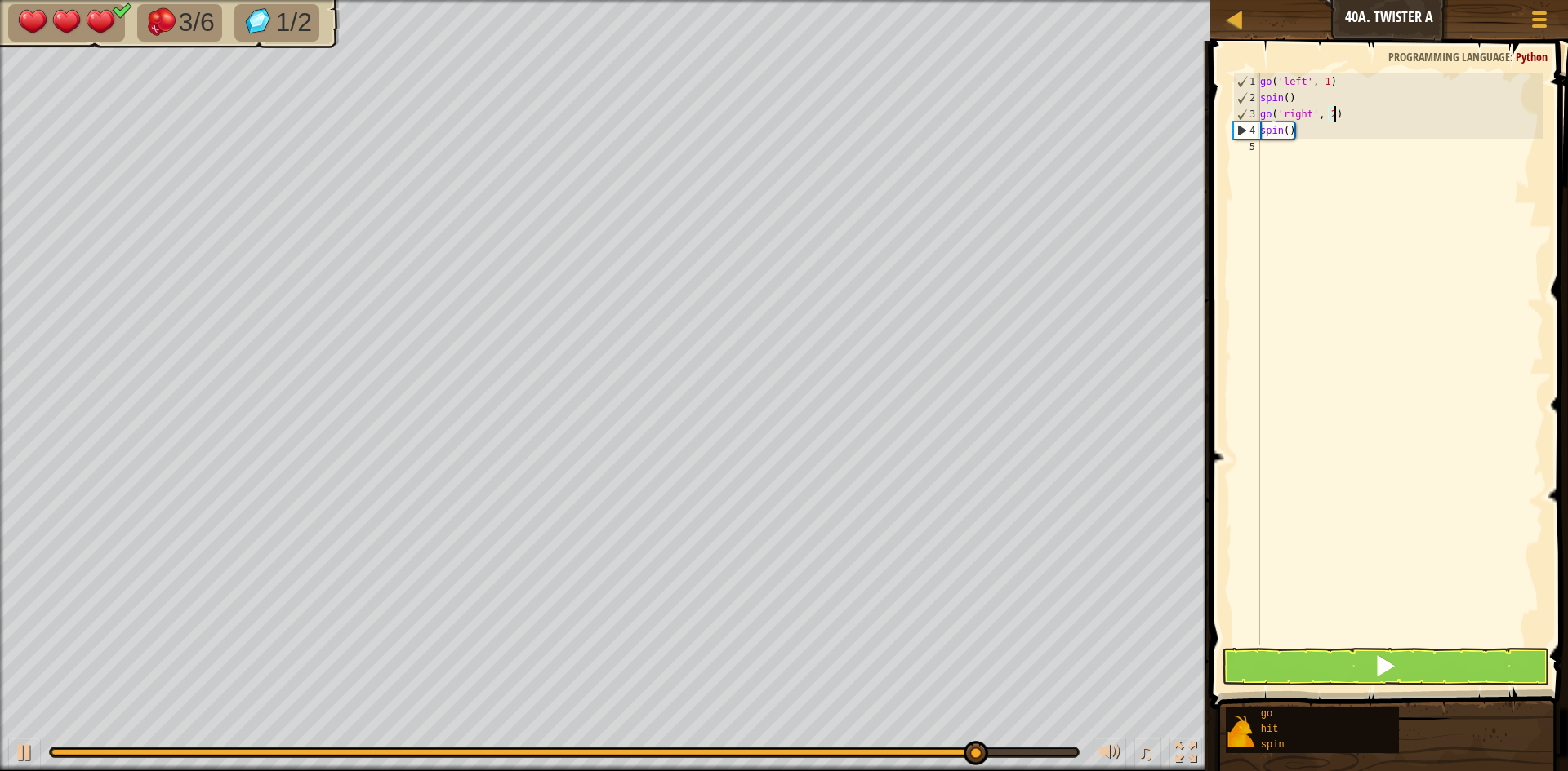
scroll to position [7, 11]
type textarea "go('right', 2)"
click at [1480, 663] on button at bounding box center [1385, 666] width 327 height 37
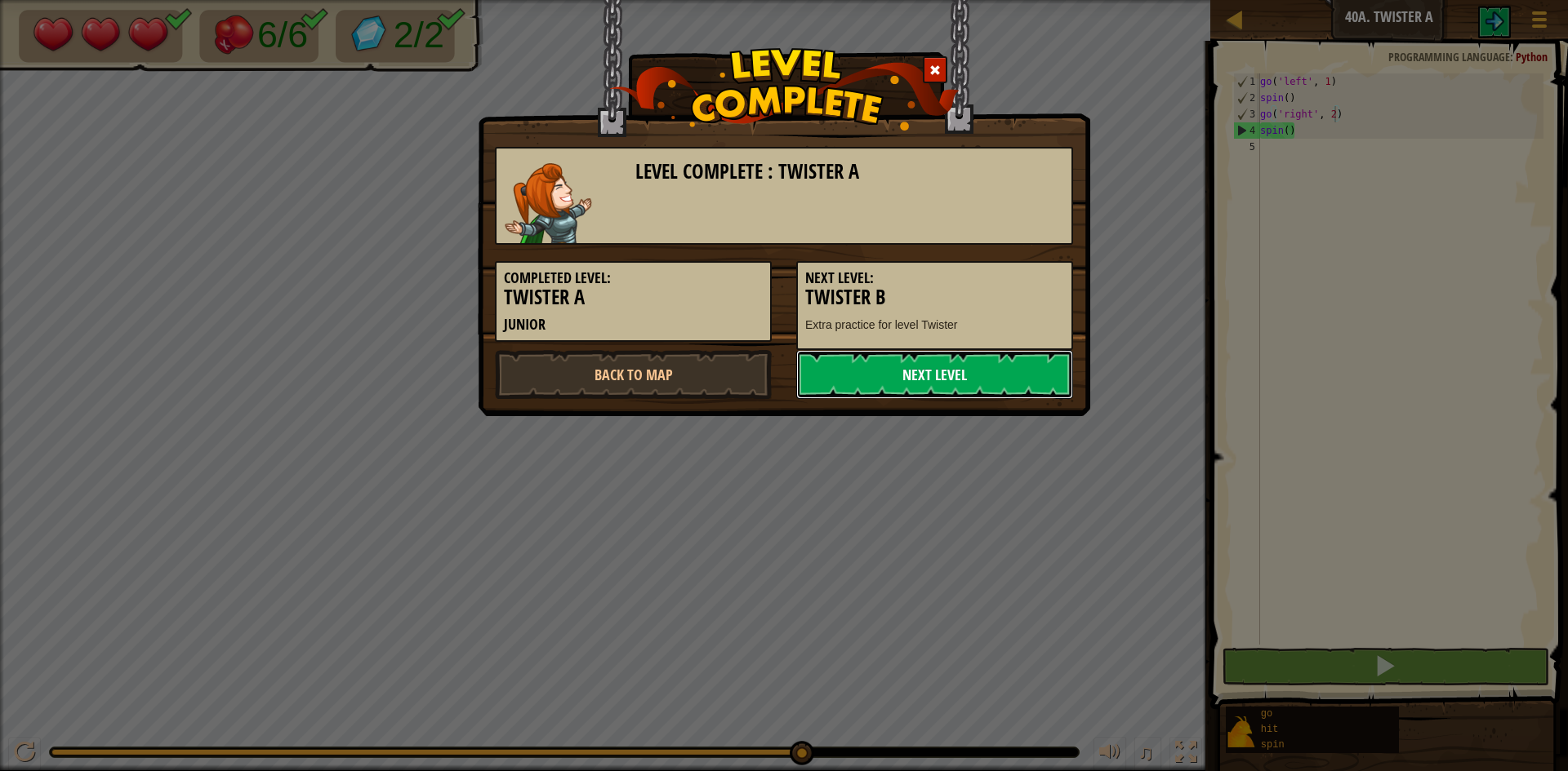
click at [962, 387] on link "Next Level" at bounding box center [934, 375] width 277 height 49
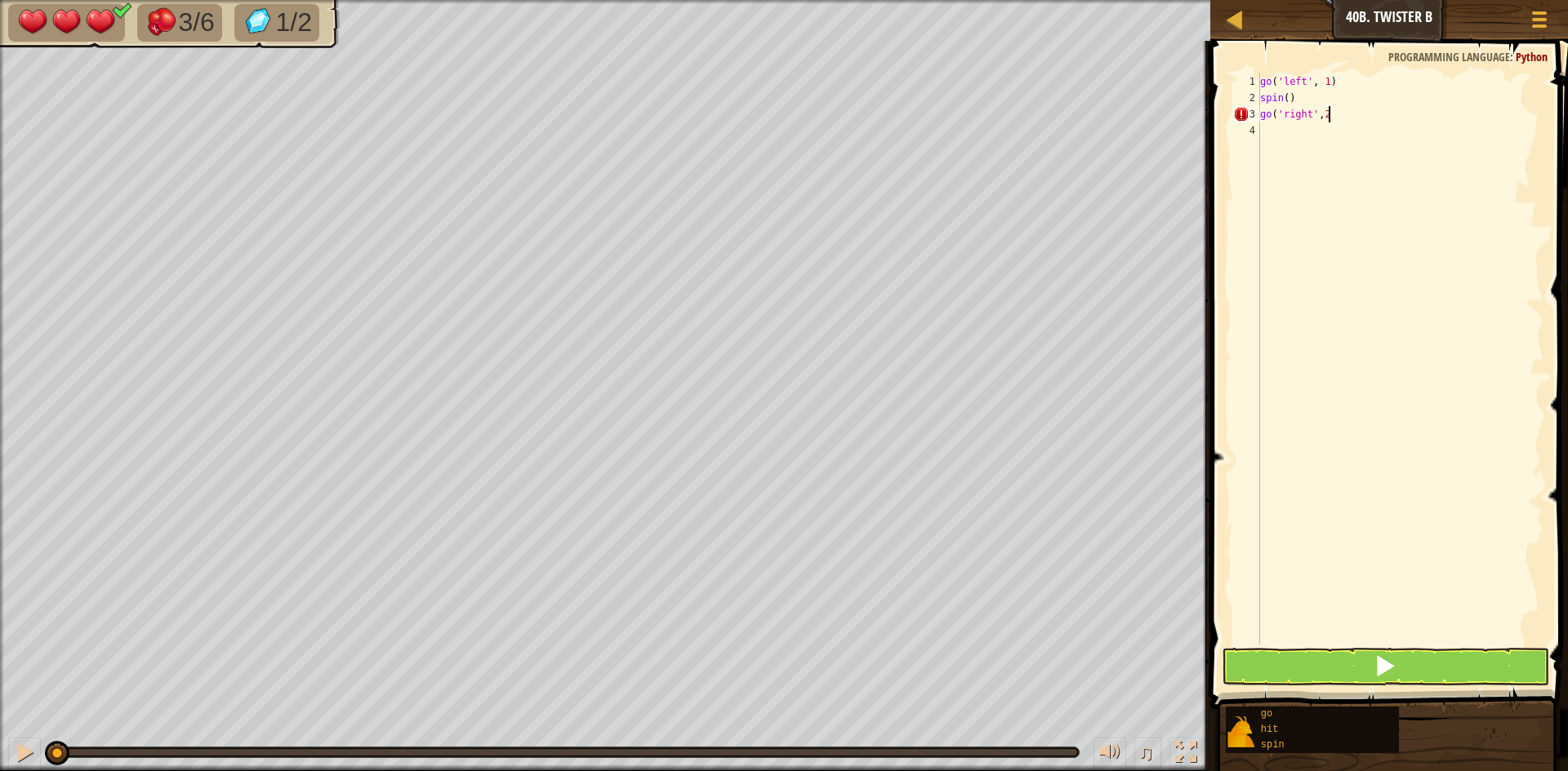
scroll to position [7, 9]
type textarea "go('right',2)"
click at [1295, 653] on button at bounding box center [1385, 666] width 327 height 37
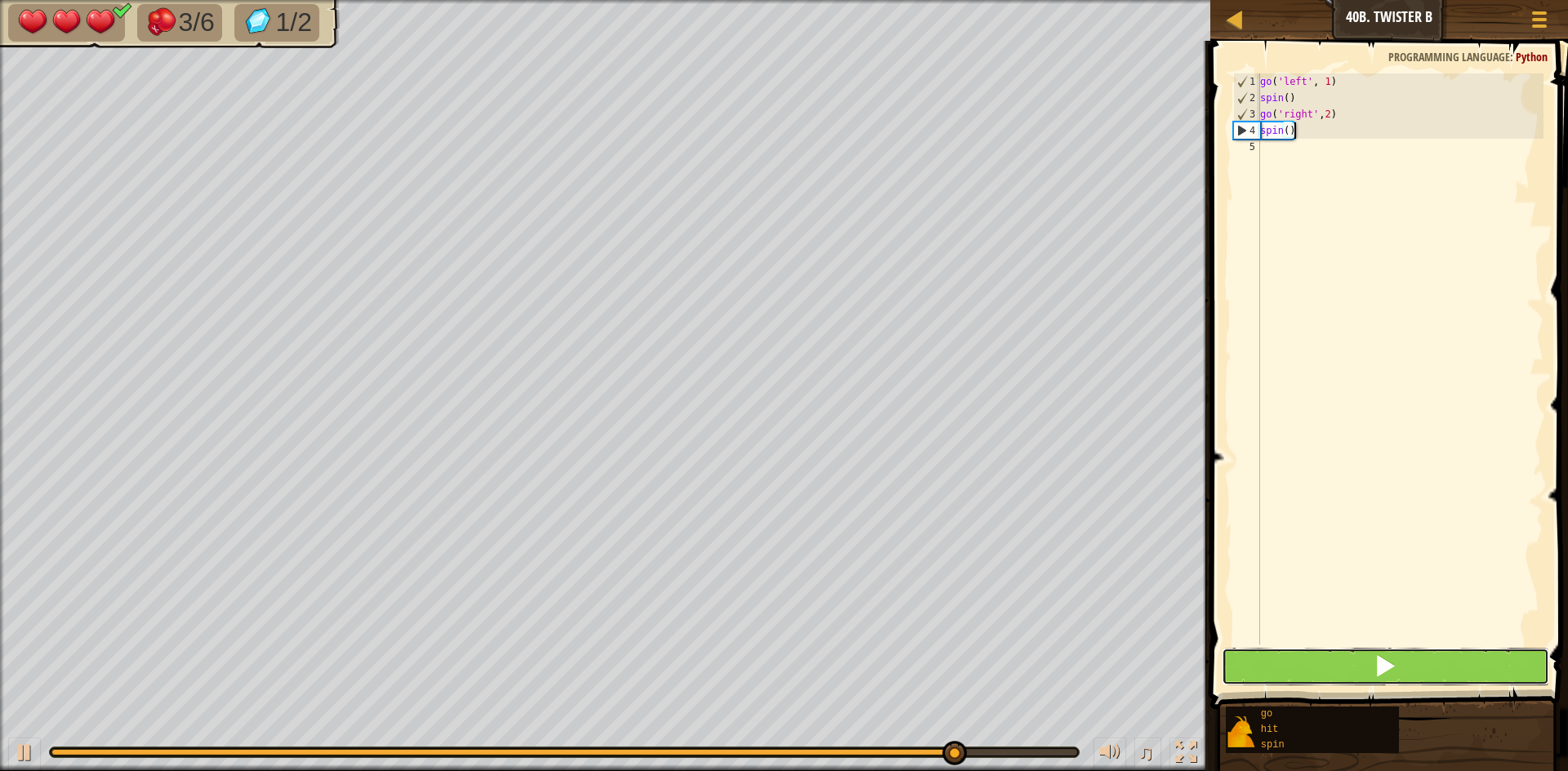
click at [1396, 661] on button at bounding box center [1385, 666] width 327 height 37
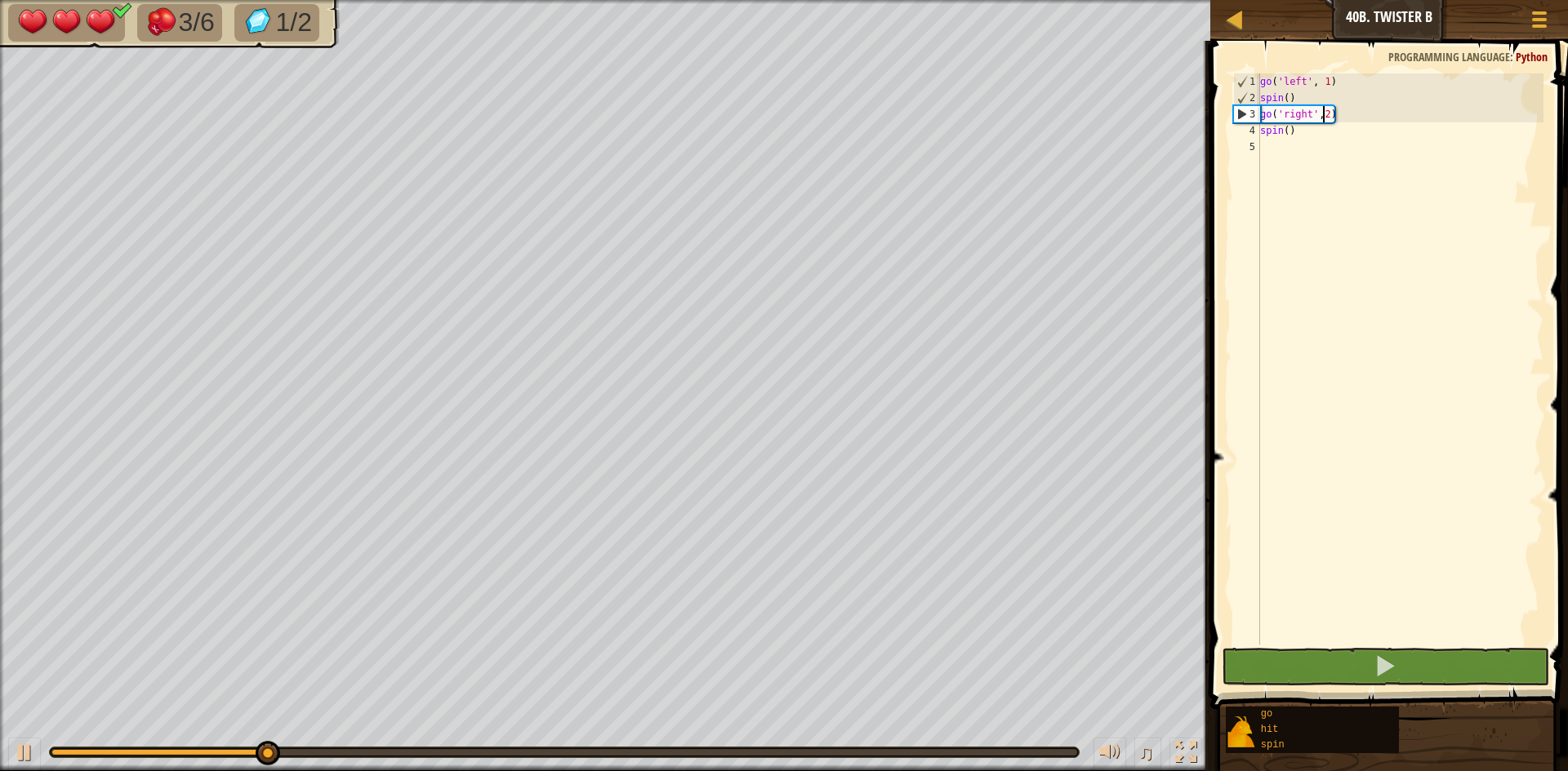
click at [1325, 114] on div "go ( 'left' , 1 ) spin ( ) go ( 'right' , 2 ) spin ( )" at bounding box center [1399, 375] width 286 height 604
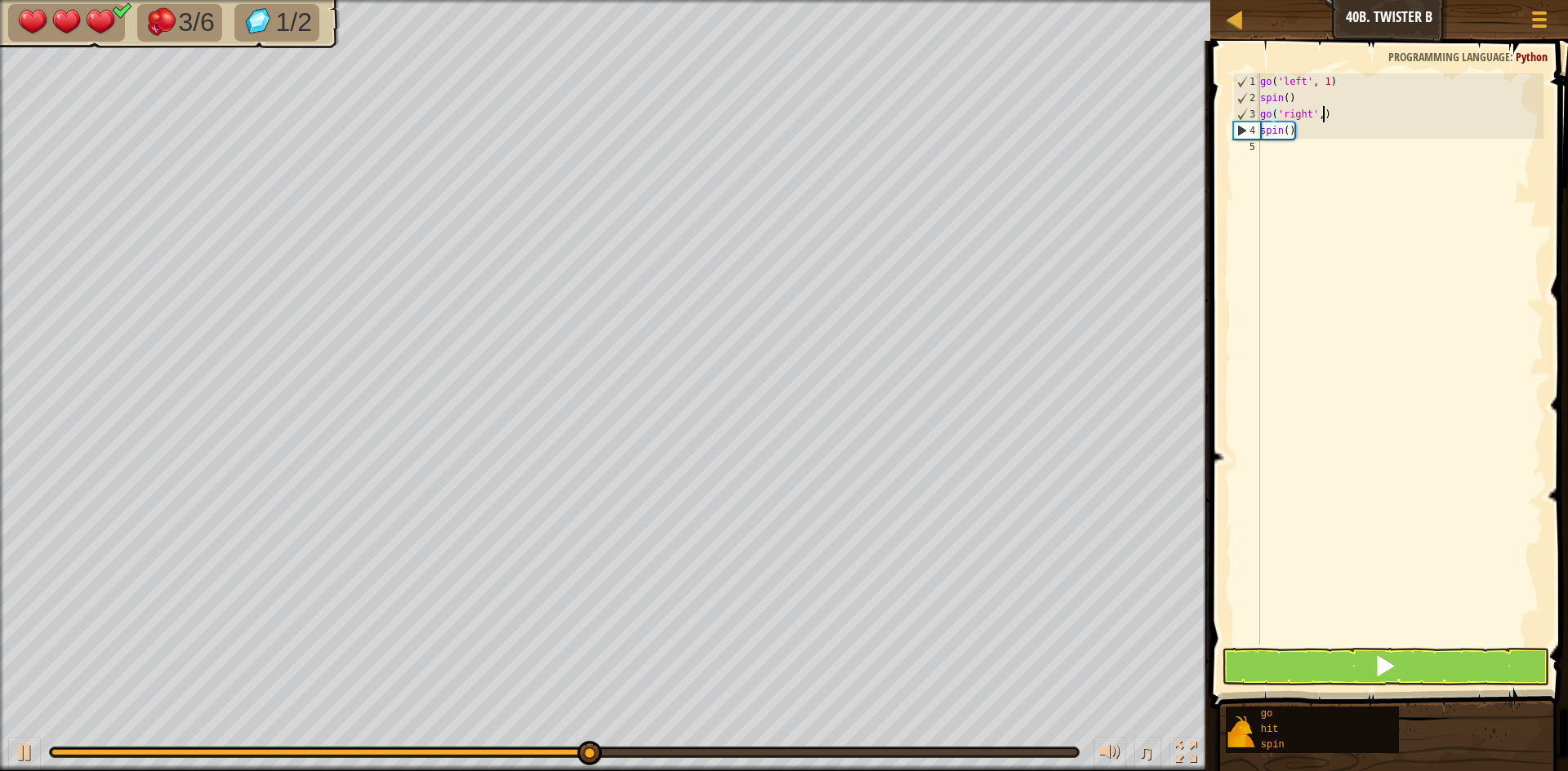
scroll to position [7, 10]
type textarea "go('right',3)"
click at [1492, 663] on button at bounding box center [1385, 666] width 327 height 37
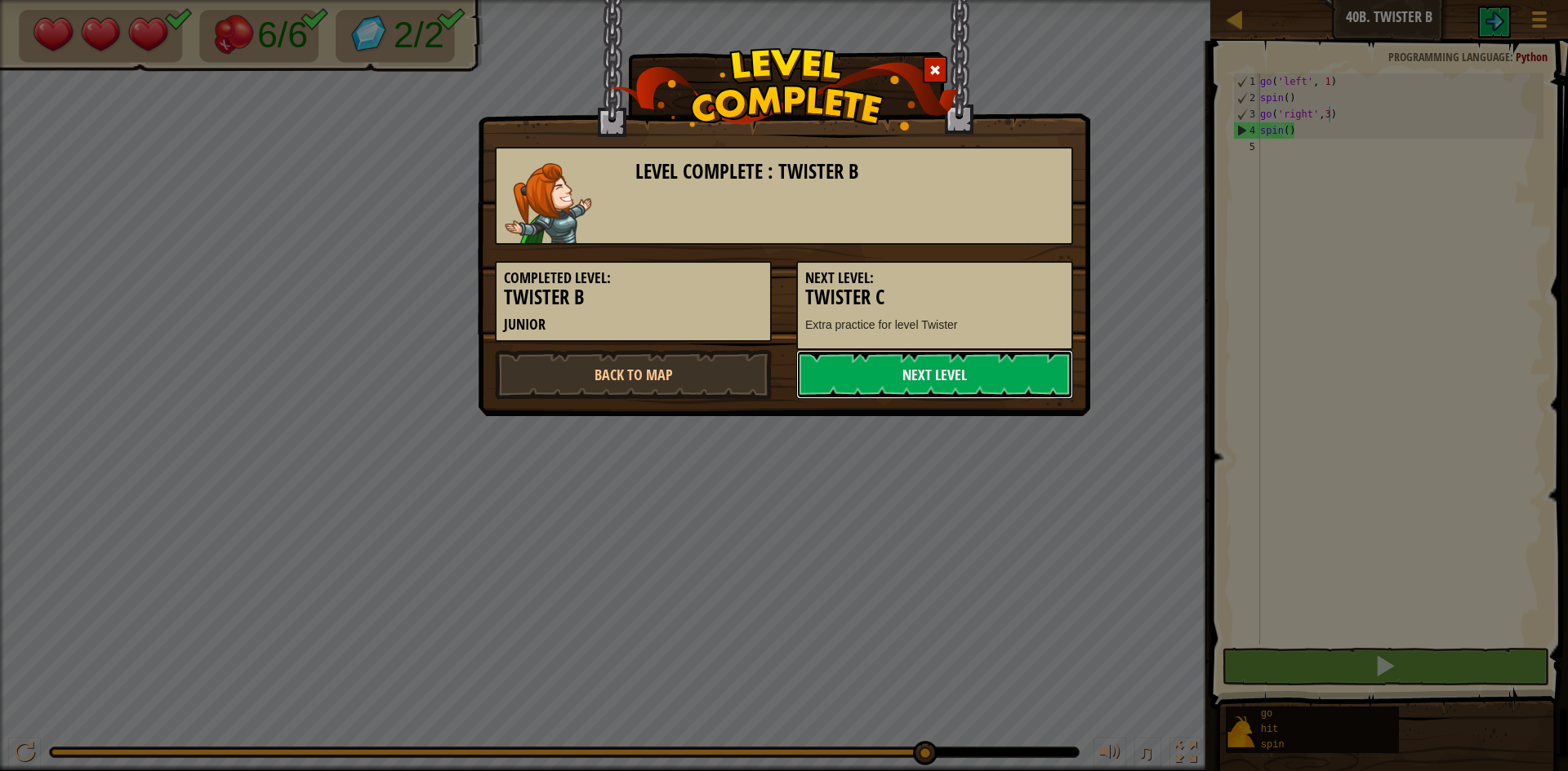
click at [983, 374] on link "Next Level" at bounding box center [934, 375] width 277 height 49
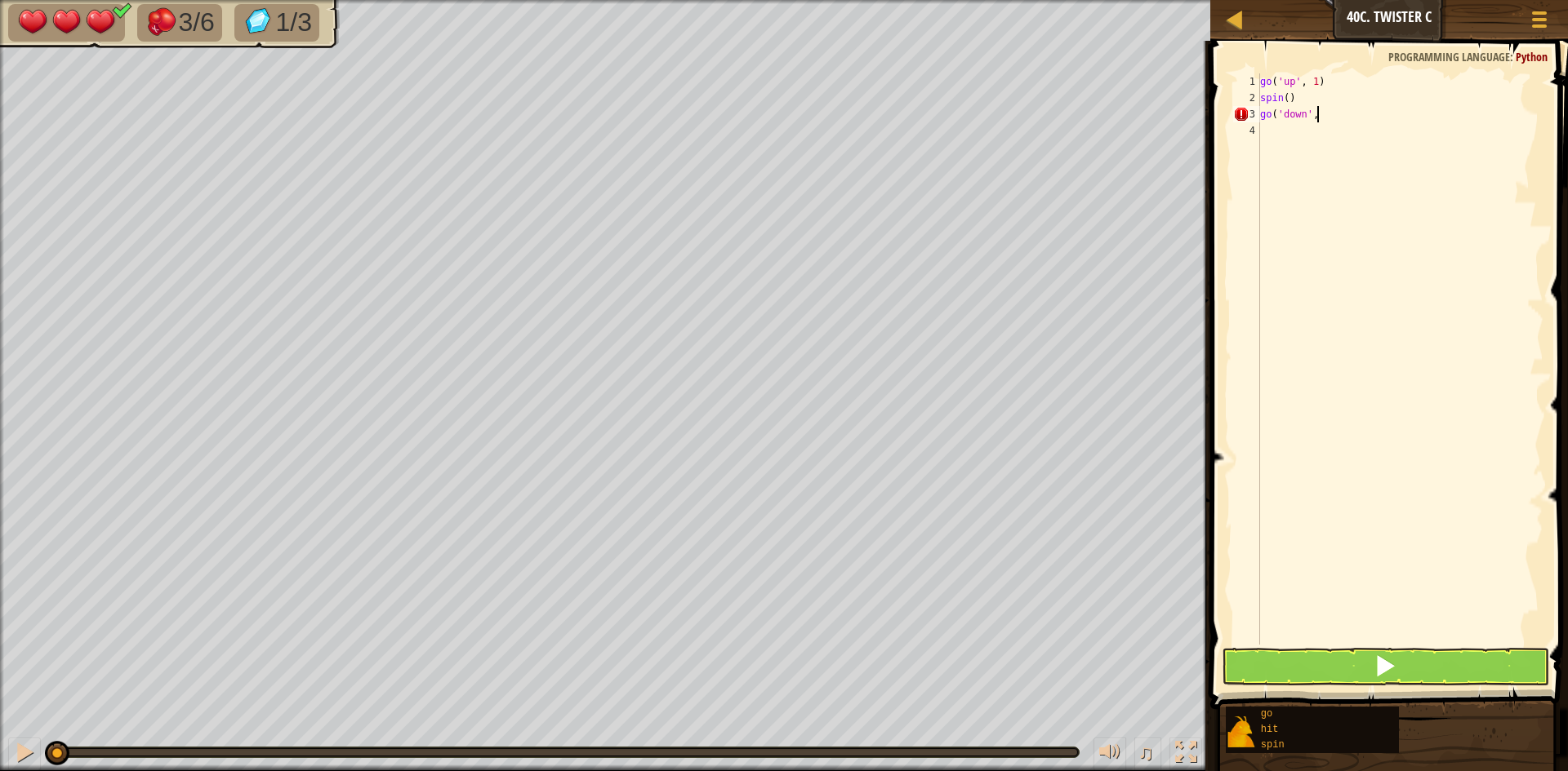
scroll to position [7, 8]
type textarea "go('down',3)"
type textarea "spin()"
click at [1485, 656] on button at bounding box center [1385, 666] width 327 height 37
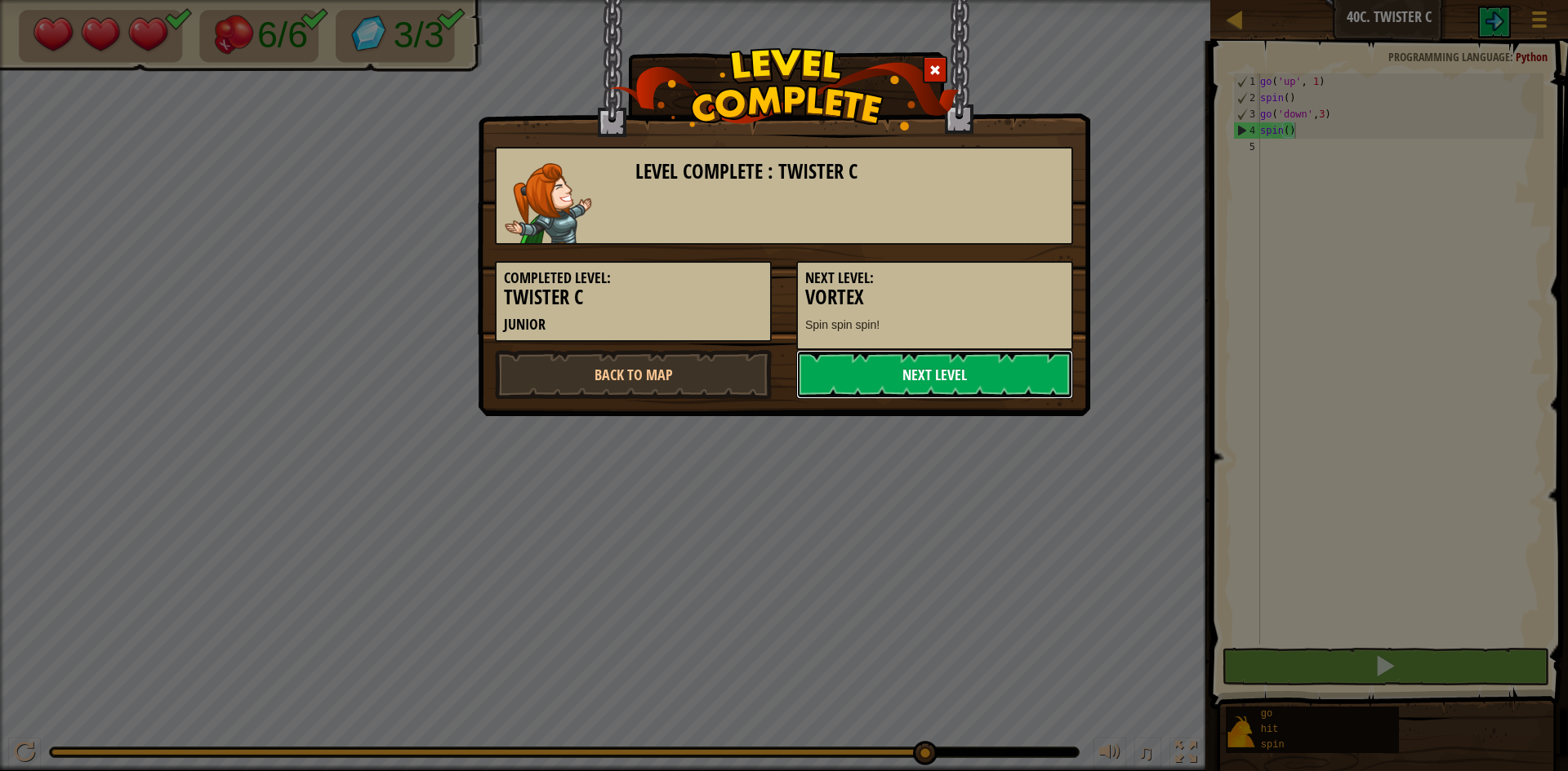
click at [954, 369] on link "Next Level" at bounding box center [934, 375] width 277 height 49
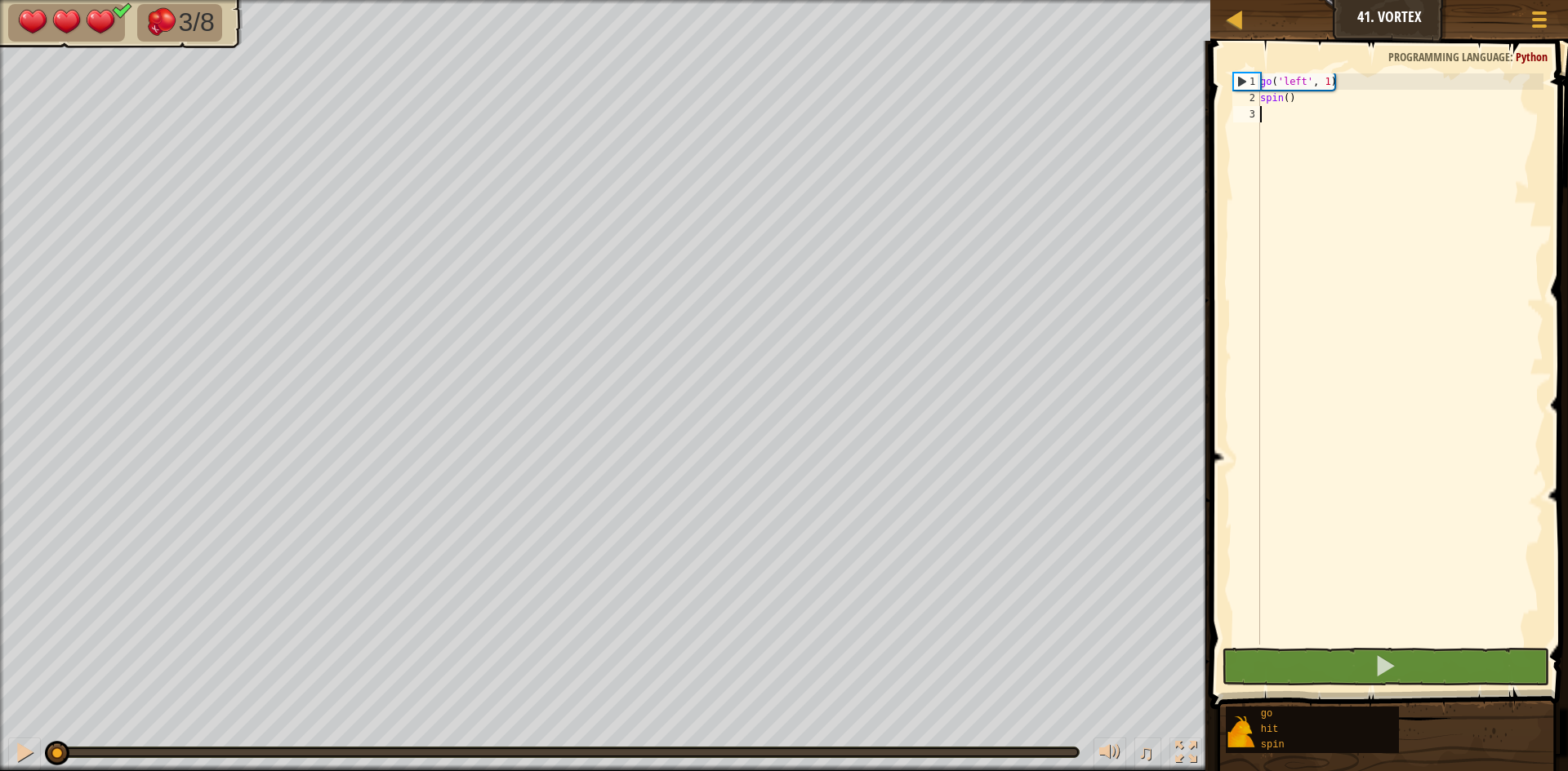
scroll to position [7, 0]
type textarea "go"
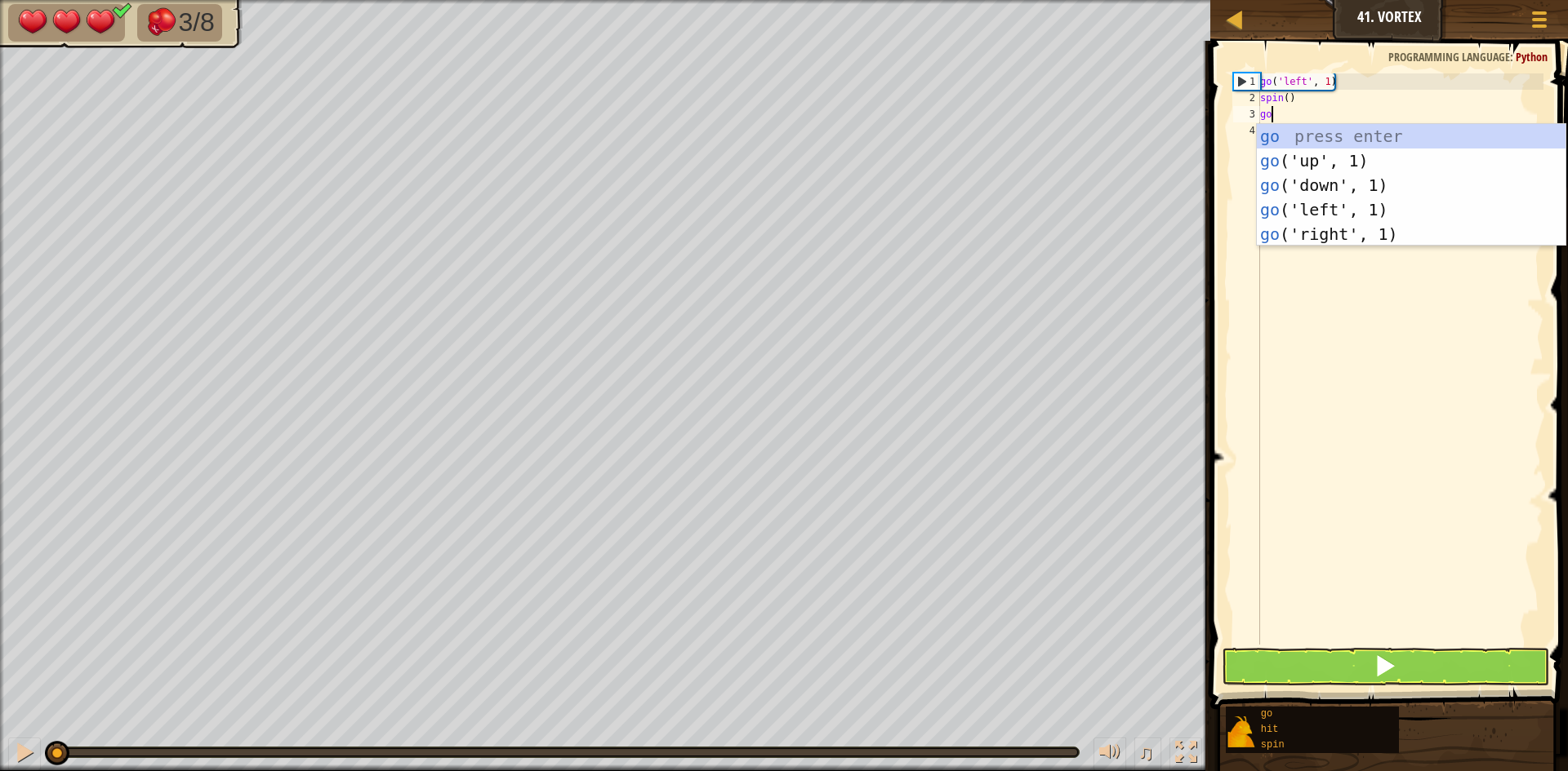
scroll to position [7, 1]
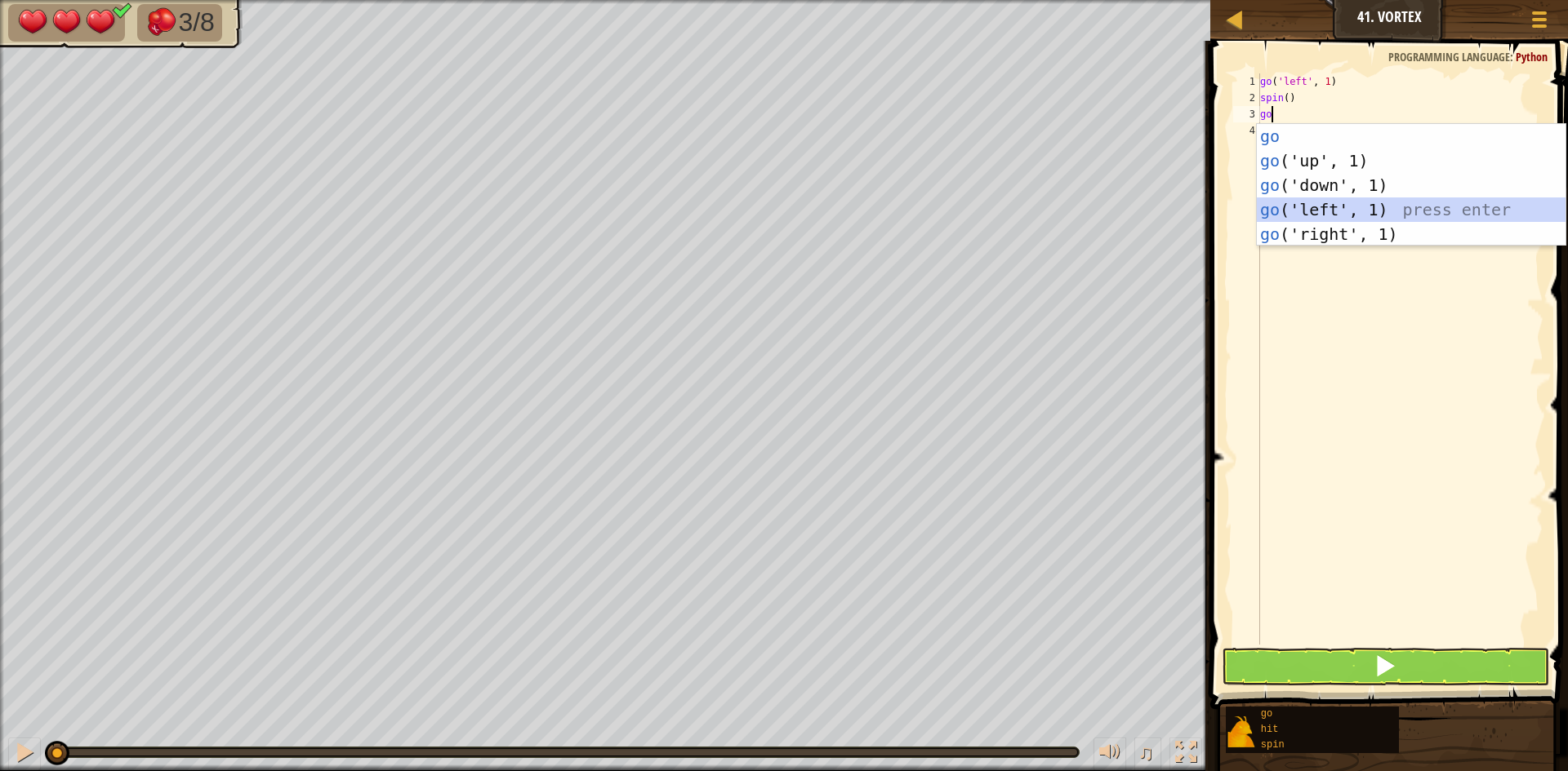
click at [1289, 211] on div "go press enter go ('up', 1) press enter go ('down', 1) press enter go ('left', …" at bounding box center [1410, 210] width 309 height 171
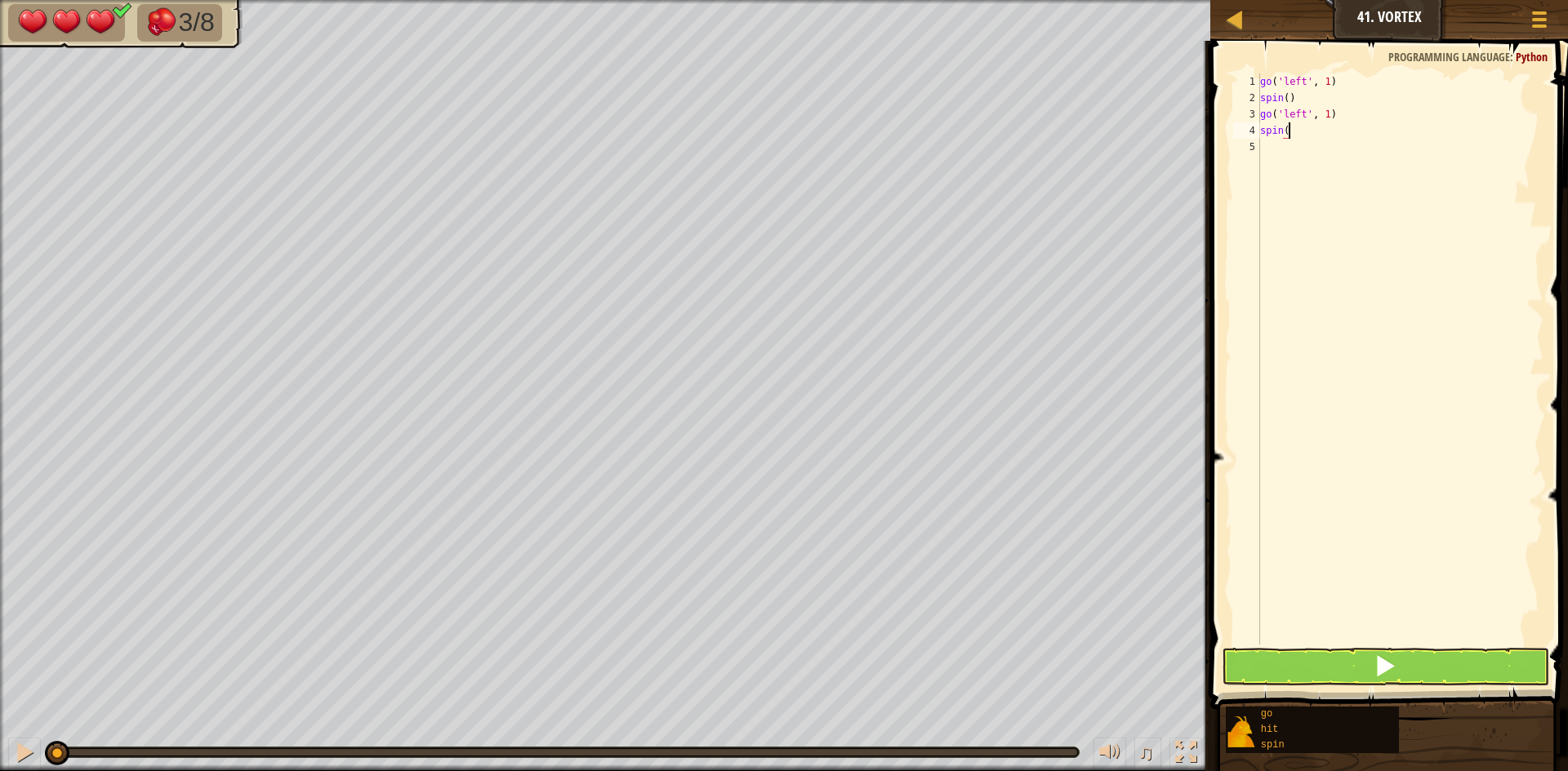
scroll to position [7, 4]
type textarea "spin()"
click at [1439, 676] on button at bounding box center [1385, 666] width 327 height 37
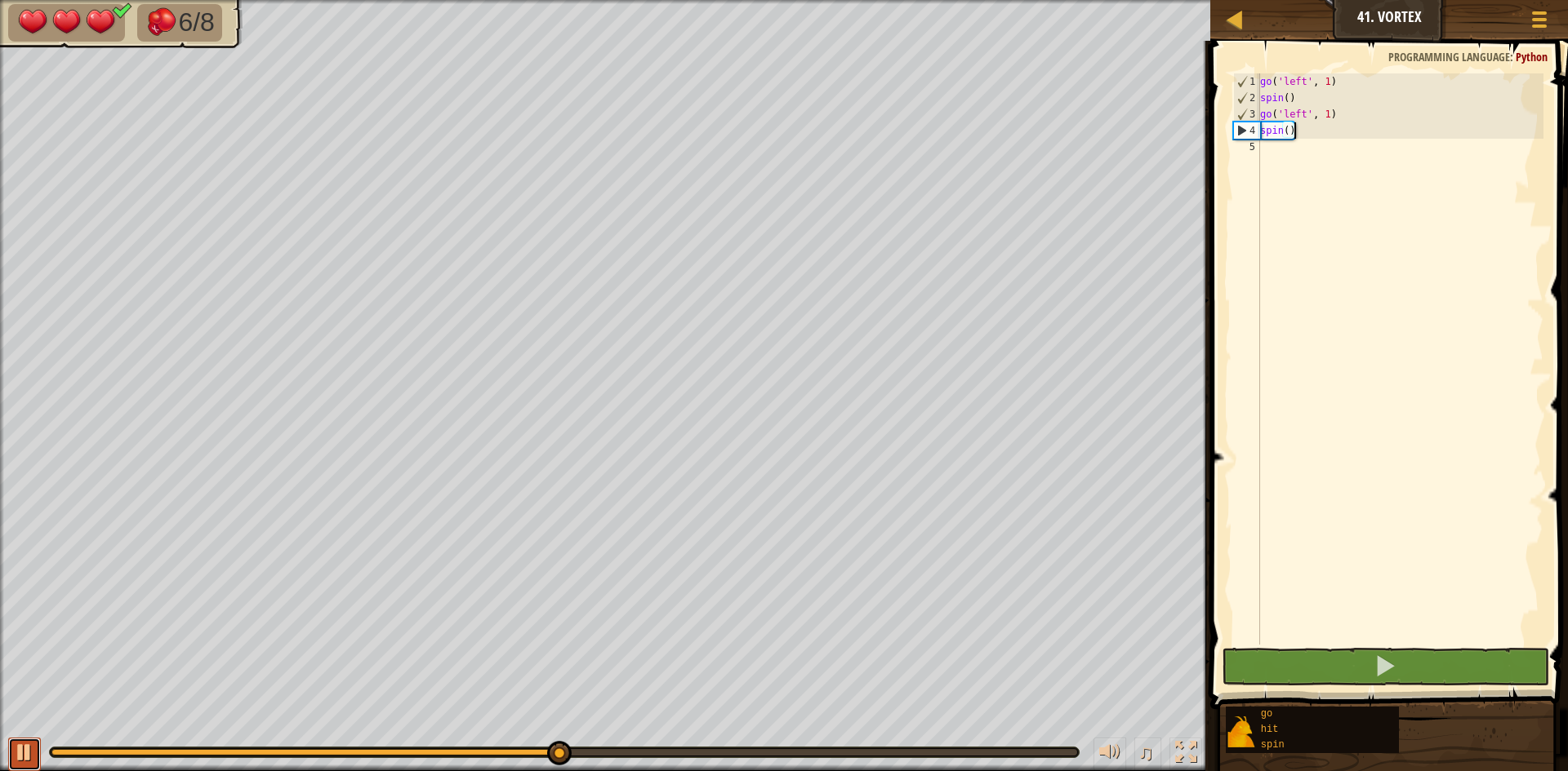
click at [17, 746] on div at bounding box center [24, 752] width 21 height 21
click at [1265, 155] on div "go ( 'left' , 1 ) spin ( ) go ( 'left' , 1 ) spin ( )" at bounding box center [1399, 375] width 286 height 604
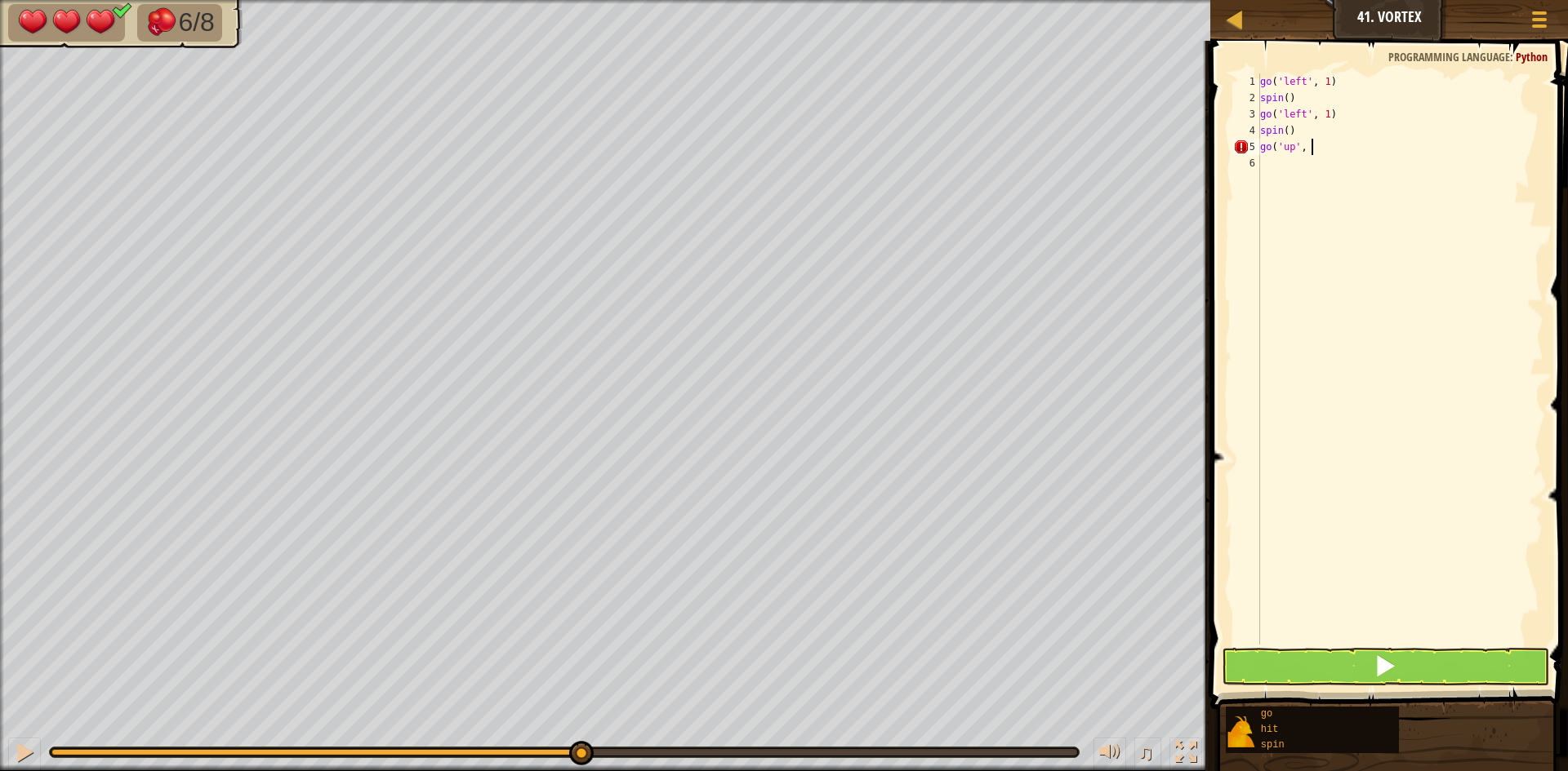
scroll to position [7, 7]
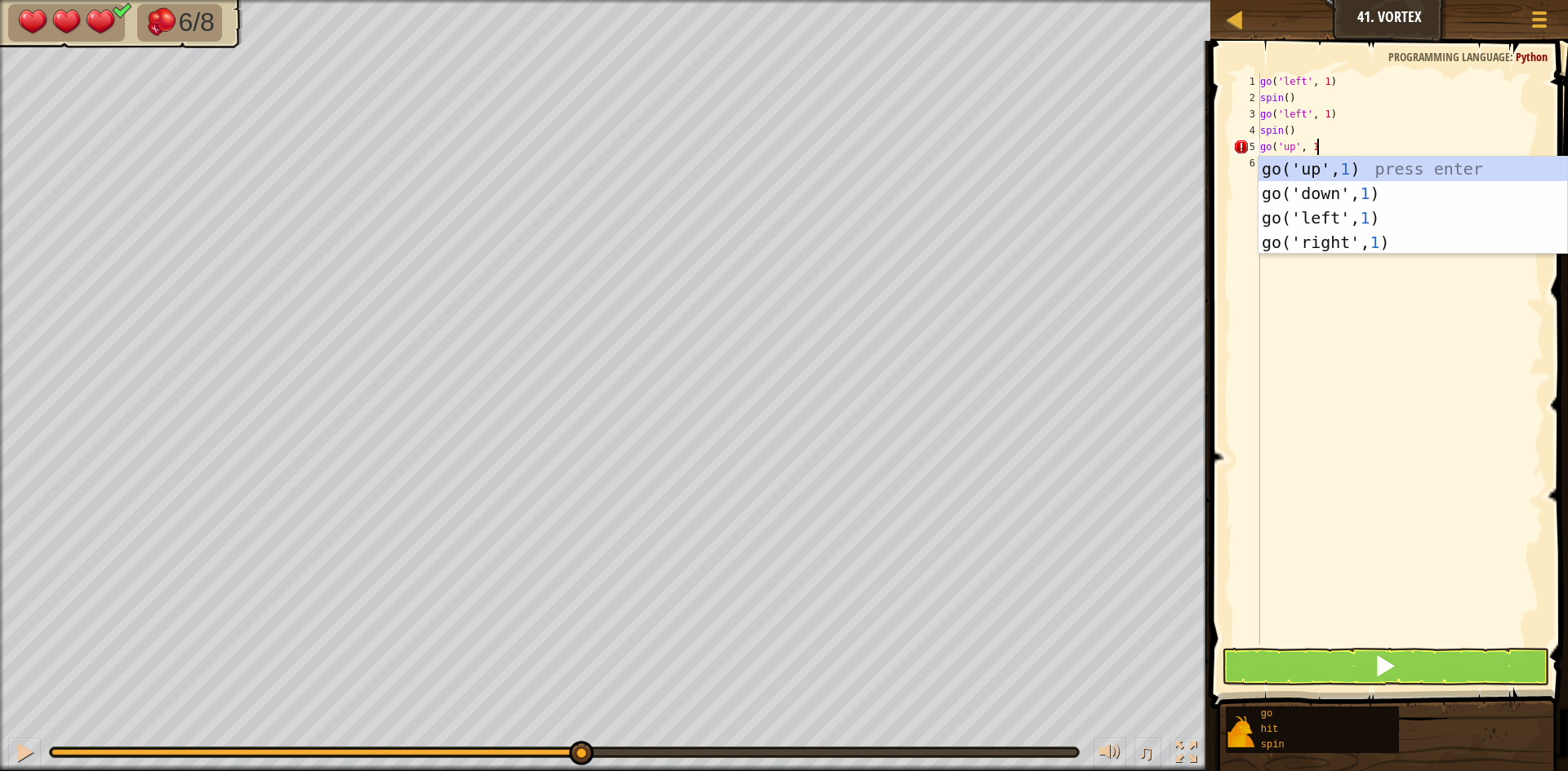
type textarea "go('up', 1)"
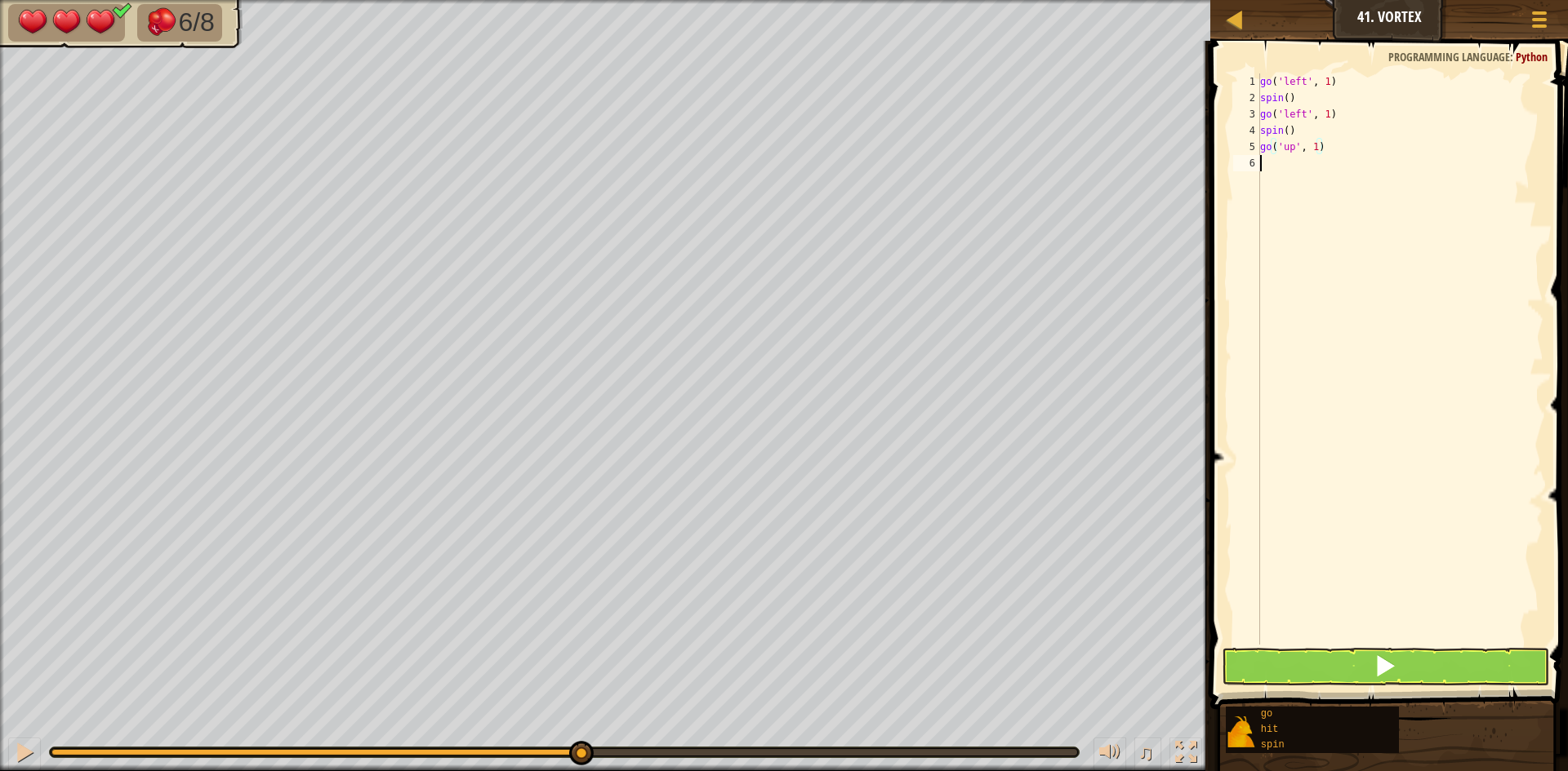
click at [1264, 164] on div "go ( 'left' , 1 ) spin ( ) go ( 'left' , 1 ) spin ( ) go ( 'up' , 1 )" at bounding box center [1399, 375] width 286 height 604
type textarea "s"
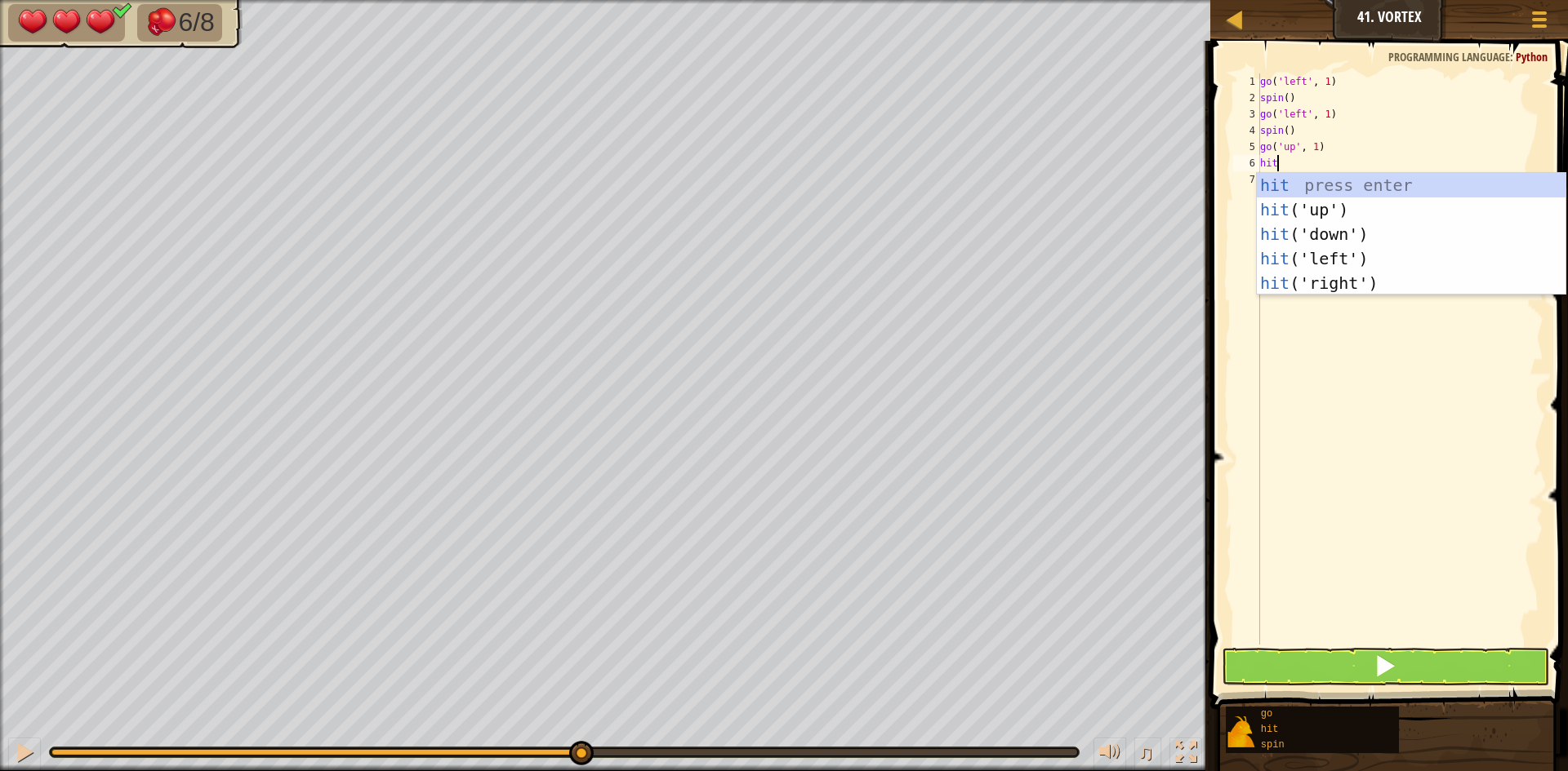
type textarea "hit"
click at [1448, 219] on div "hit press enter hit ('up') press enter hit ('down') press enter hit ('left') pr…" at bounding box center [1410, 259] width 309 height 171
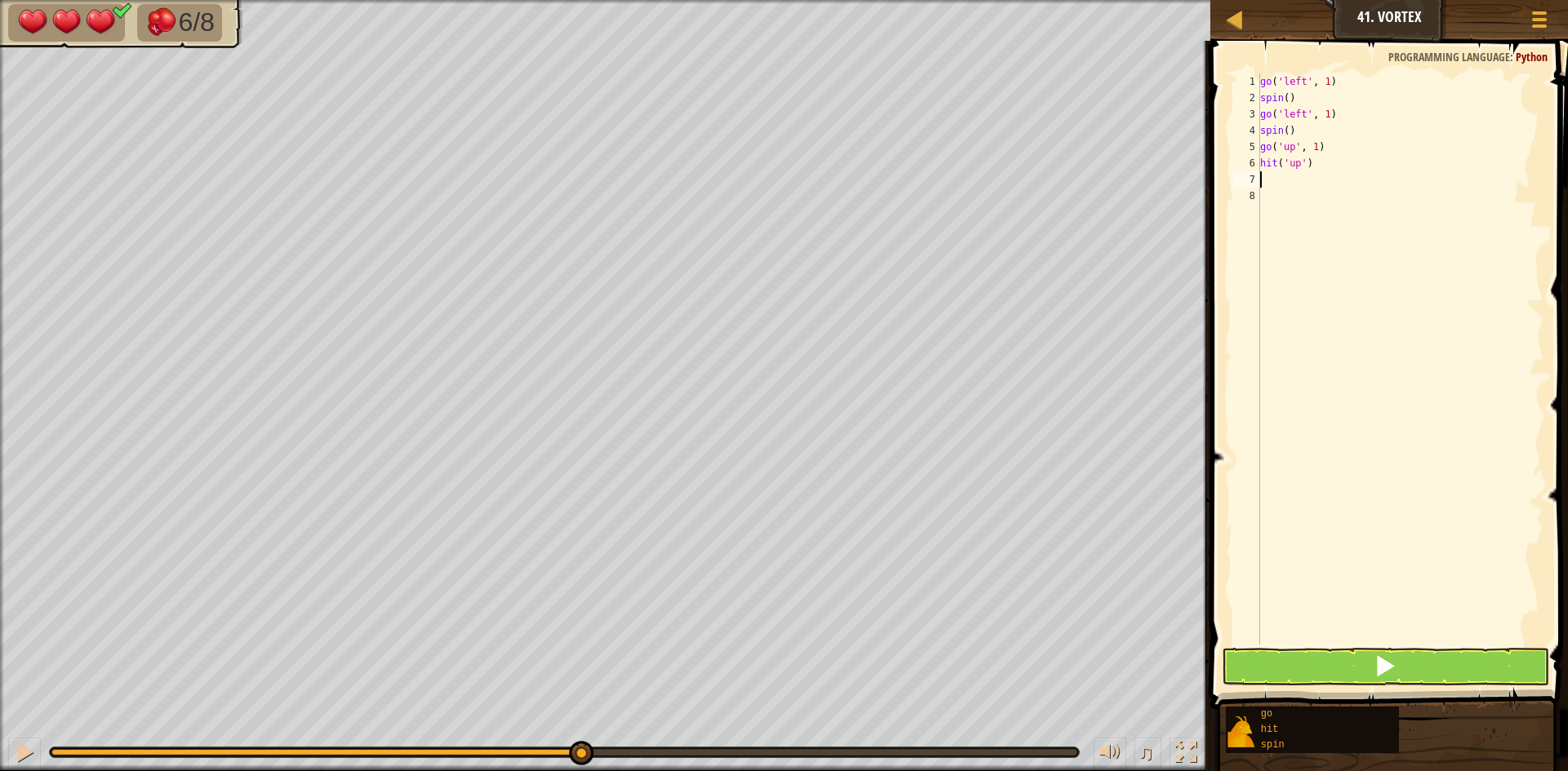
scroll to position [7, 0]
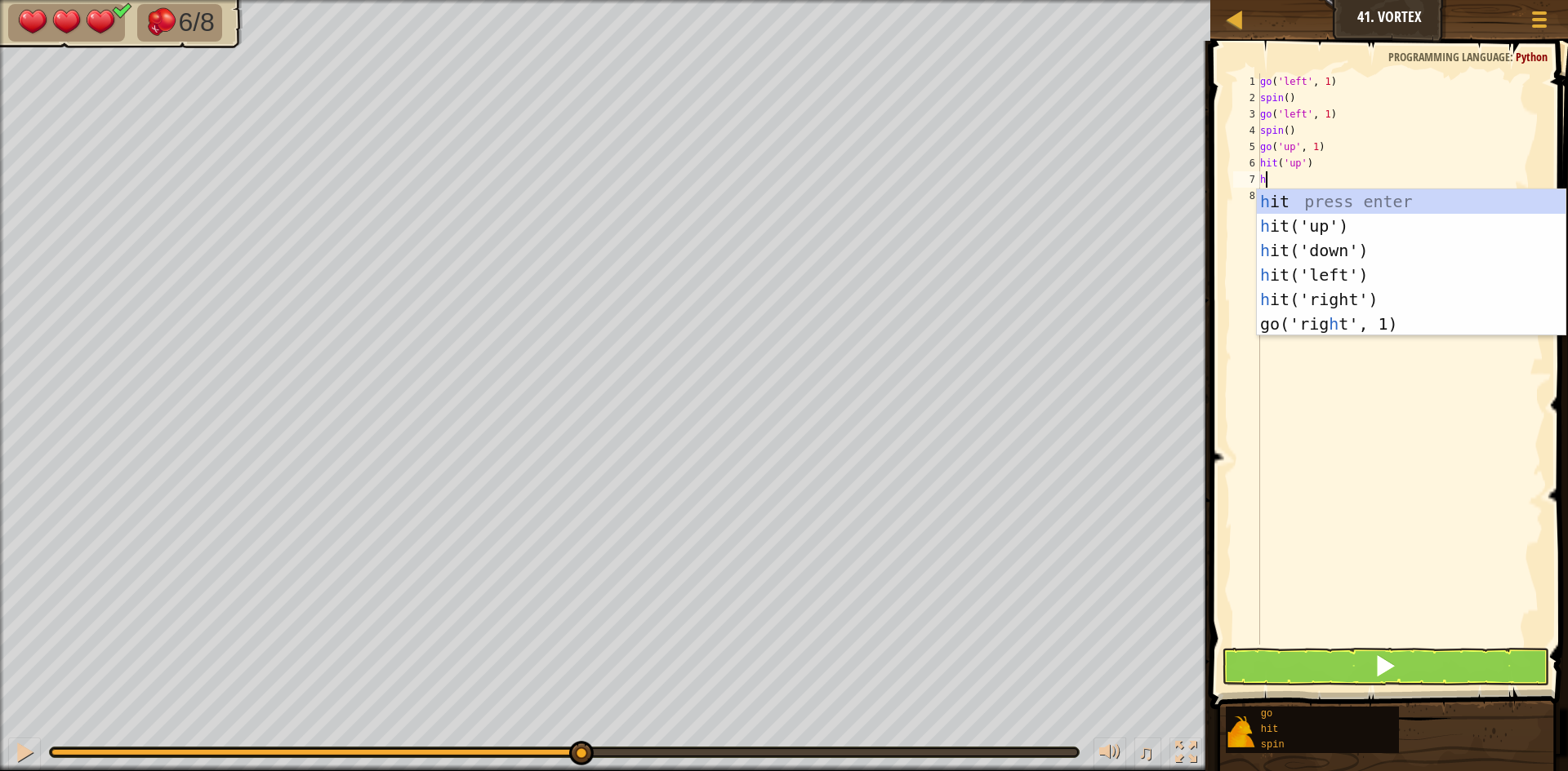
type textarea "hi"
click at [1284, 274] on div "hi t press enter hi t('up') press enter hi t('down') press enter hi t('left') p…" at bounding box center [1410, 275] width 309 height 171
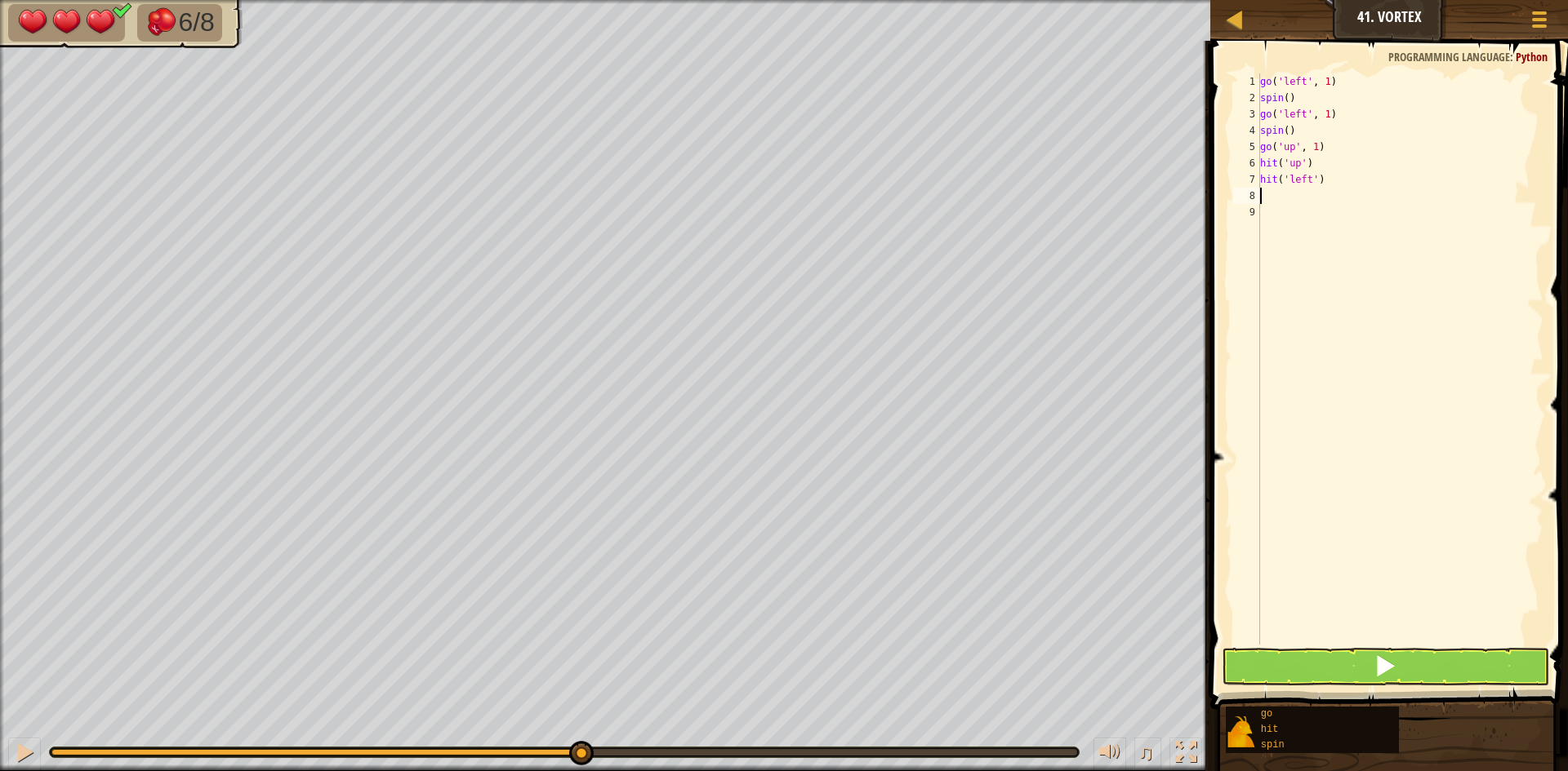
scroll to position [7, 0]
click at [1354, 668] on button at bounding box center [1385, 666] width 327 height 37
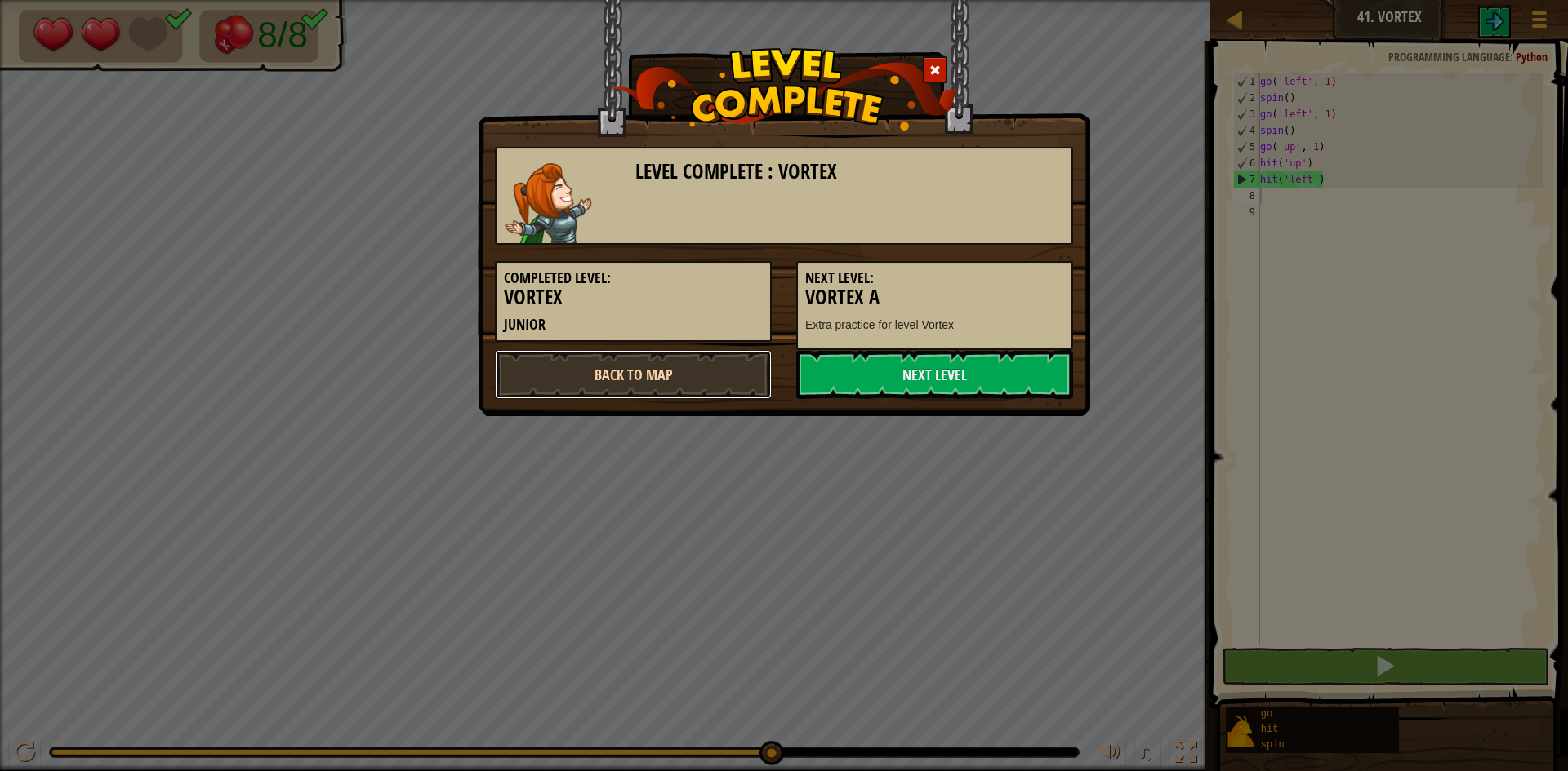
click at [717, 379] on link "Back to Map" at bounding box center [634, 375] width 277 height 49
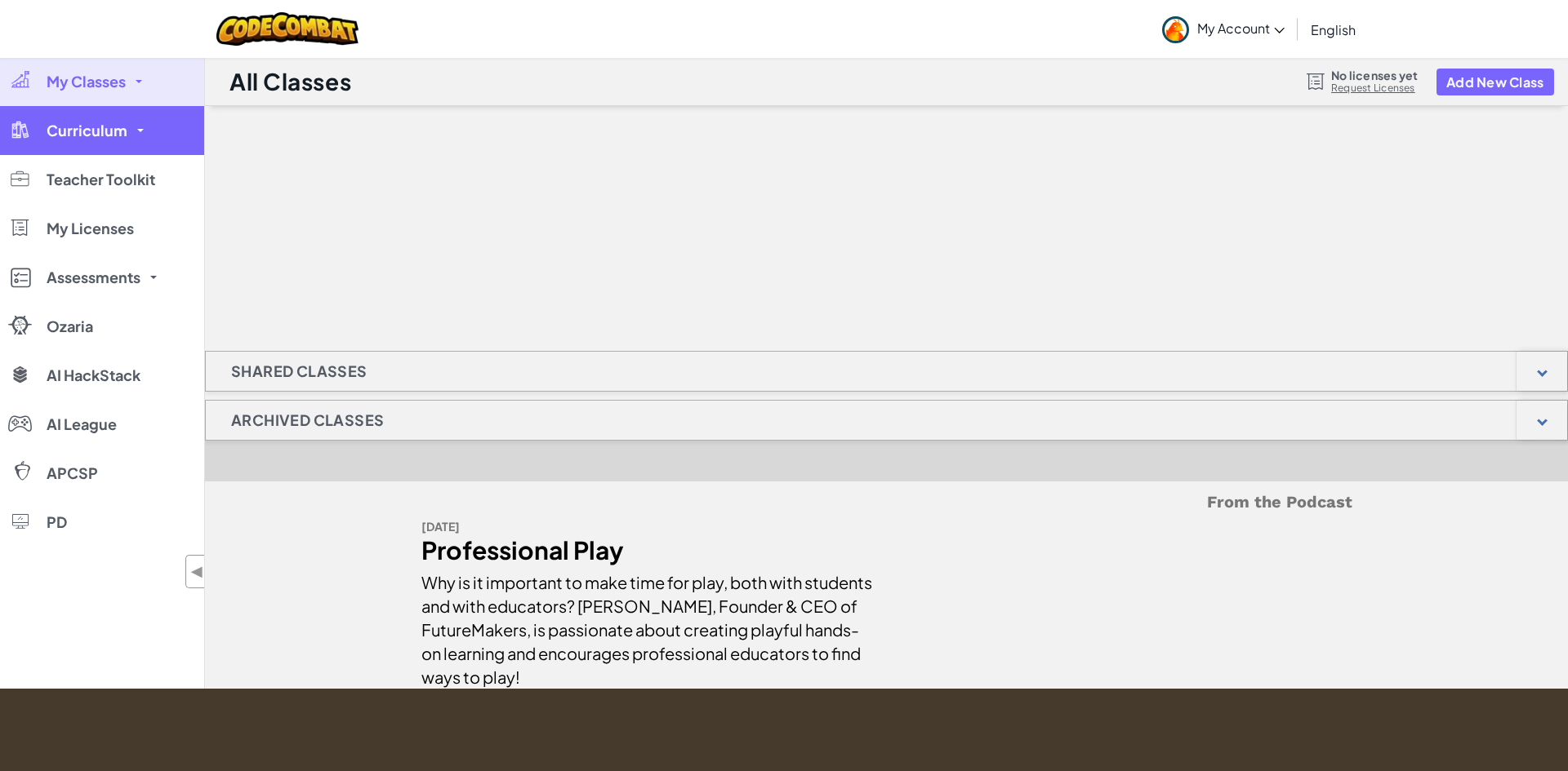
click at [39, 130] on link "Curriculum" at bounding box center [102, 130] width 204 height 49
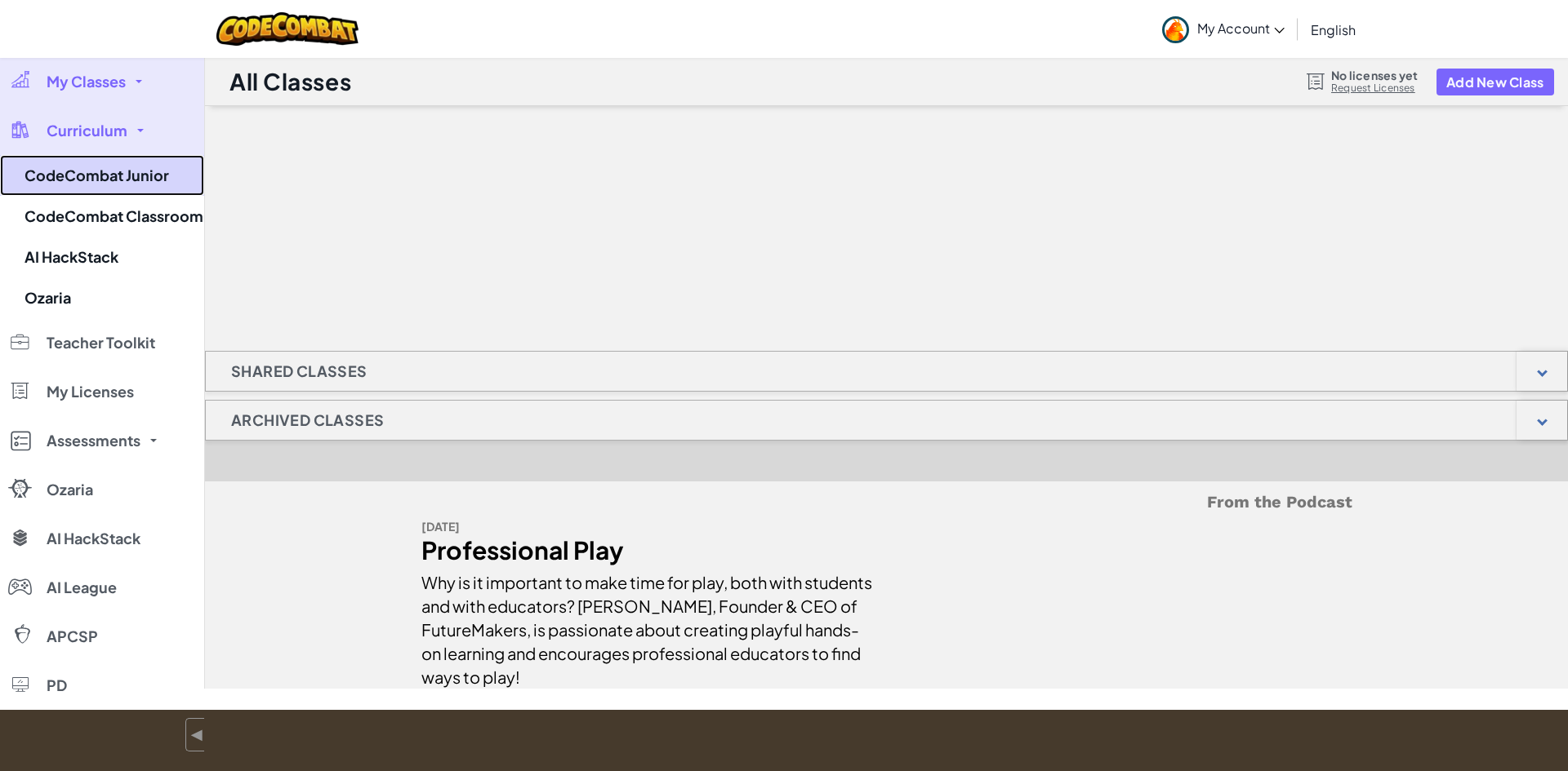
click at [51, 190] on link "CodeCombat Junior" at bounding box center [102, 175] width 204 height 41
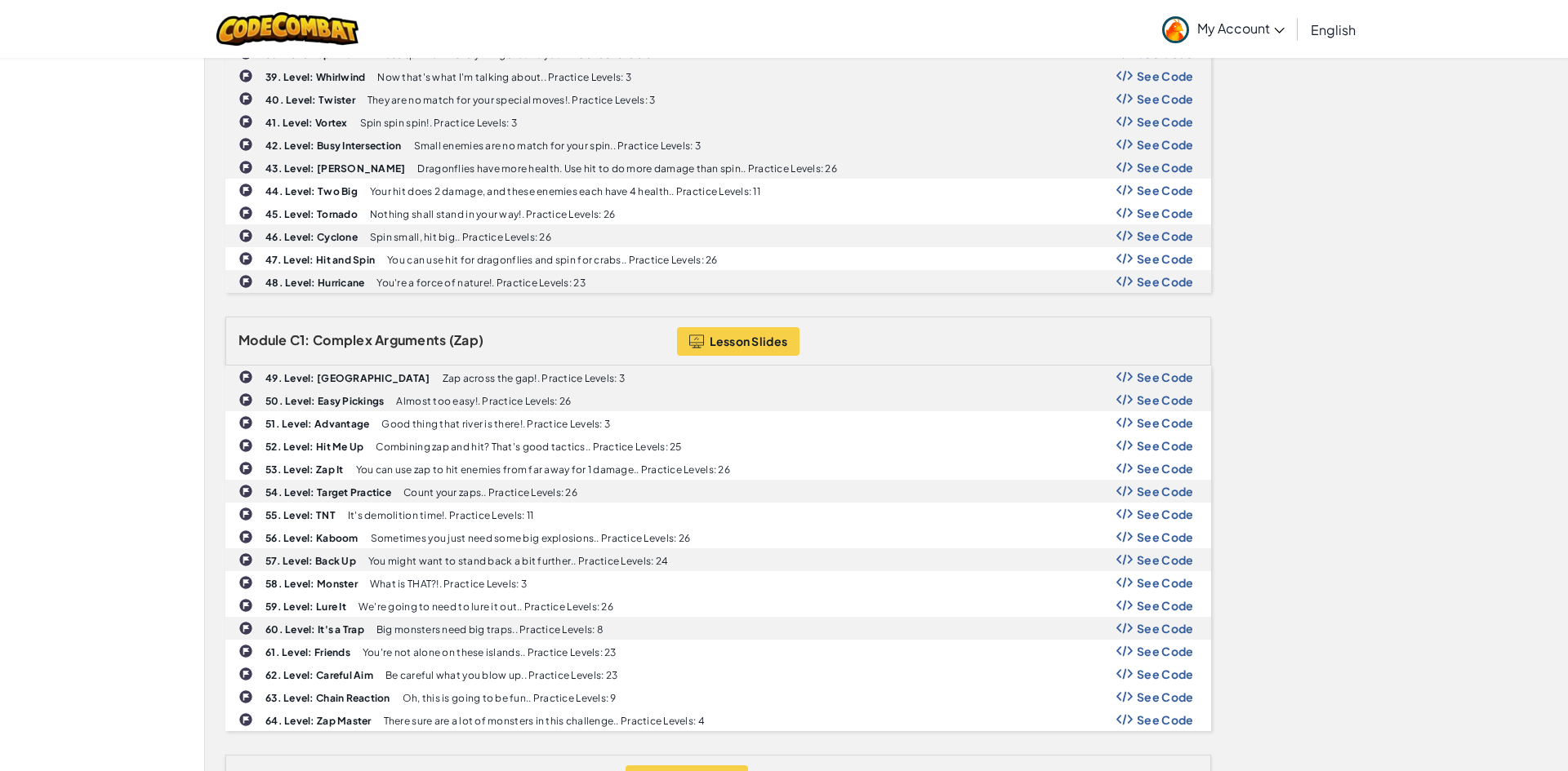
scroll to position [1400, 0]
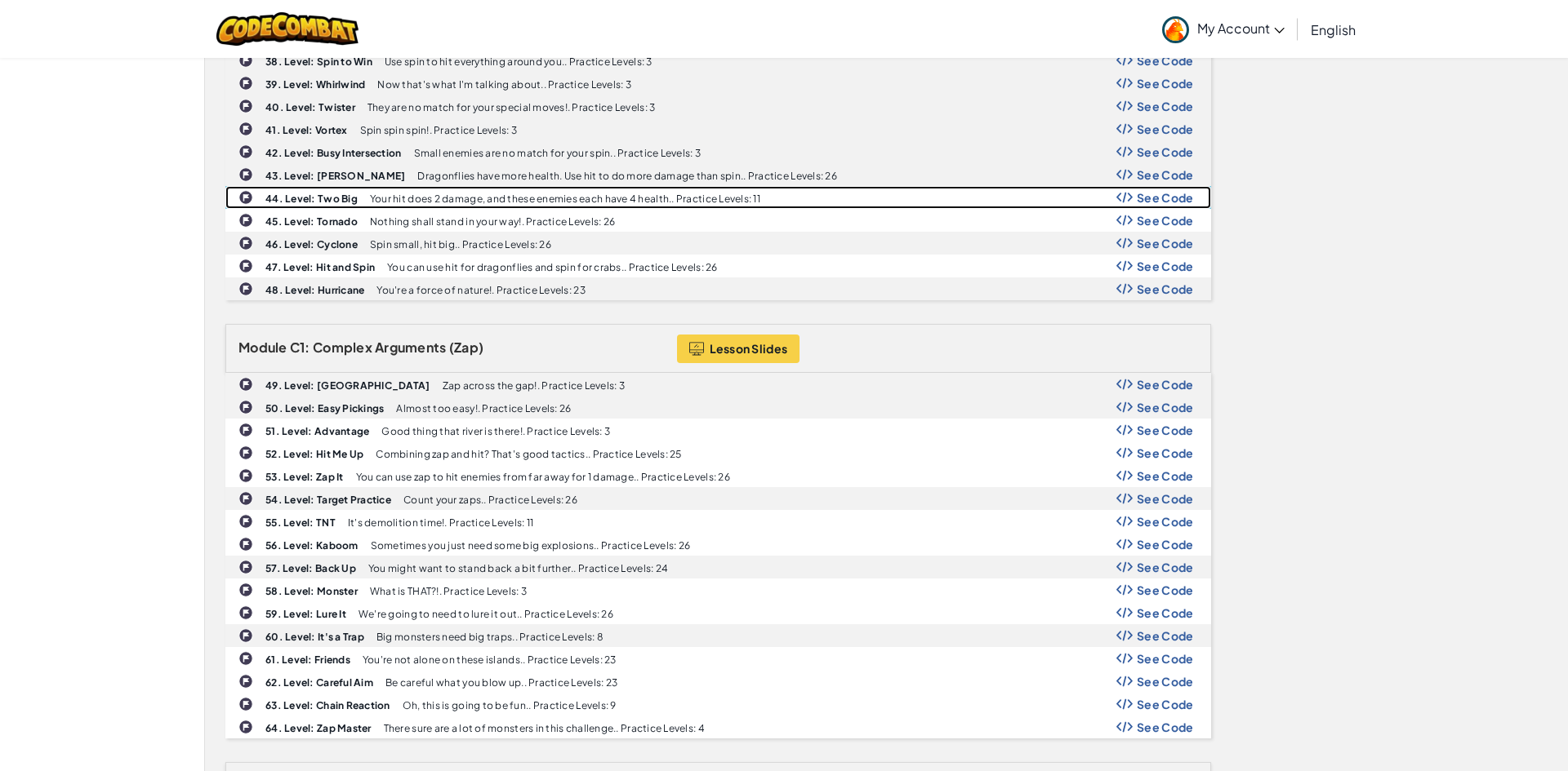
click at [433, 188] on div "44. Level: Two Big Your hit does 2 damage, and these enemies each have 4 health…" at bounding box center [717, 197] width 984 height 21
